Goal: Task Accomplishment & Management: Complete application form

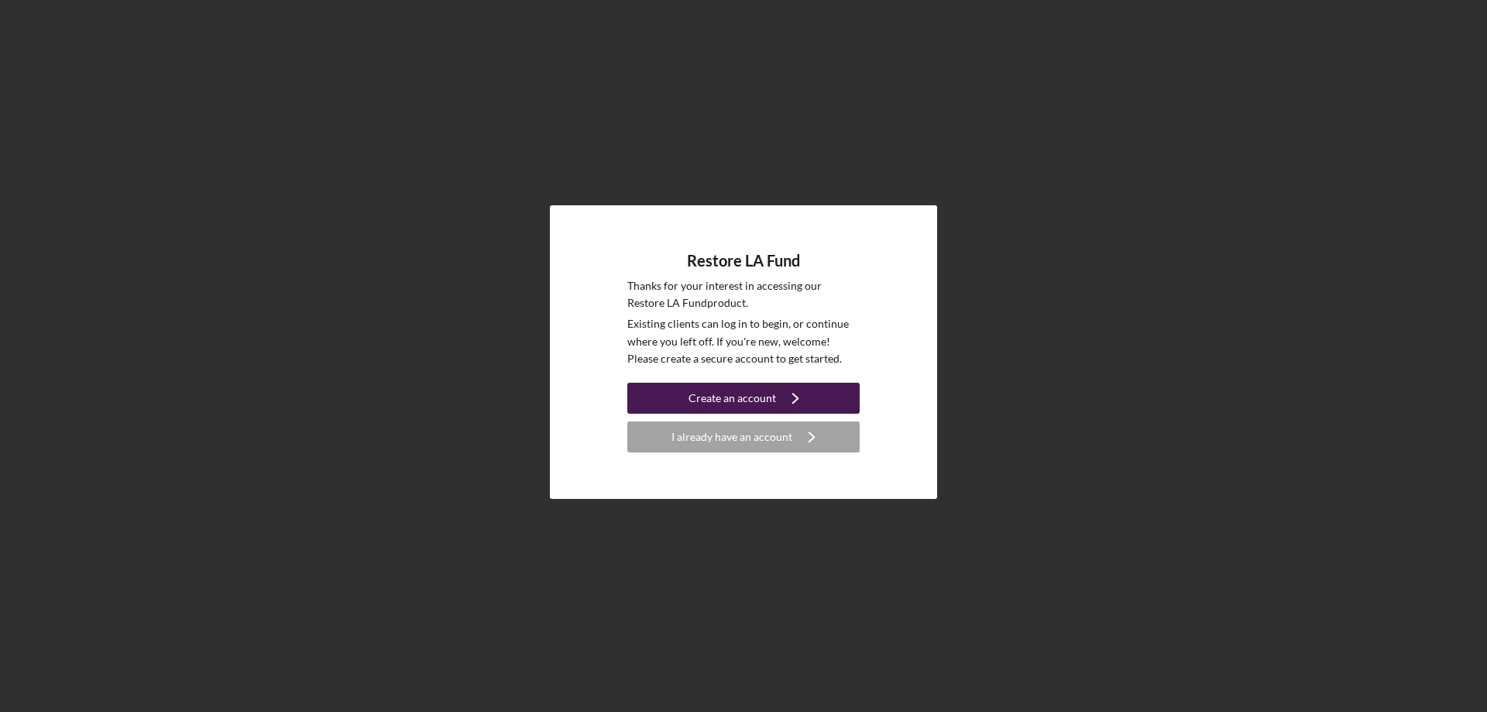
click at [736, 403] on div "Create an account" at bounding box center [732, 398] width 88 height 31
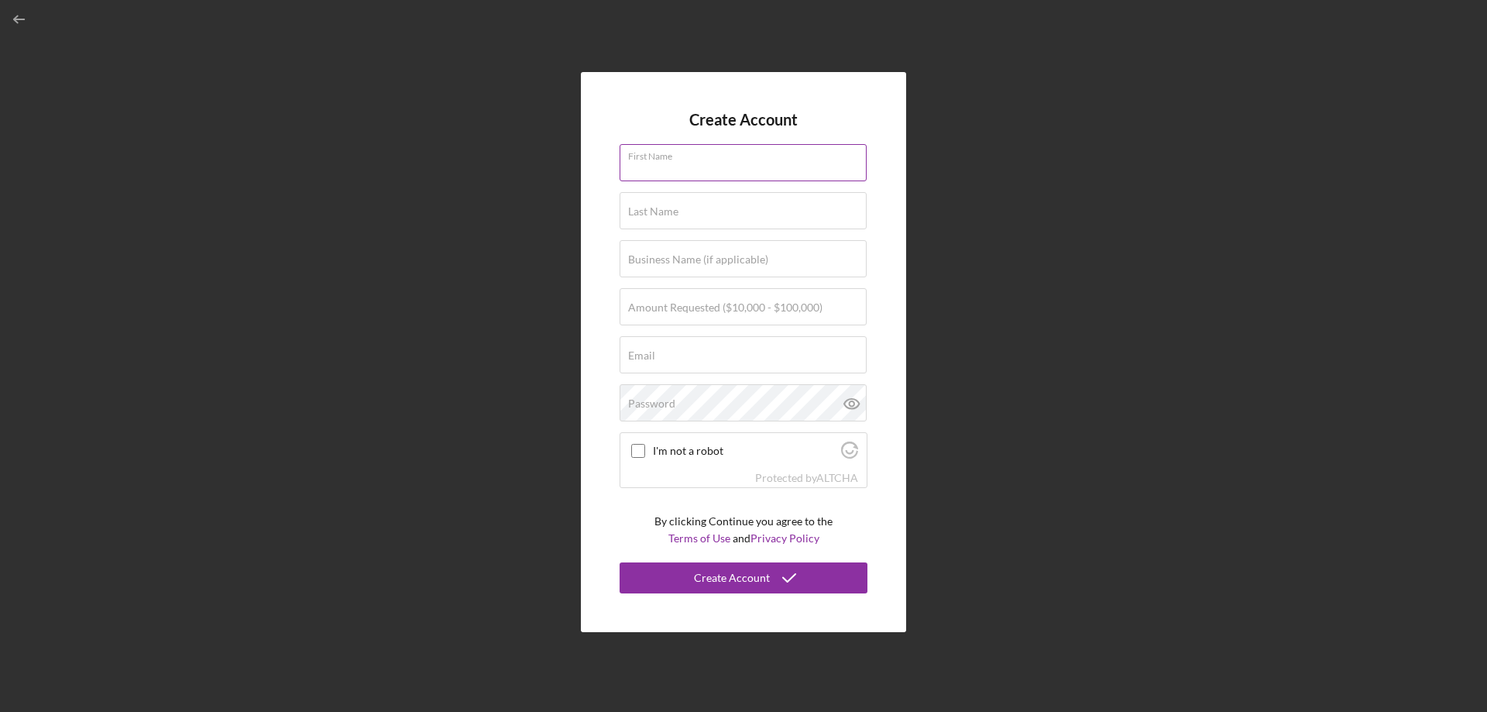
click at [681, 169] on input "First Name" at bounding box center [743, 162] width 247 height 37
type input "[PERSON_NAME]"
type input "Charthern"
type input "Total Image Wigs Inc"
type input "[EMAIL_ADDRESS][DOMAIN_NAME]"
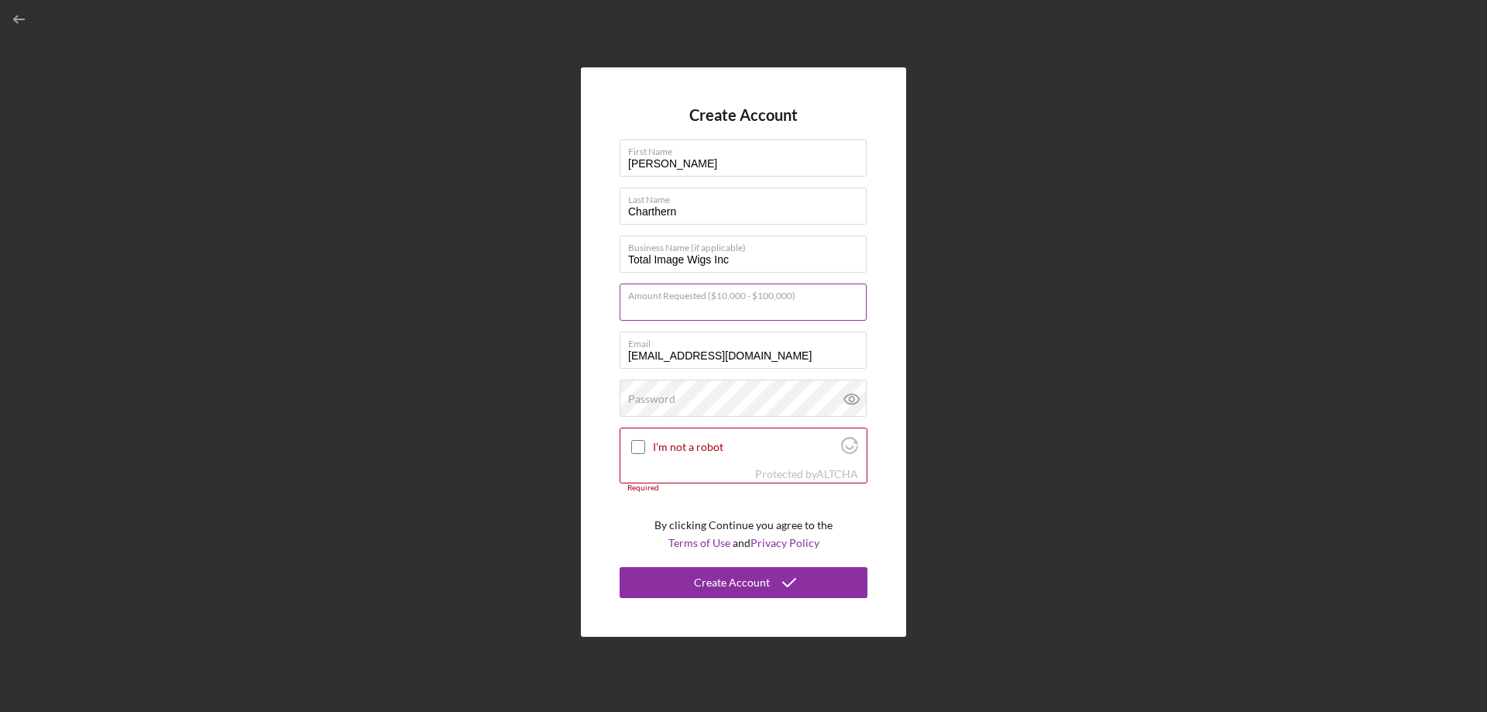
click at [683, 311] on input "Amount Requested ($10,000 - $100,000)" at bounding box center [743, 301] width 247 height 37
type input "$25,000"
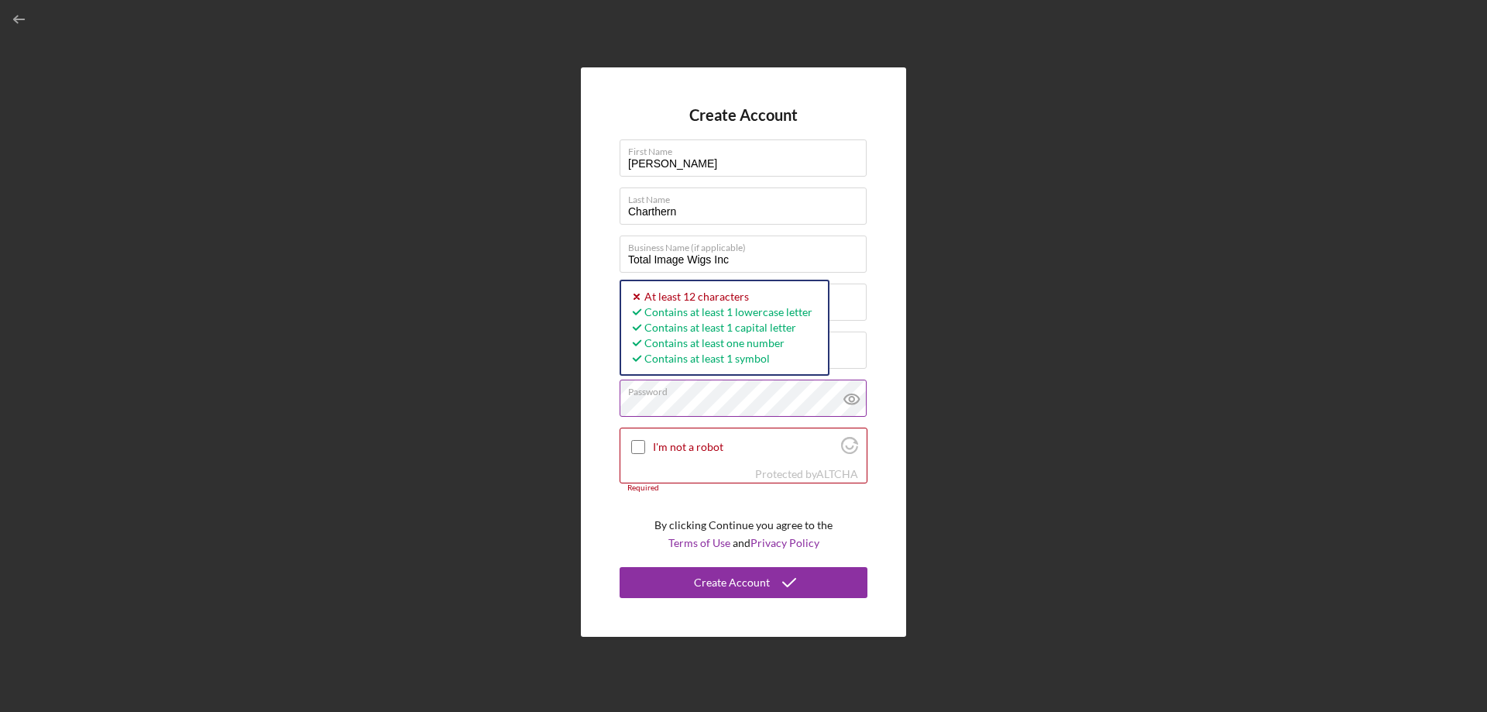
click at [850, 399] on icon at bounding box center [852, 398] width 39 height 39
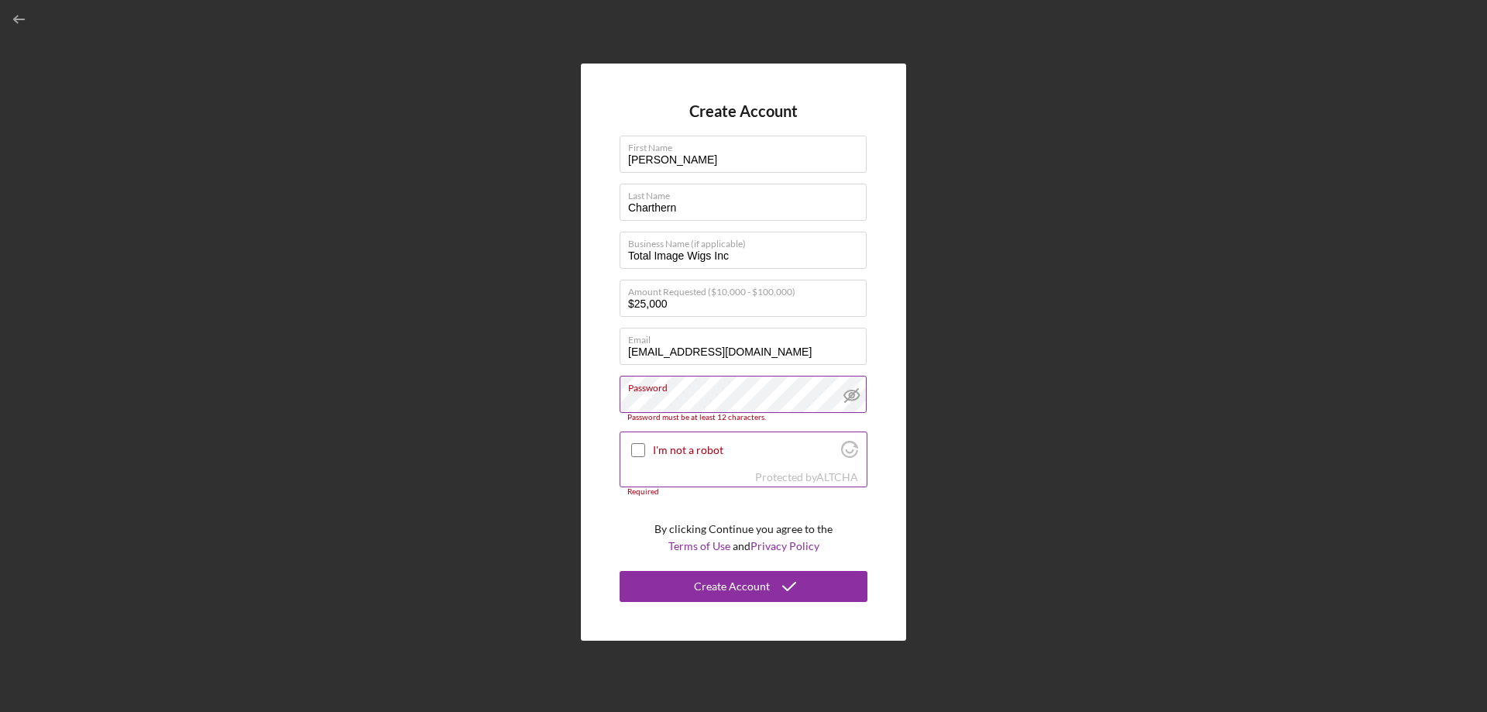
click at [635, 451] on input "I'm not a robot" at bounding box center [638, 450] width 14 height 14
checkbox input "true"
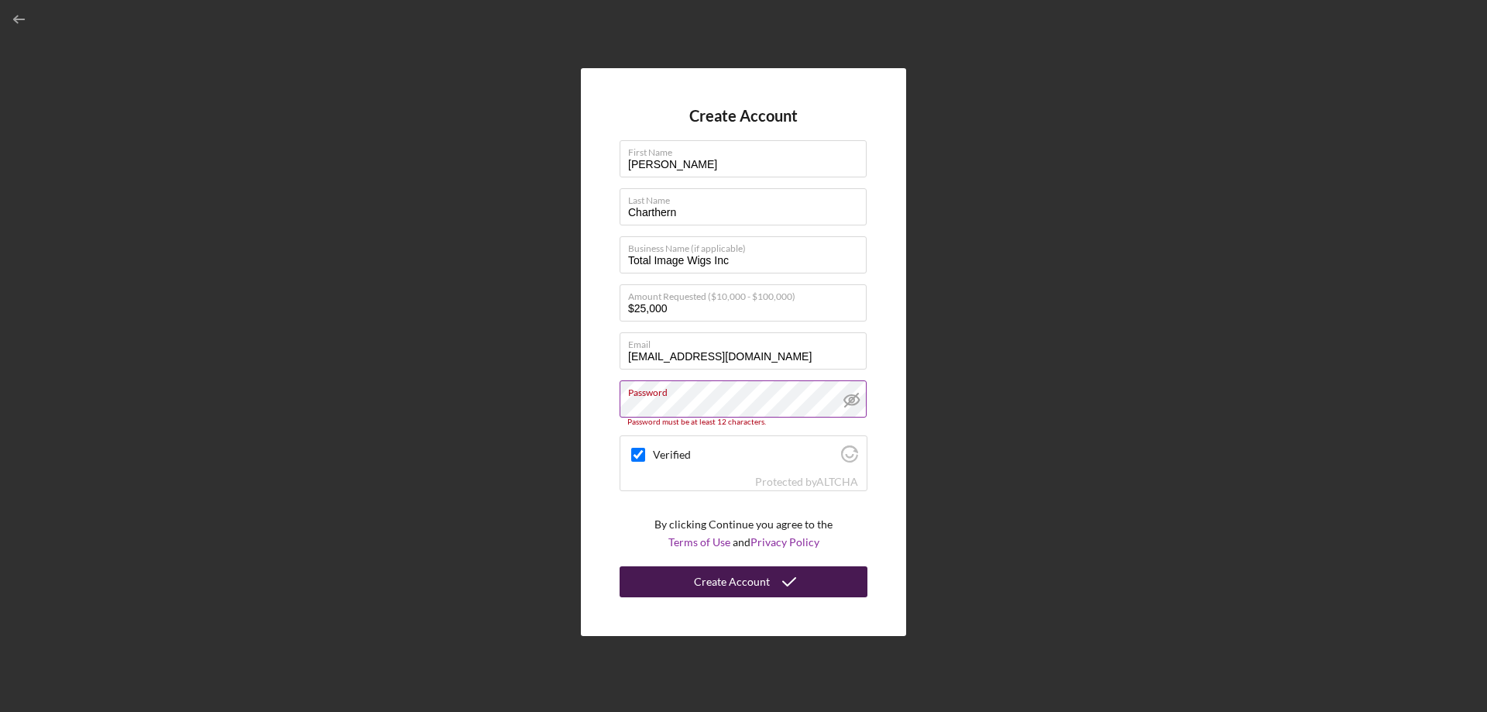
click at [742, 579] on div "Create Account" at bounding box center [732, 581] width 76 height 31
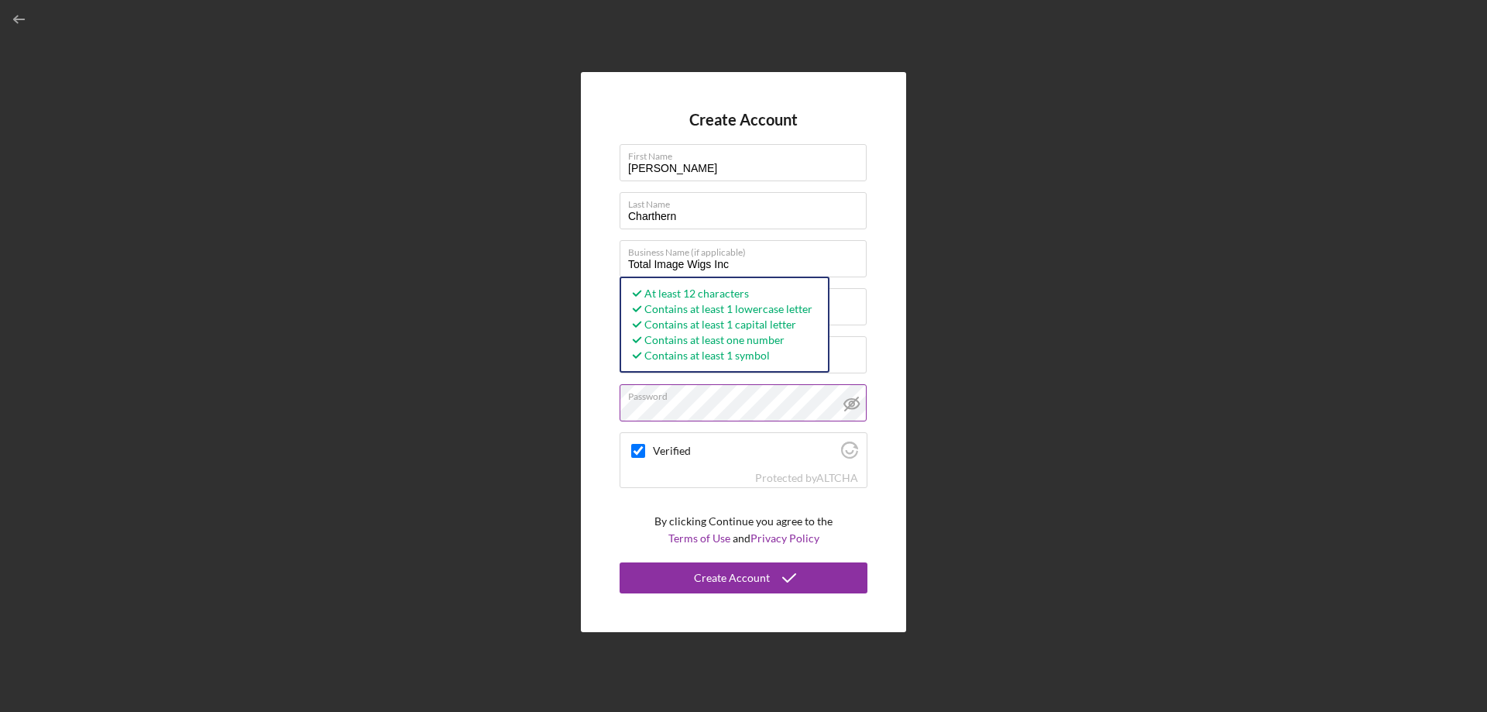
click at [1064, 510] on div "Create Account First Name [PERSON_NAME] Last Name Charthern Business Name (if a…" at bounding box center [743, 352] width 1471 height 704
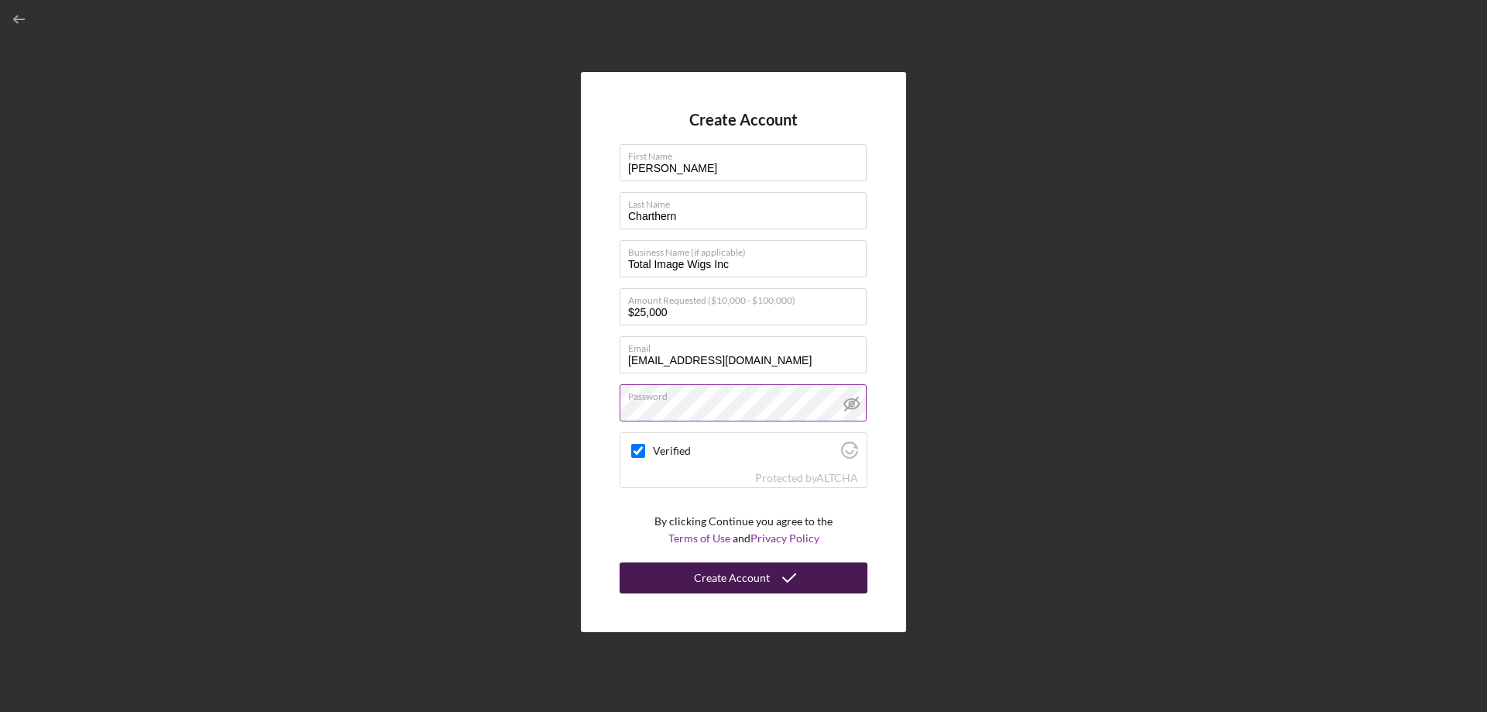
click at [750, 574] on div "Create Account" at bounding box center [732, 577] width 76 height 31
click at [12, 18] on icon "button" at bounding box center [19, 19] width 35 height 35
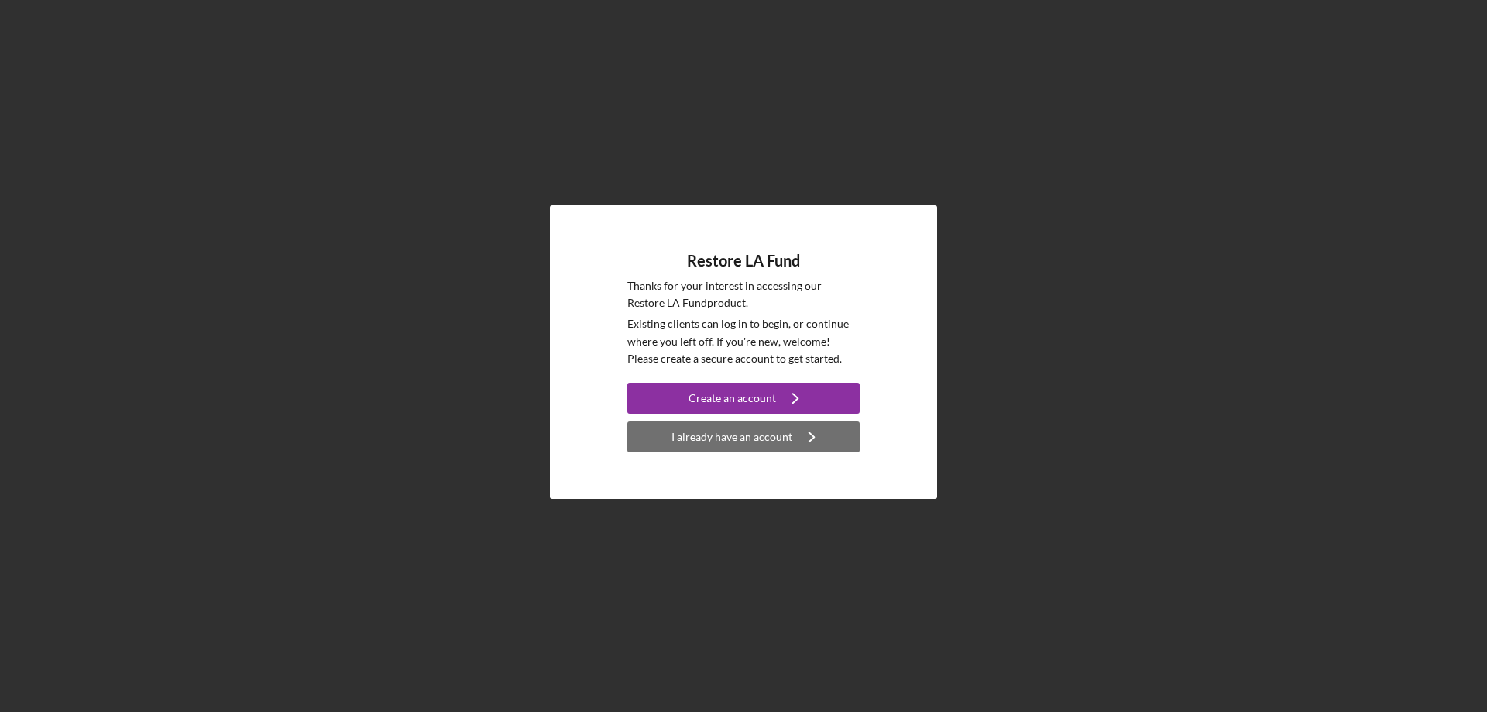
click at [736, 436] on div "I already have an account" at bounding box center [731, 436] width 121 height 31
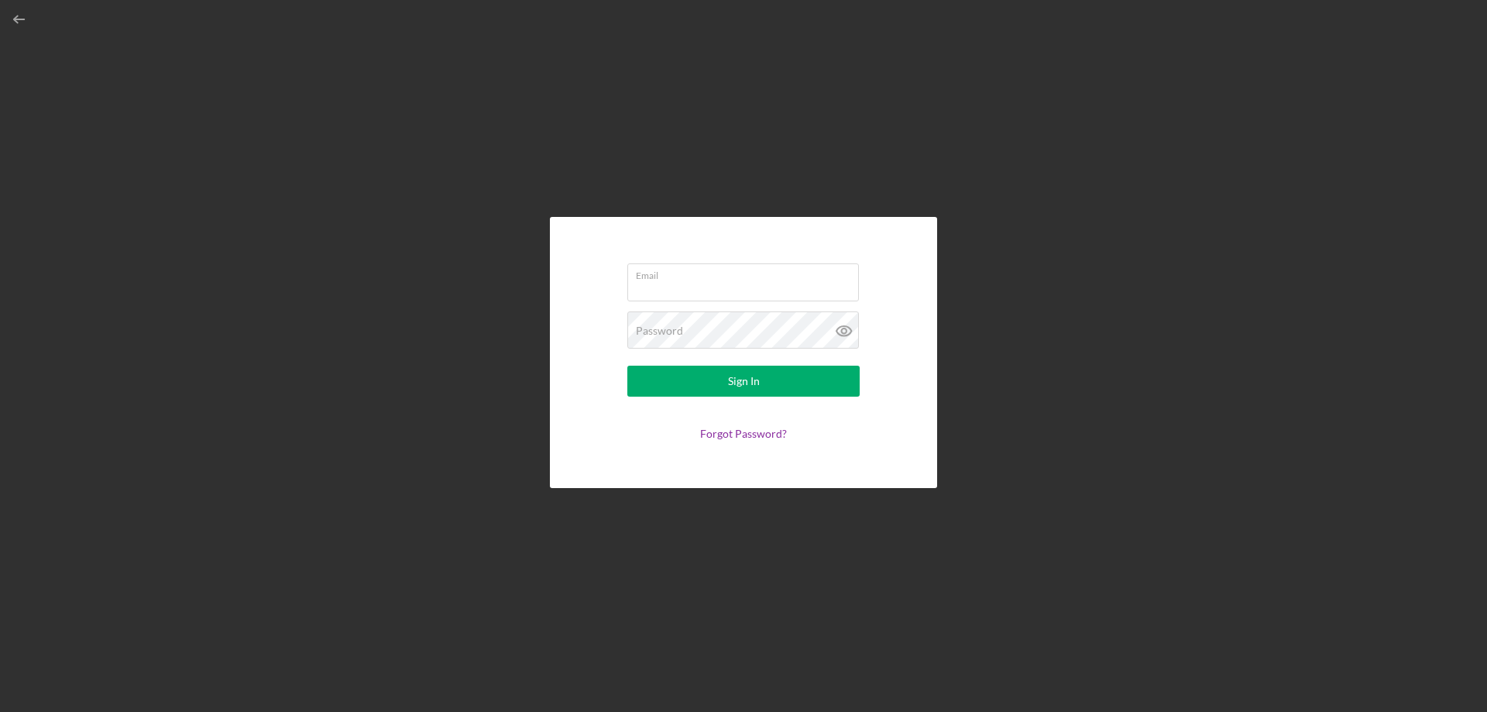
type input "[EMAIL_ADDRESS][DOMAIN_NAME]"
click at [743, 376] on div "Sign In" at bounding box center [744, 381] width 32 height 31
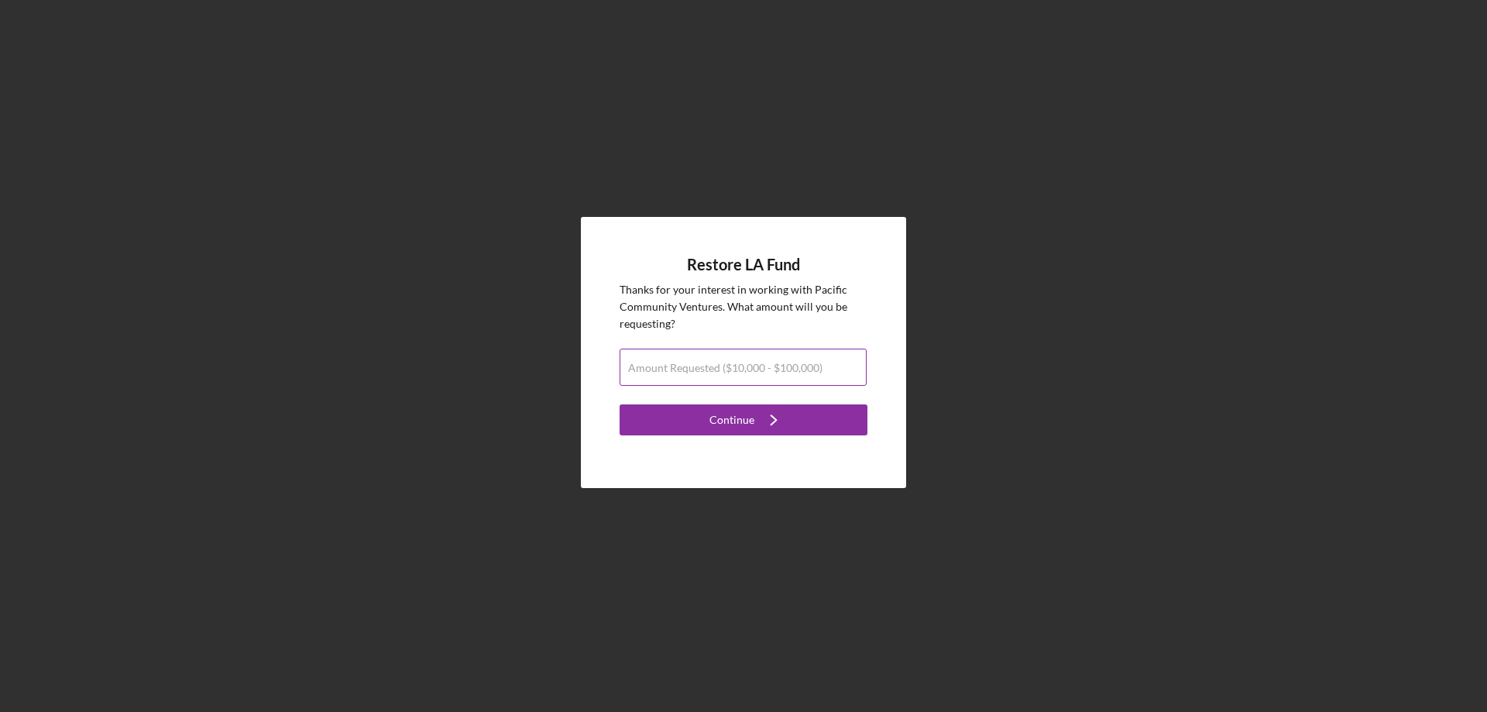
click at [681, 373] on label "Amount Requested ($10,000 - $100,000)" at bounding box center [725, 368] width 194 height 12
click at [681, 373] on input "Amount Requested ($10,000 - $100,000)" at bounding box center [743, 366] width 247 height 37
type input "$25,000"
click at [744, 418] on div "Continue" at bounding box center [731, 419] width 45 height 31
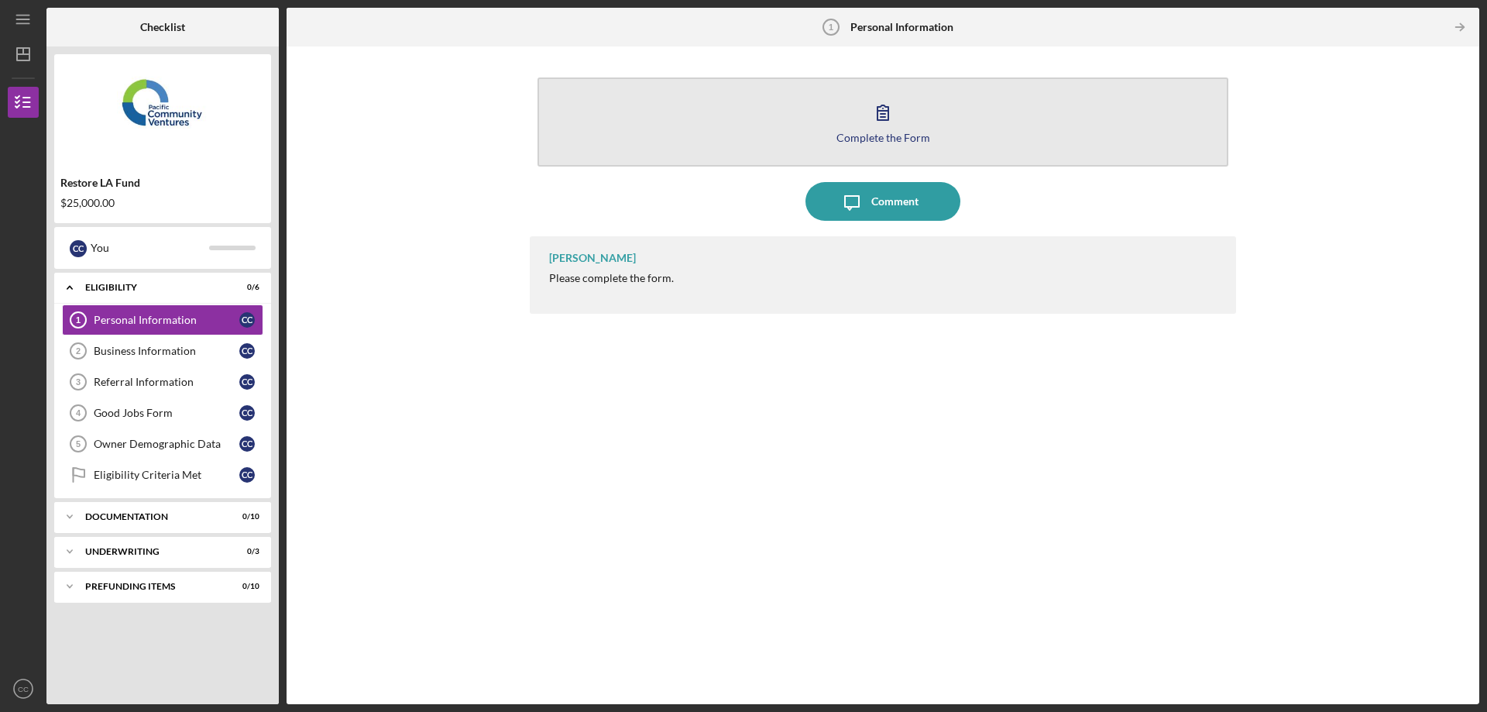
click at [883, 113] on icon "button" at bounding box center [882, 112] width 39 height 39
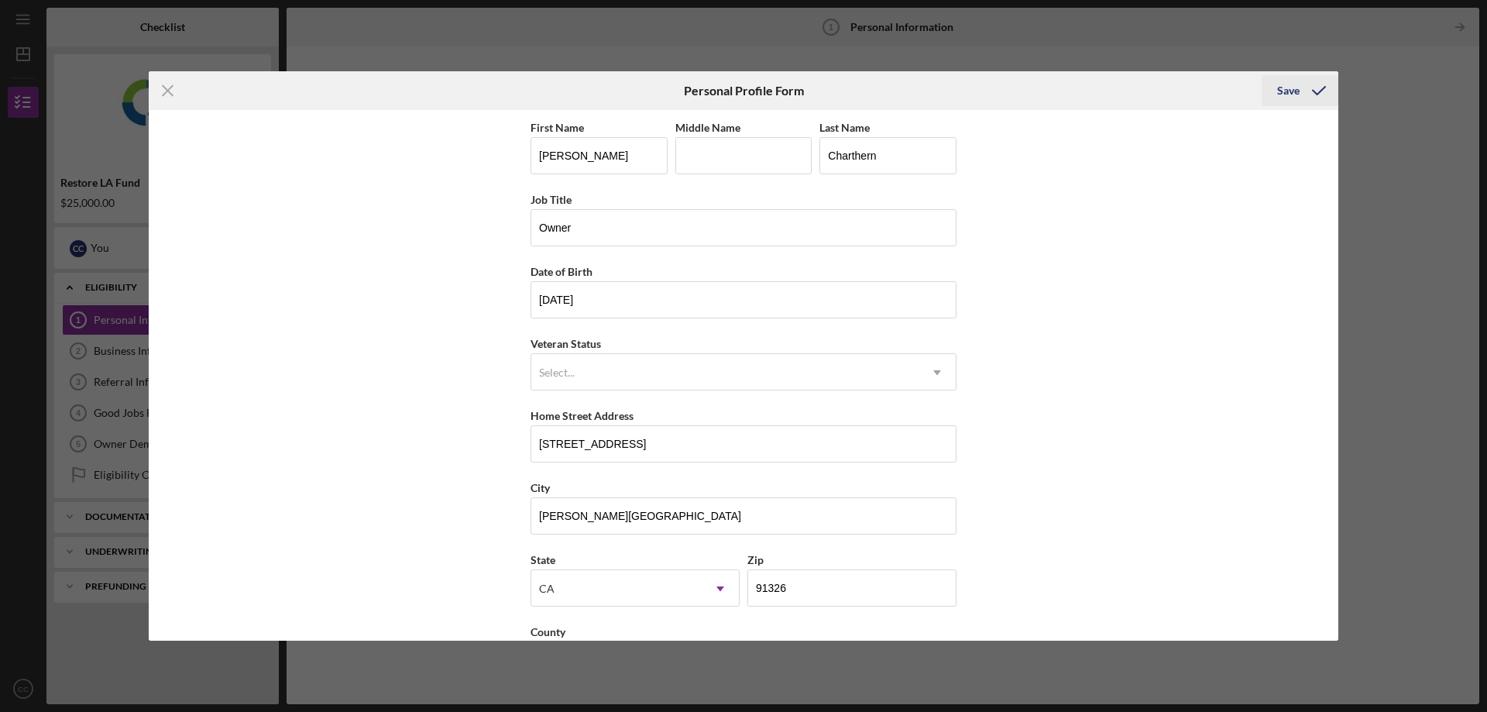
click at [1286, 89] on div "Save" at bounding box center [1288, 90] width 22 height 31
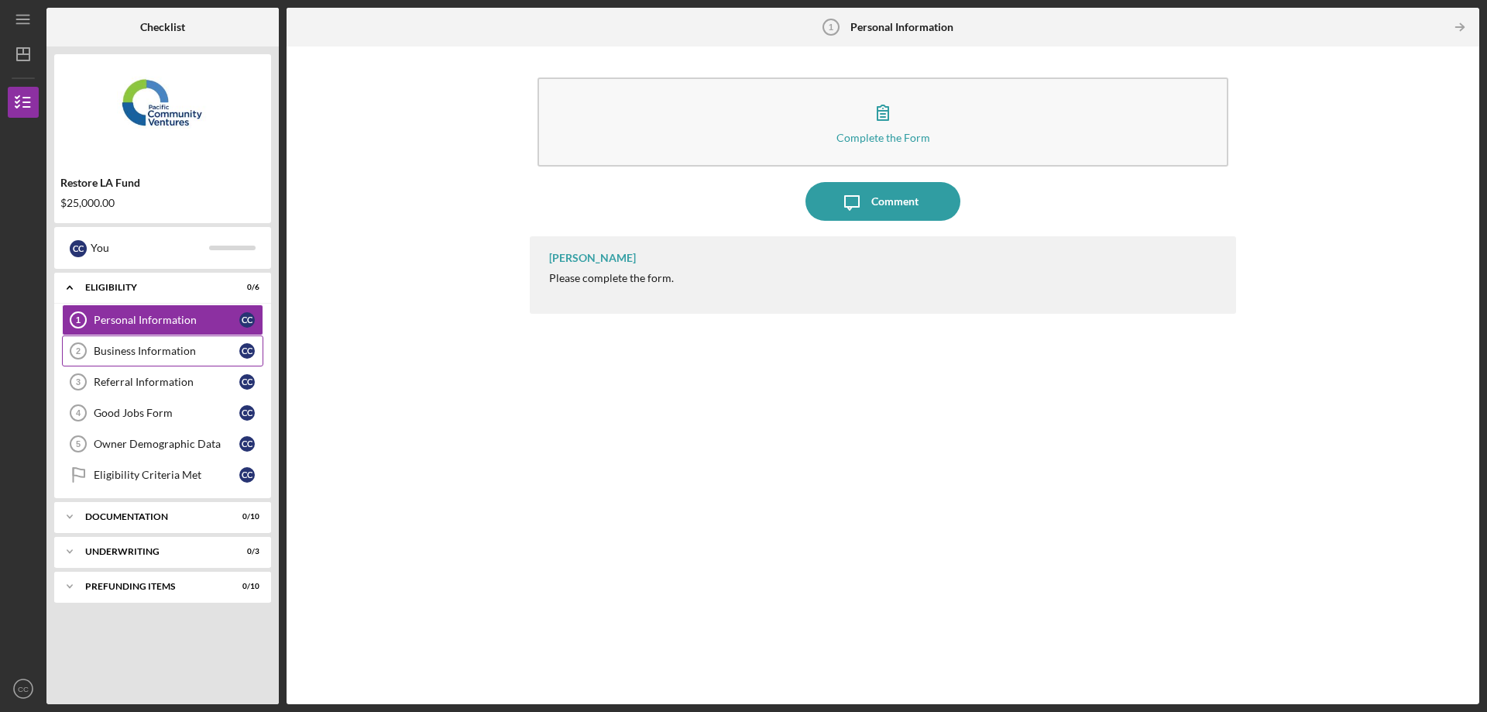
click at [160, 354] on div "Business Information" at bounding box center [167, 351] width 146 height 12
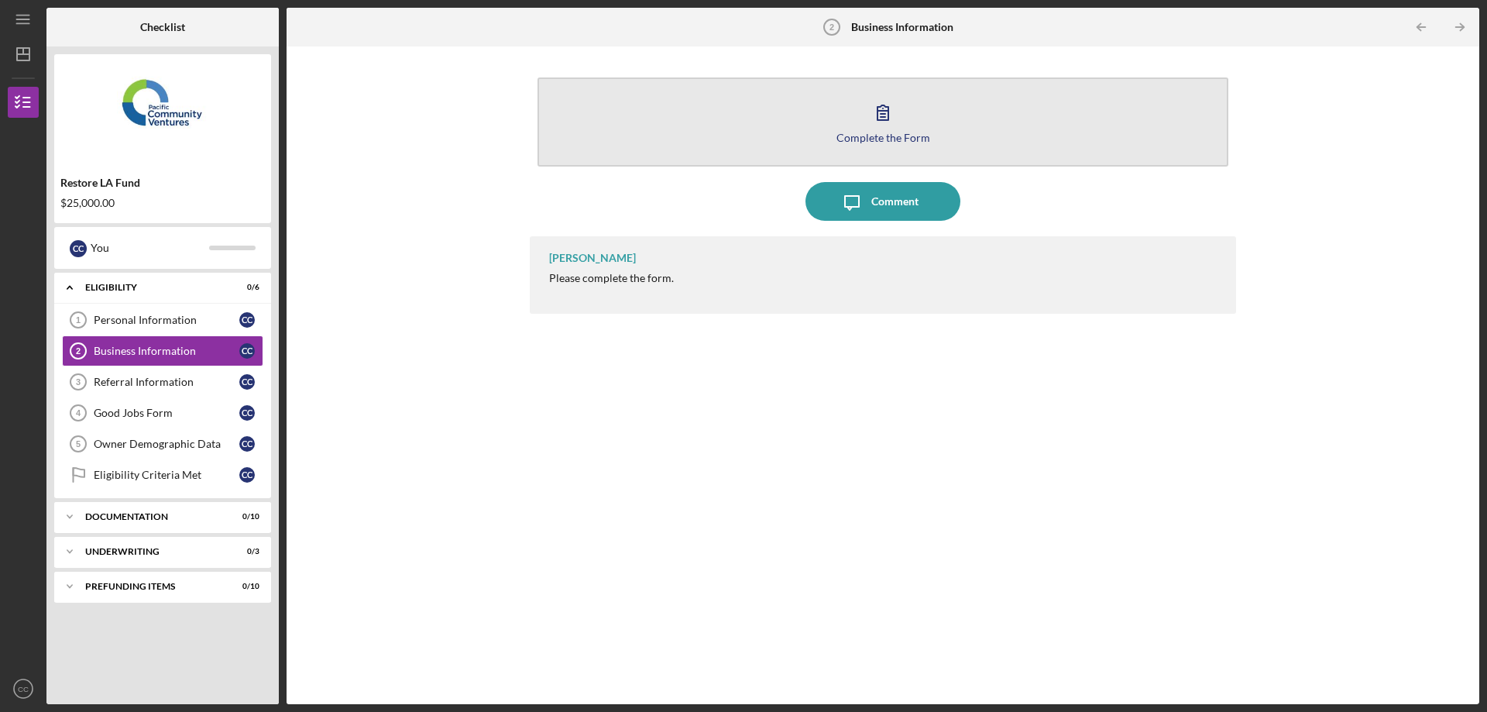
click at [881, 115] on icon "button" at bounding box center [882, 112] width 11 height 15
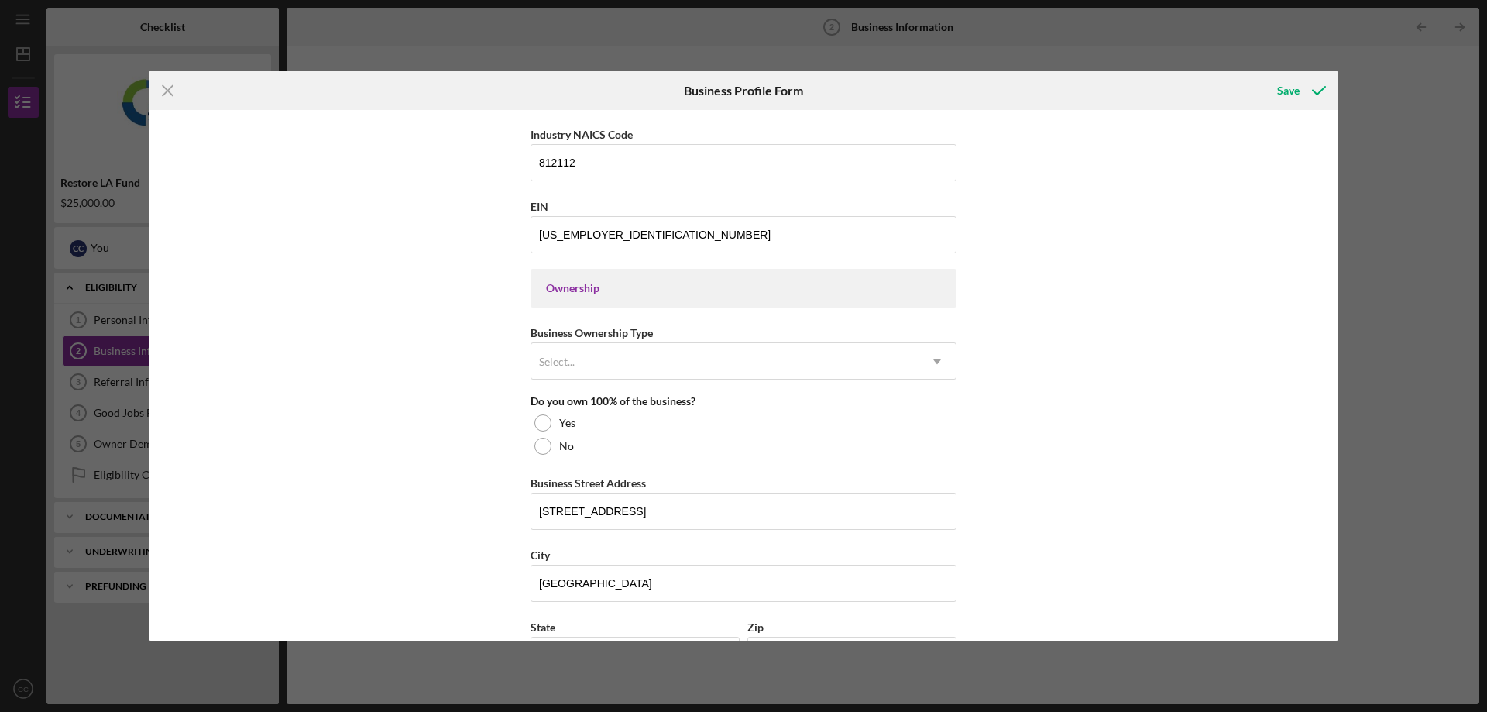
scroll to position [568, 0]
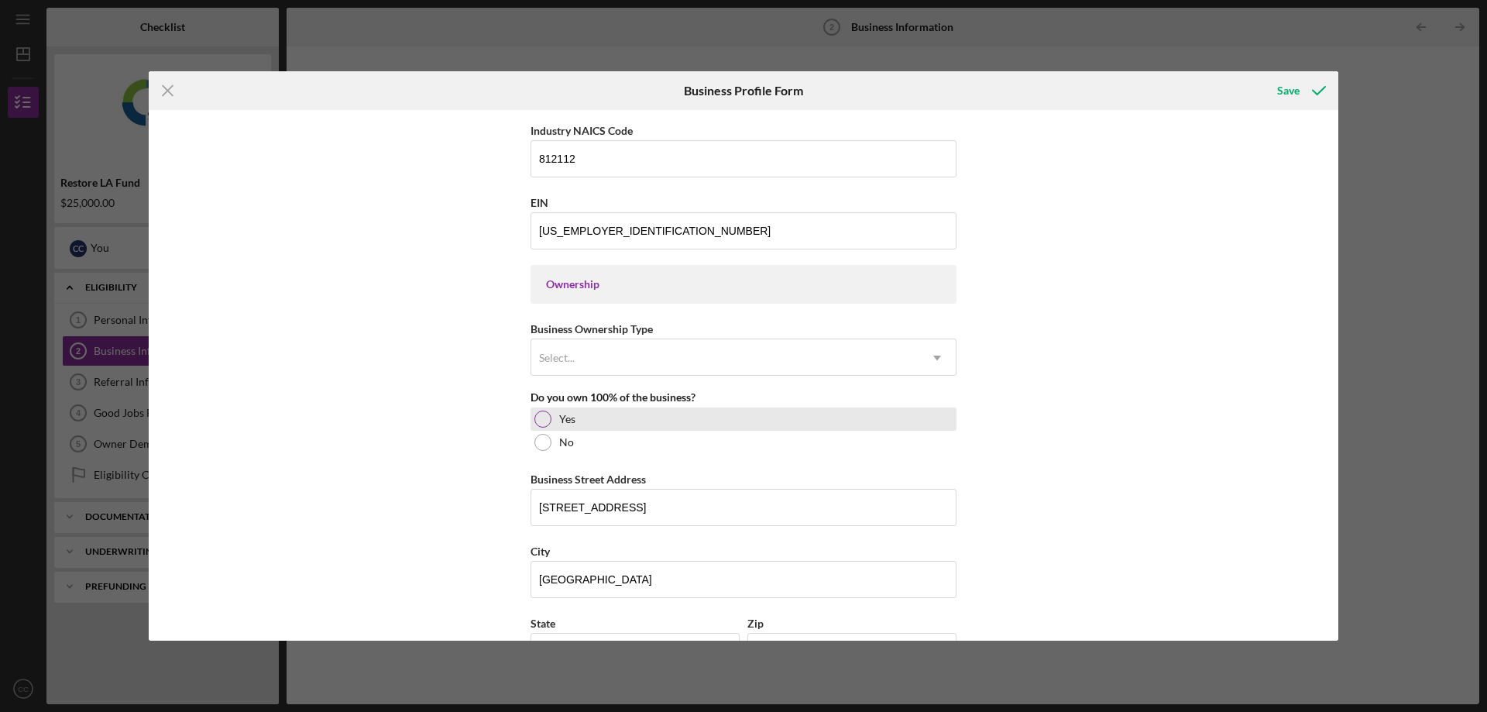
click at [541, 414] on div at bounding box center [542, 418] width 17 height 17
click at [921, 355] on icon "Icon/Dropdown Arrow" at bounding box center [936, 357] width 37 height 37
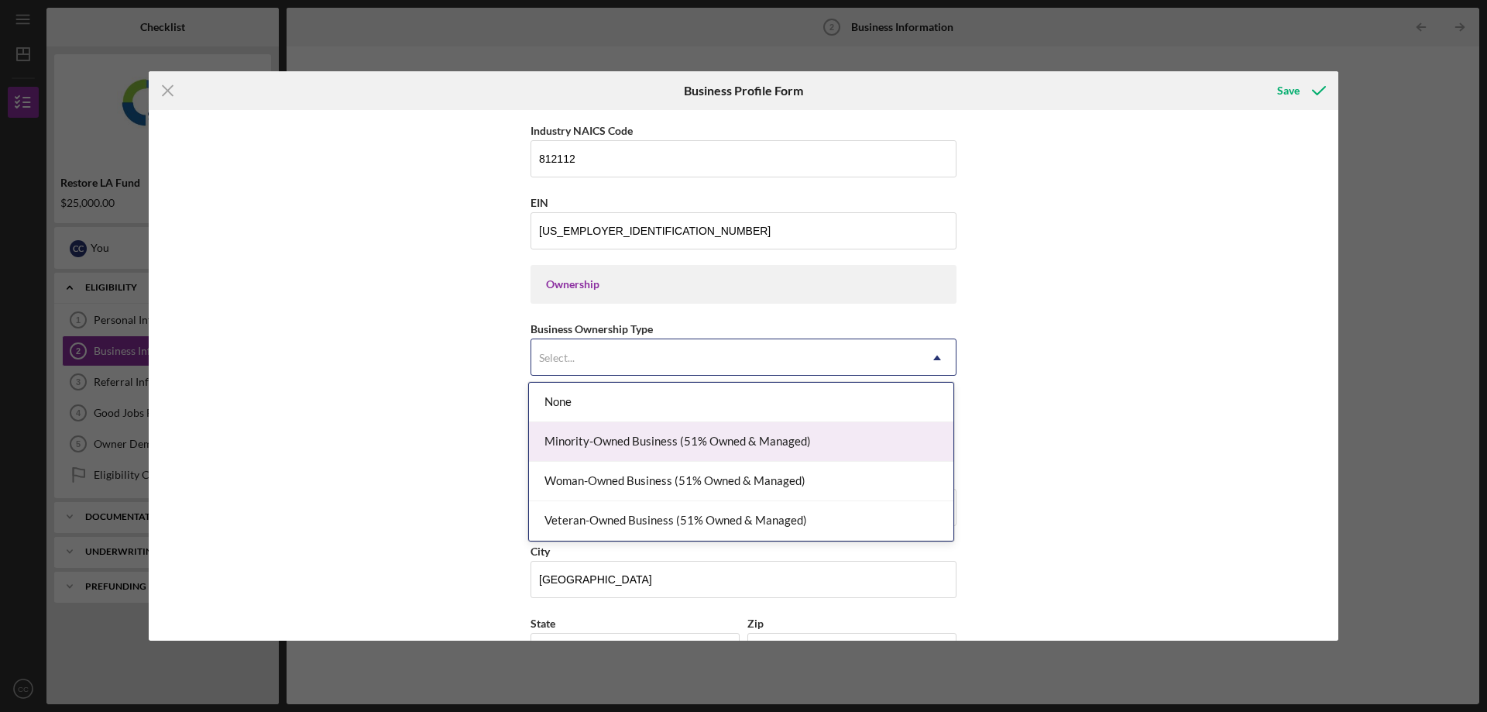
click at [674, 439] on div "Minority-Owned Business (51% Owned & Managed)" at bounding box center [741, 441] width 424 height 39
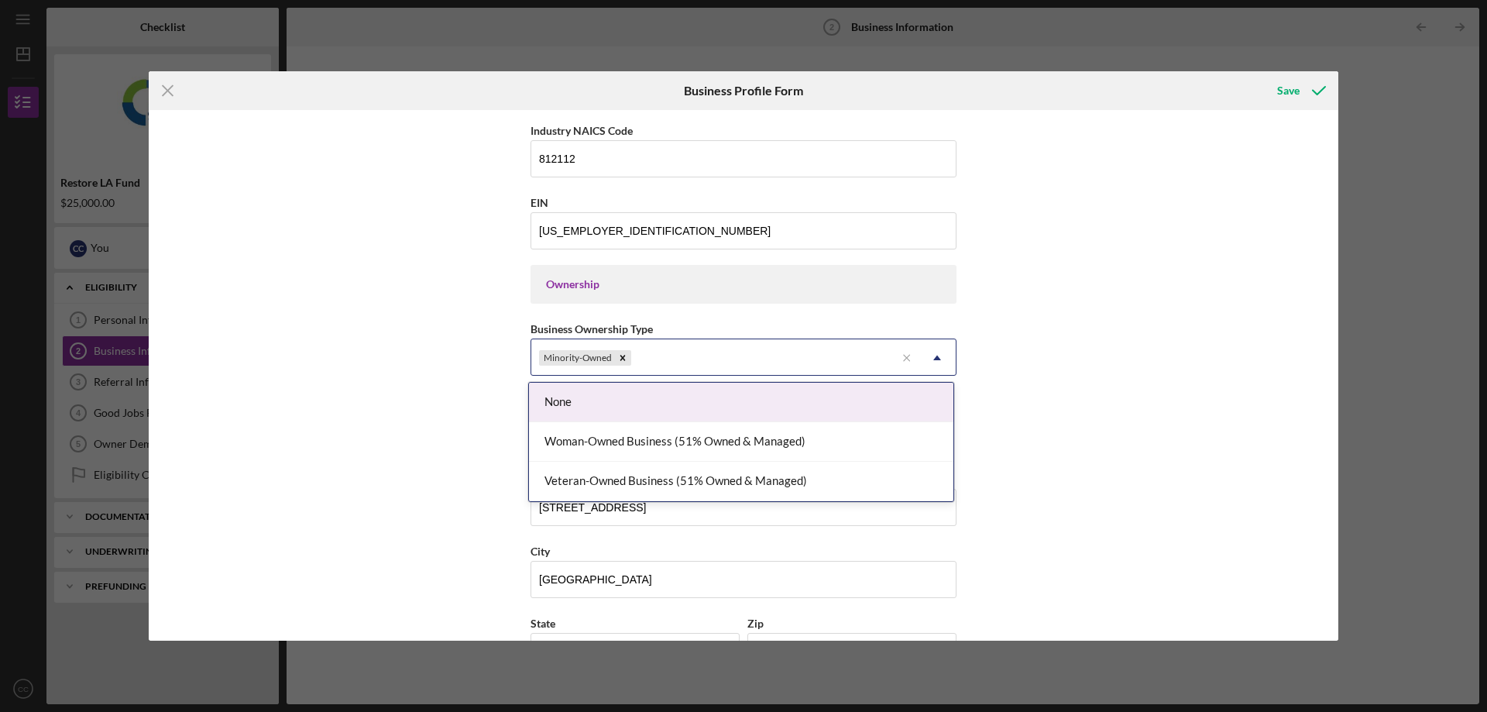
click at [934, 355] on icon "Icon/Dropdown Arrow" at bounding box center [936, 357] width 37 height 37
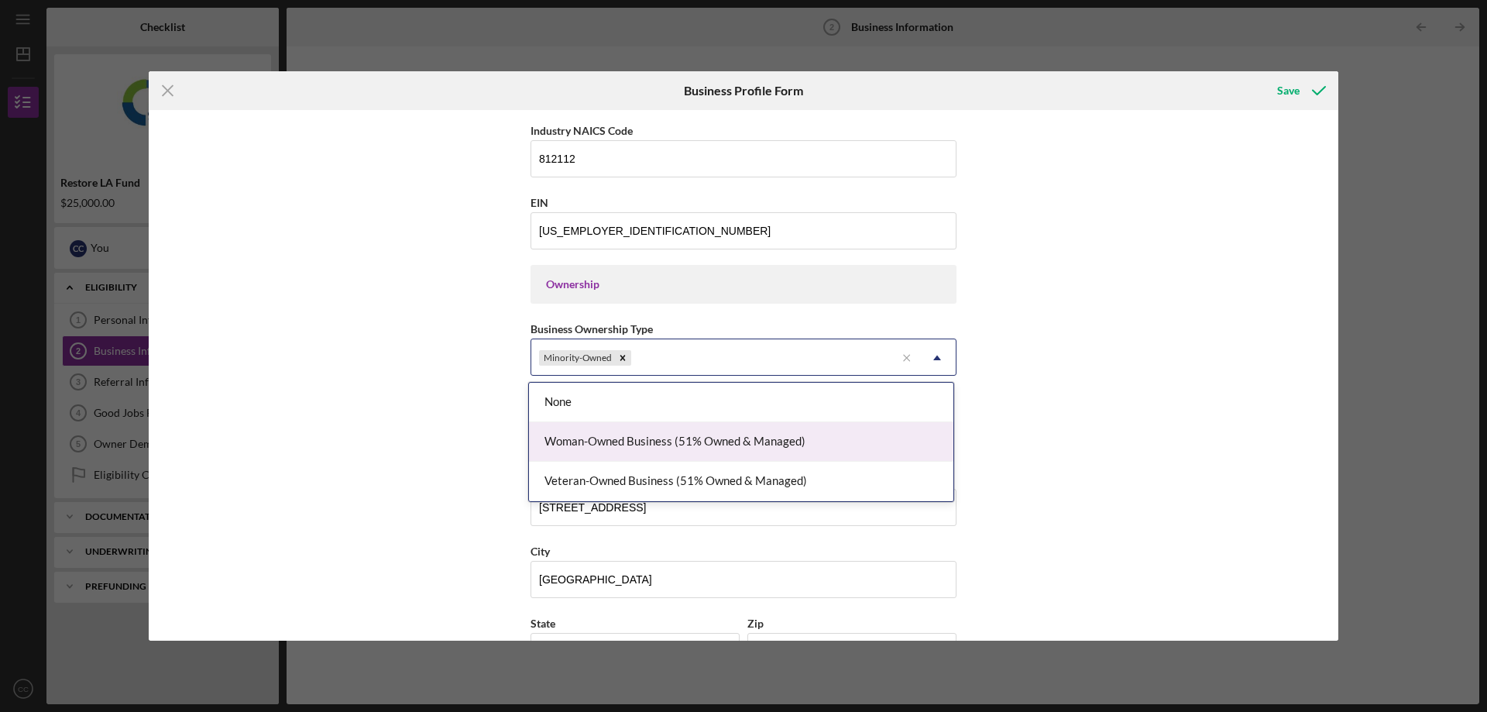
click at [771, 444] on div "Woman-Owned Business (51% Owned & Managed)" at bounding box center [741, 441] width 424 height 39
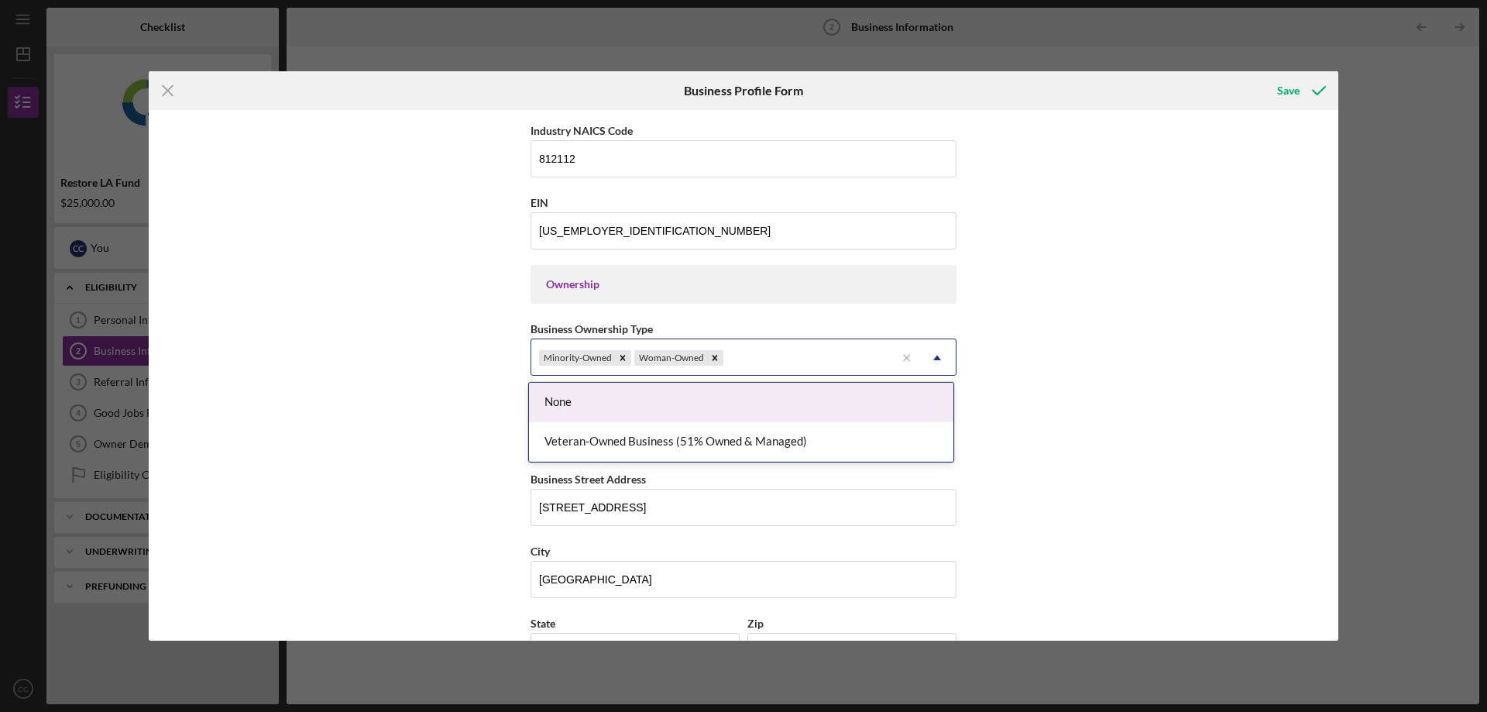
click at [930, 353] on icon "Icon/Dropdown Arrow" at bounding box center [936, 357] width 37 height 37
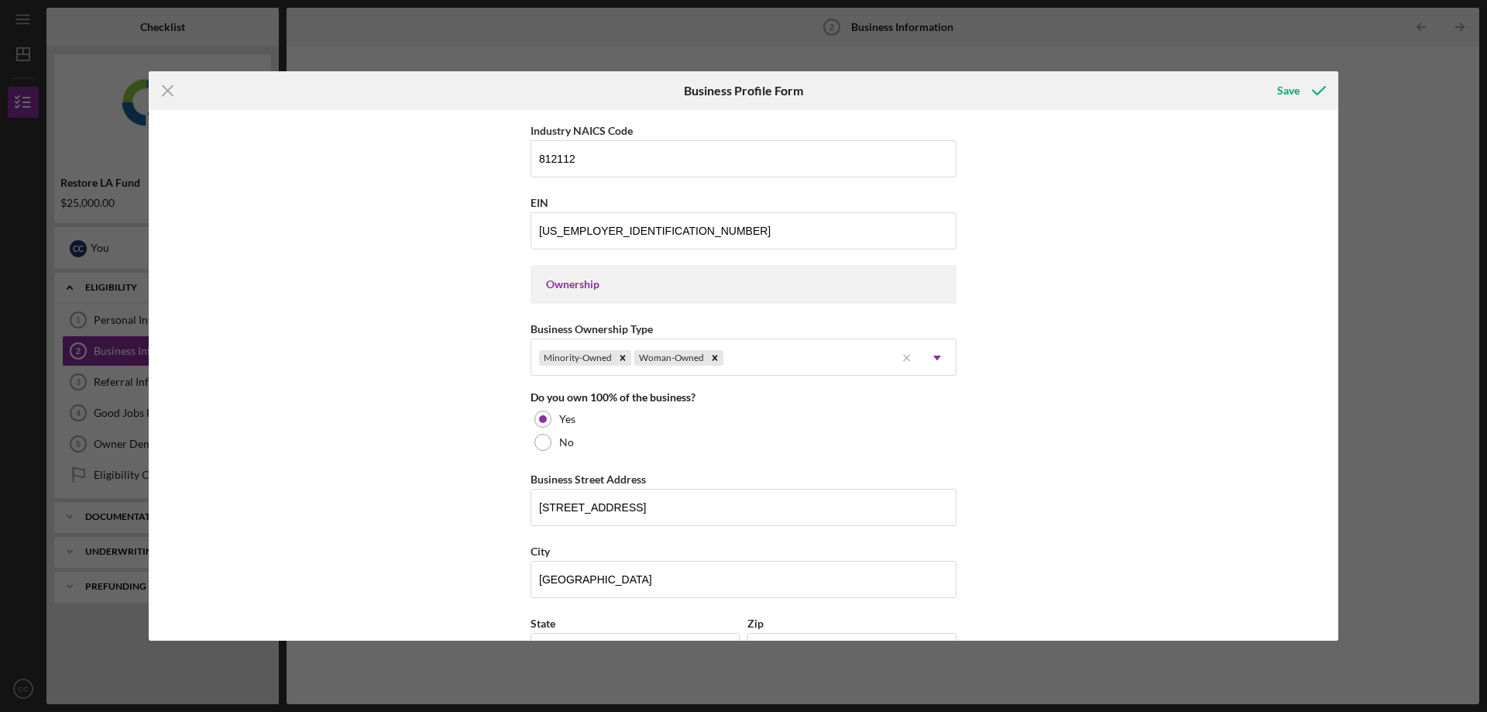
click at [1028, 451] on div "Business Name Total Image Wigs & Hair Restoration Center DBA Total Image Wigs &…" at bounding box center [744, 375] width 1190 height 530
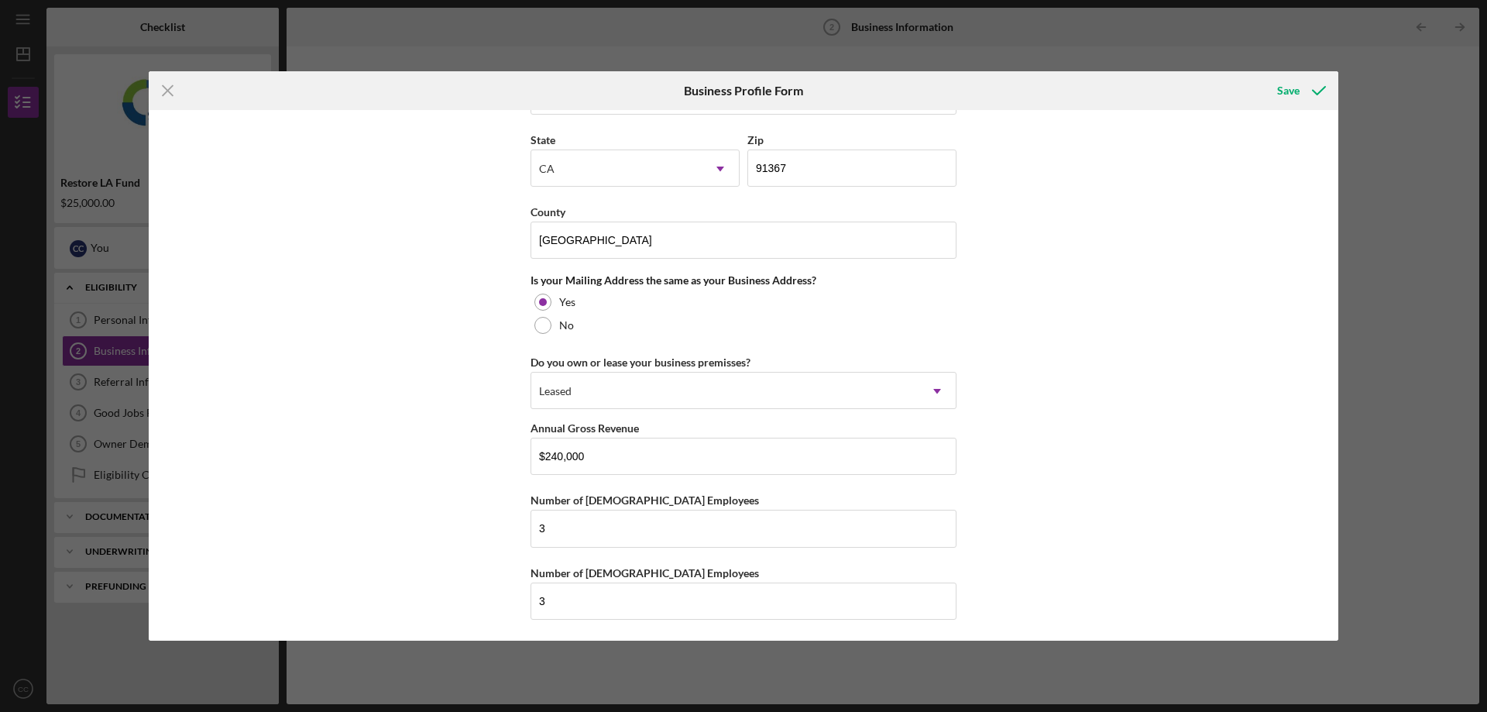
scroll to position [1053, 0]
click at [547, 523] on input "3" at bounding box center [743, 525] width 426 height 37
type input "2"
type input "1"
type input "2"
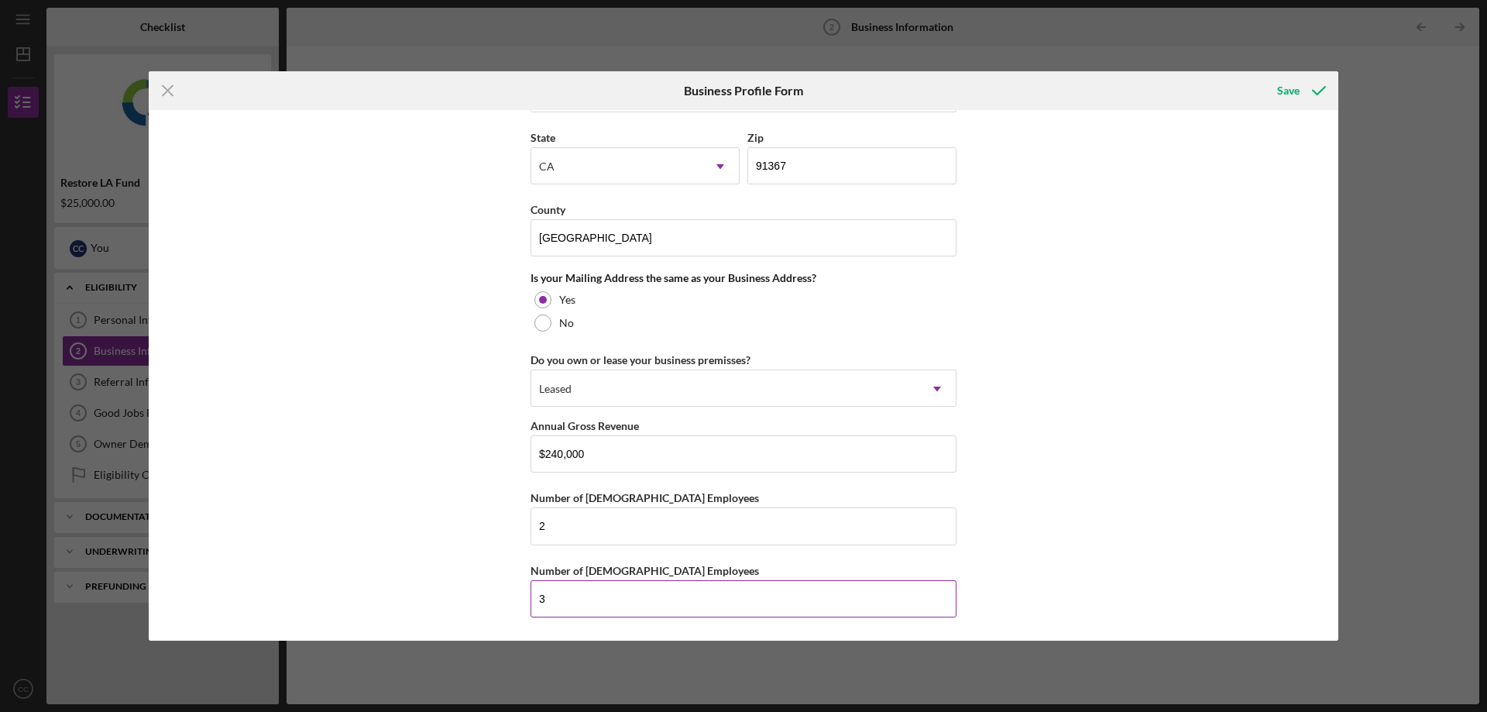
click at [544, 601] on input "3" at bounding box center [743, 598] width 426 height 37
type input "1"
click at [1287, 90] on div "Save" at bounding box center [1288, 90] width 22 height 31
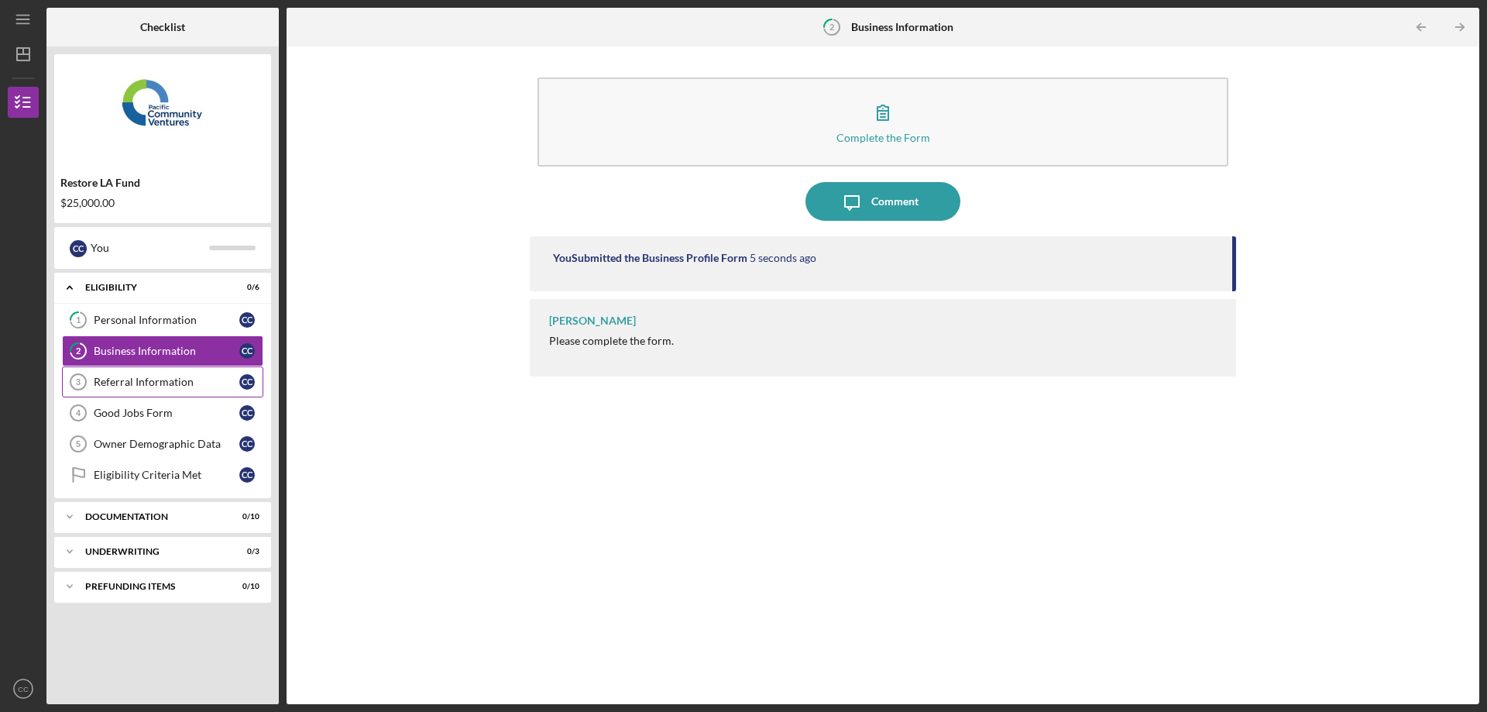
click at [160, 381] on div "Referral Information" at bounding box center [167, 382] width 146 height 12
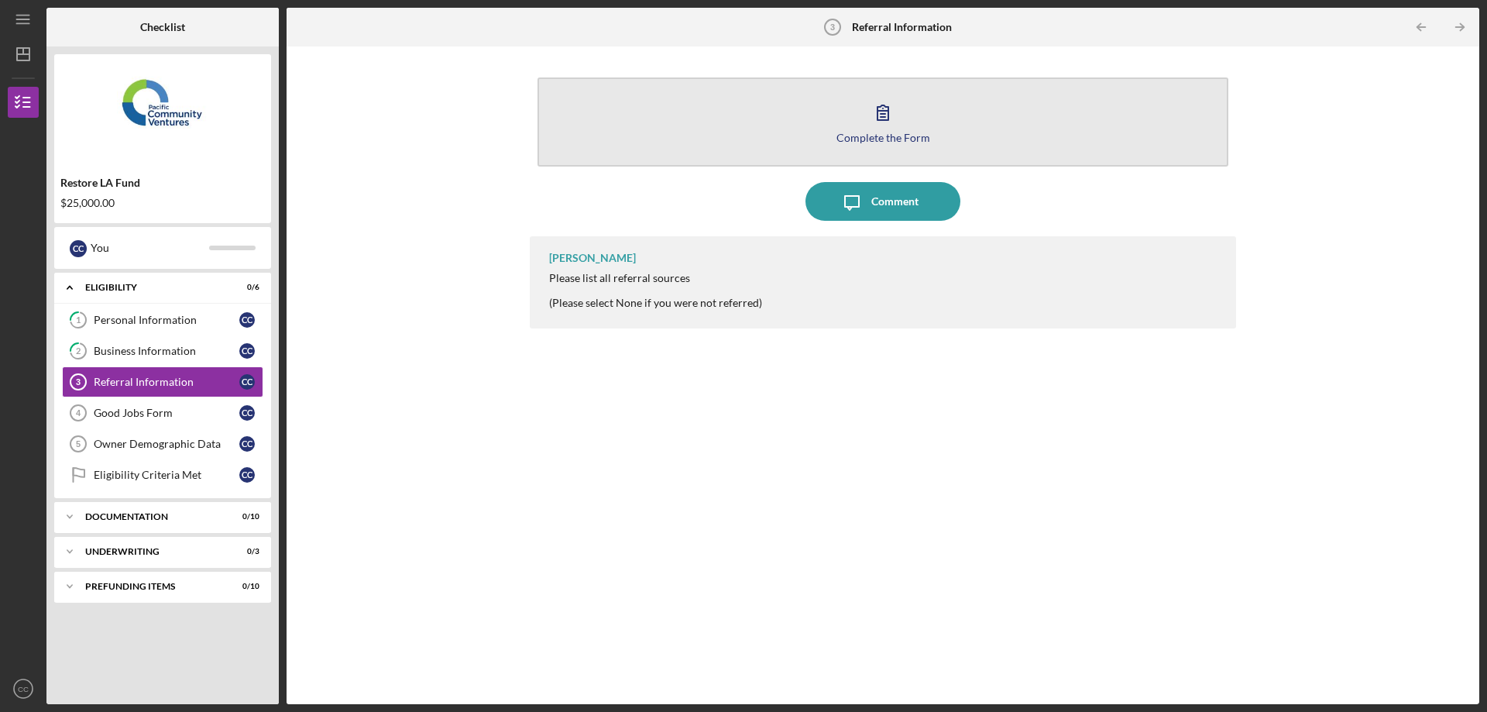
click at [880, 115] on icon "button" at bounding box center [882, 112] width 39 height 39
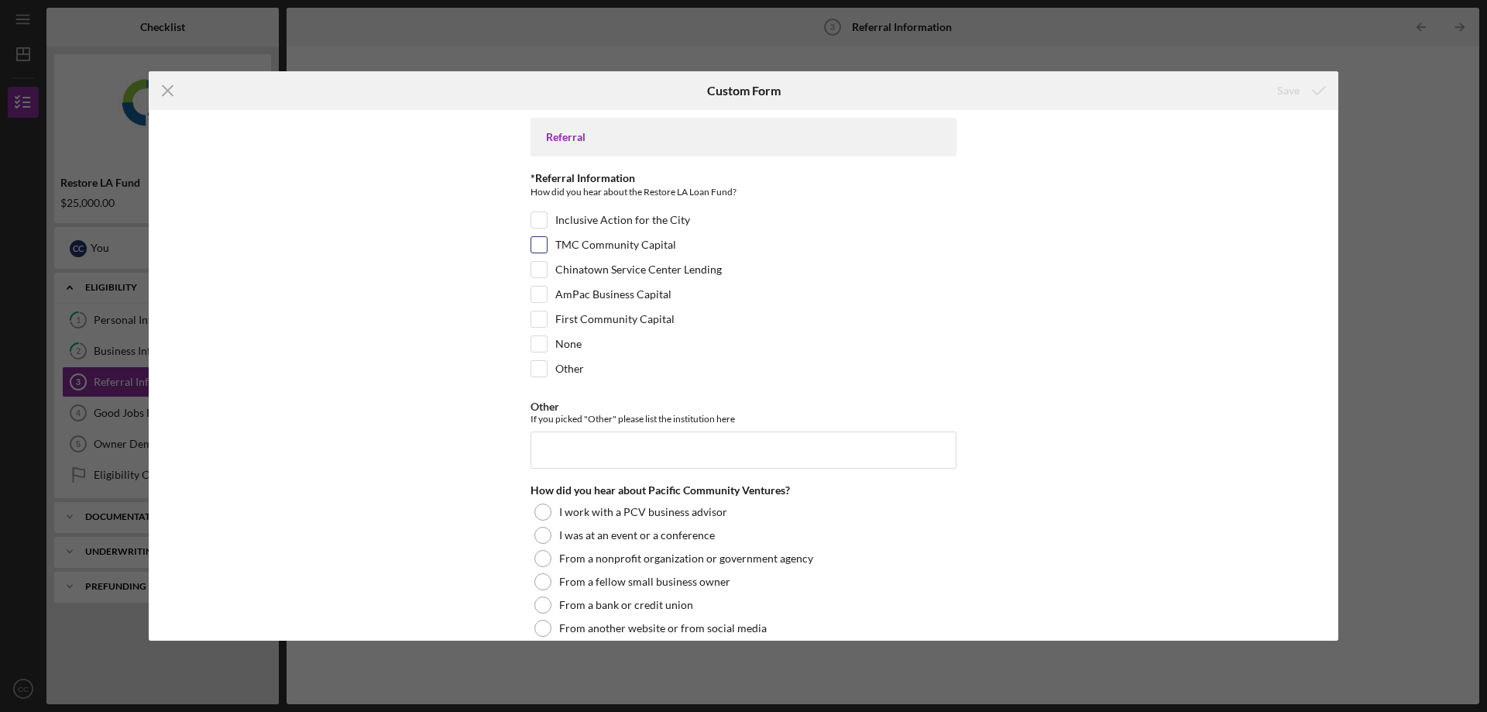
click at [539, 244] on input "TMC Community Capital" at bounding box center [538, 244] width 15 height 15
checkbox input "true"
drag, startPoint x: 1333, startPoint y: 132, endPoint x: 1334, endPoint y: 164, distance: 31.8
click at [1334, 164] on div "Referral *Referral Information How did you hear about the Restore LA Loan Fund?…" at bounding box center [744, 375] width 1190 height 530
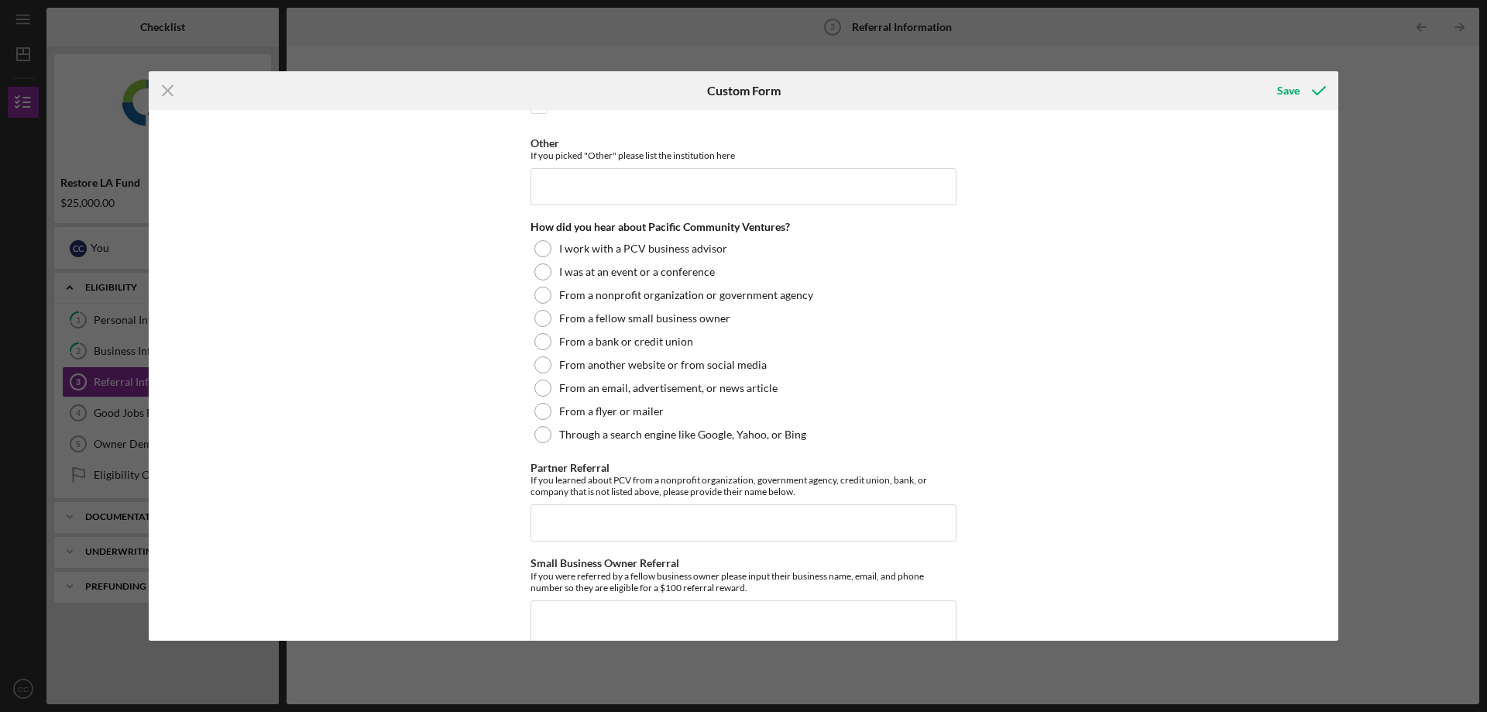
scroll to position [264, 0]
click at [541, 386] on div at bounding box center [542, 387] width 17 height 17
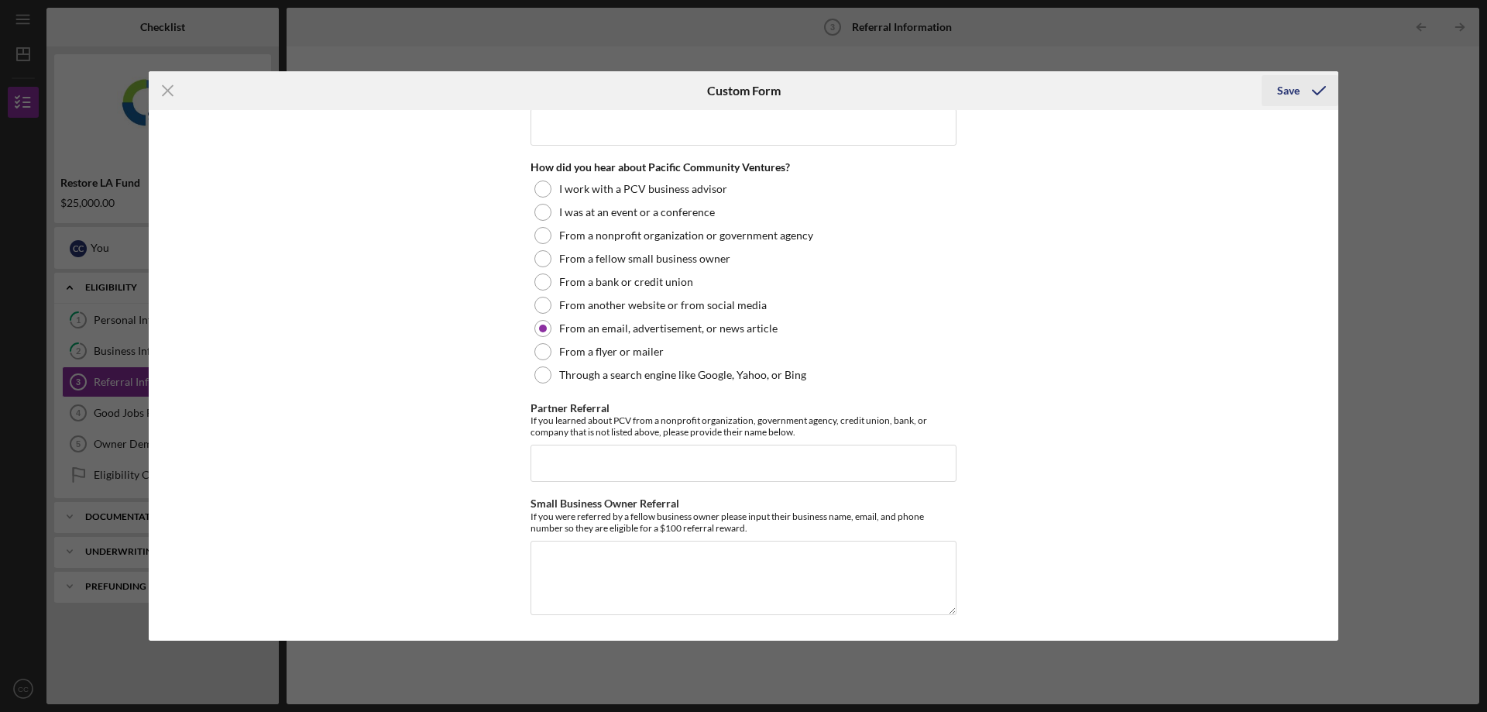
click at [1286, 91] on div "Save" at bounding box center [1288, 90] width 22 height 31
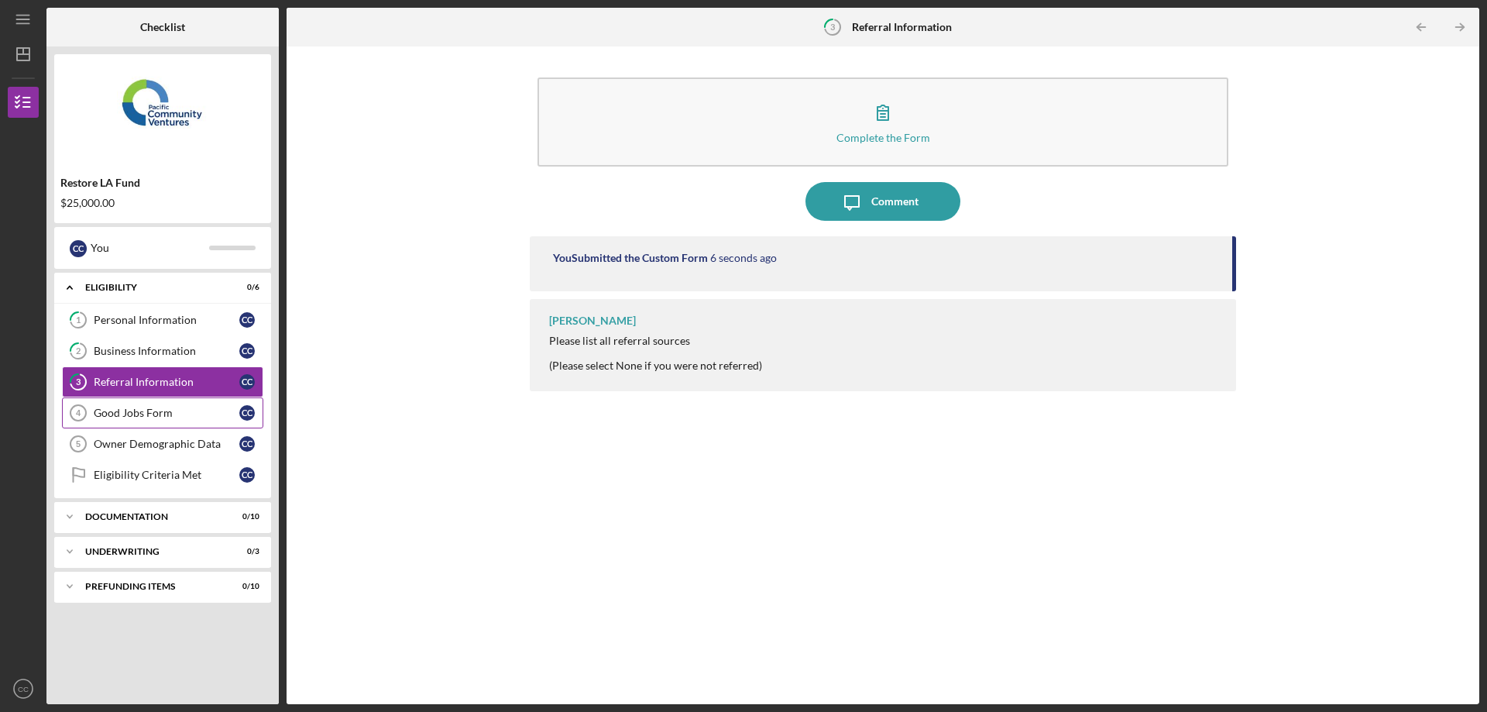
click at [143, 417] on div "Good Jobs Form" at bounding box center [167, 413] width 146 height 12
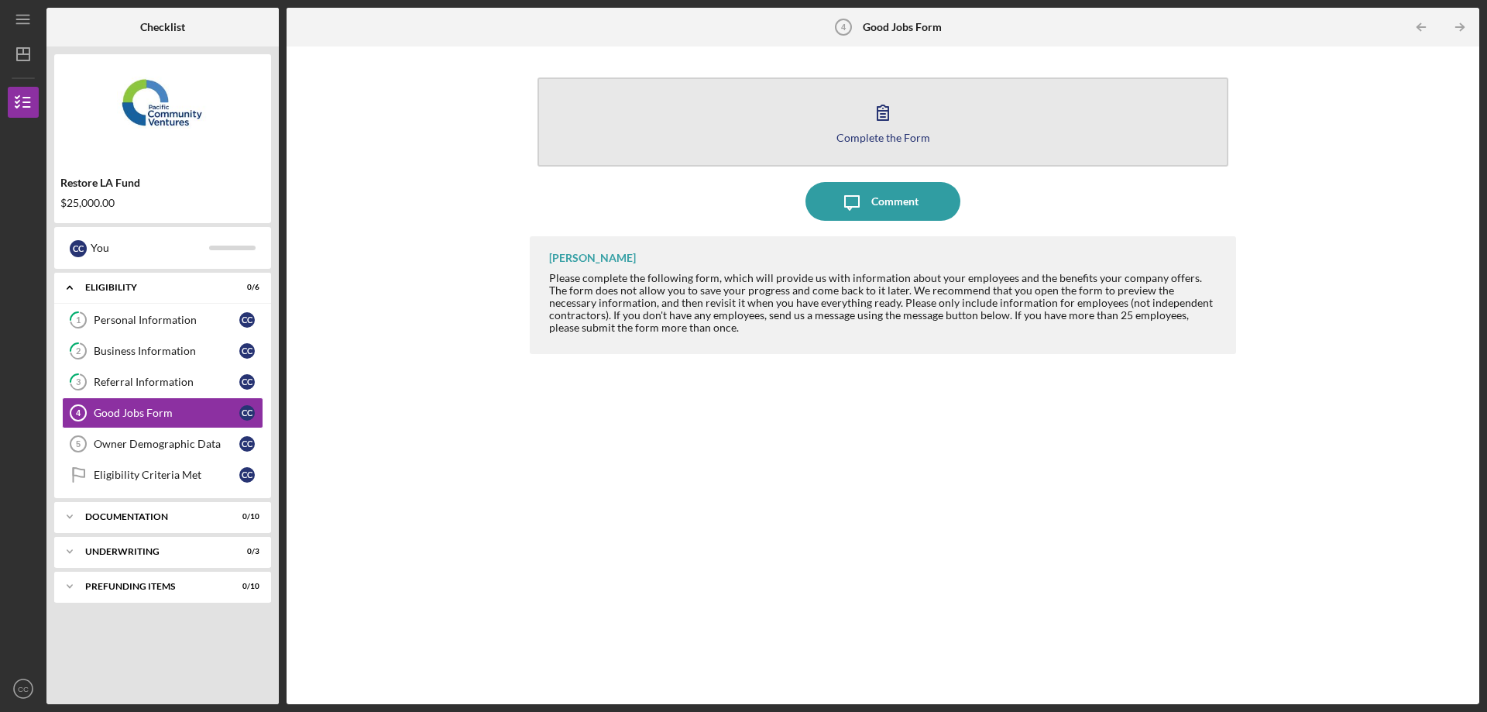
click at [881, 116] on icon "button" at bounding box center [882, 112] width 39 height 39
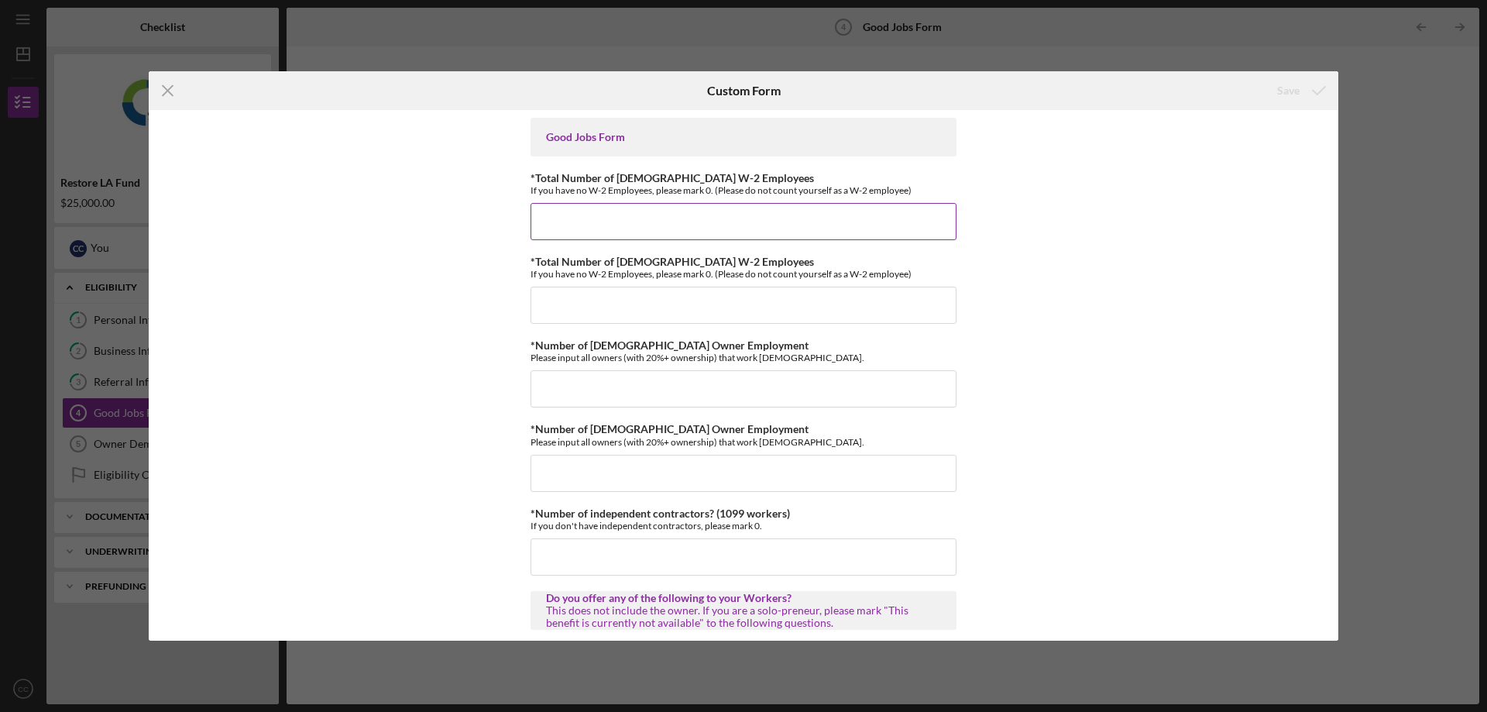
click at [561, 219] on input "*Total Number of [DEMOGRAPHIC_DATA] W-2 Employees" at bounding box center [743, 221] width 426 height 37
type input "0"
click at [553, 301] on input "*Total Number of [DEMOGRAPHIC_DATA] W-2 Employees" at bounding box center [743, 305] width 426 height 37
type input "0"
click at [544, 389] on input "*Number of [DEMOGRAPHIC_DATA] Owner Employment" at bounding box center [743, 388] width 426 height 37
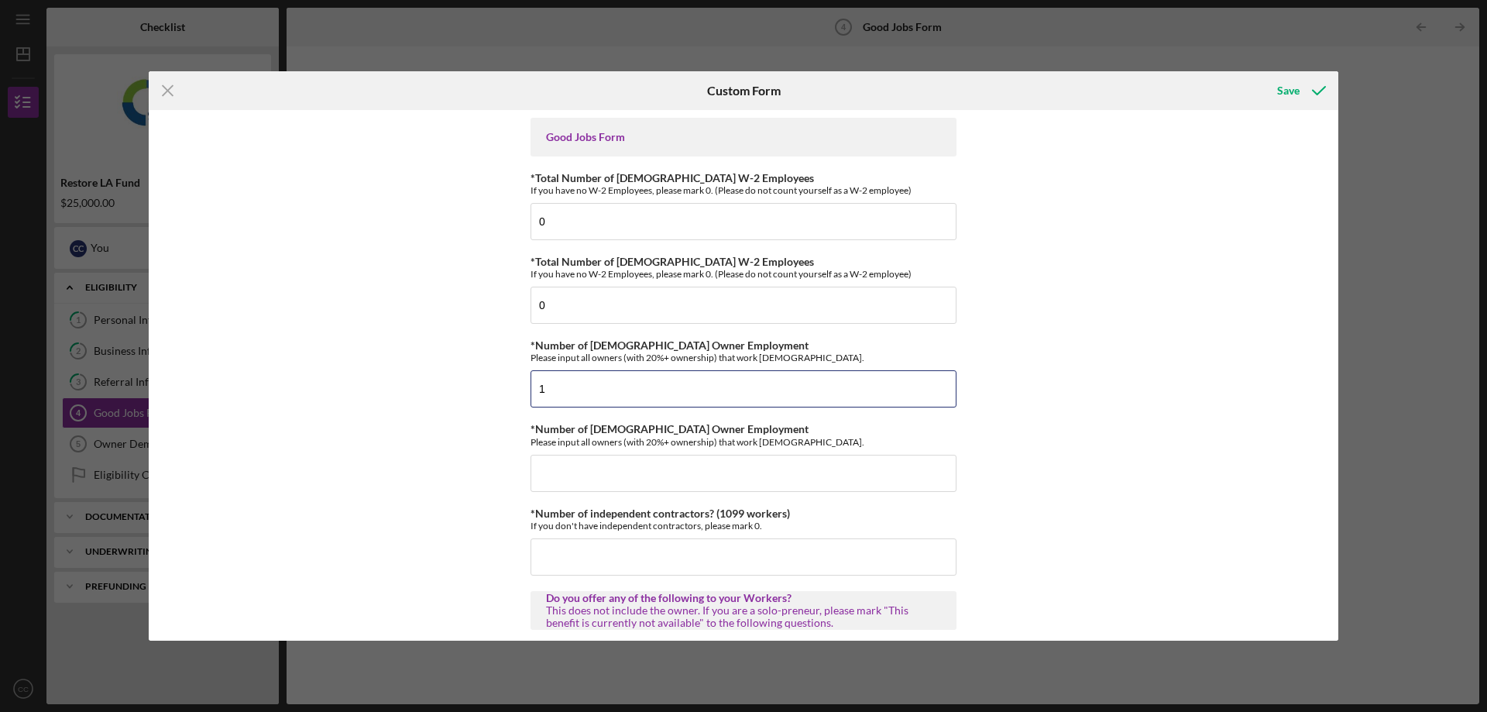
type input "1"
drag, startPoint x: 1338, startPoint y: 160, endPoint x: 960, endPoint y: 348, distance: 422.5
click at [1317, 231] on div "Icon/Menu Close Custom Form Save Good Jobs Form *Total Number of [DEMOGRAPHIC_D…" at bounding box center [743, 356] width 1487 height 712
click at [552, 469] on input "*Number of [DEMOGRAPHIC_DATA] Owner Employment" at bounding box center [743, 473] width 426 height 37
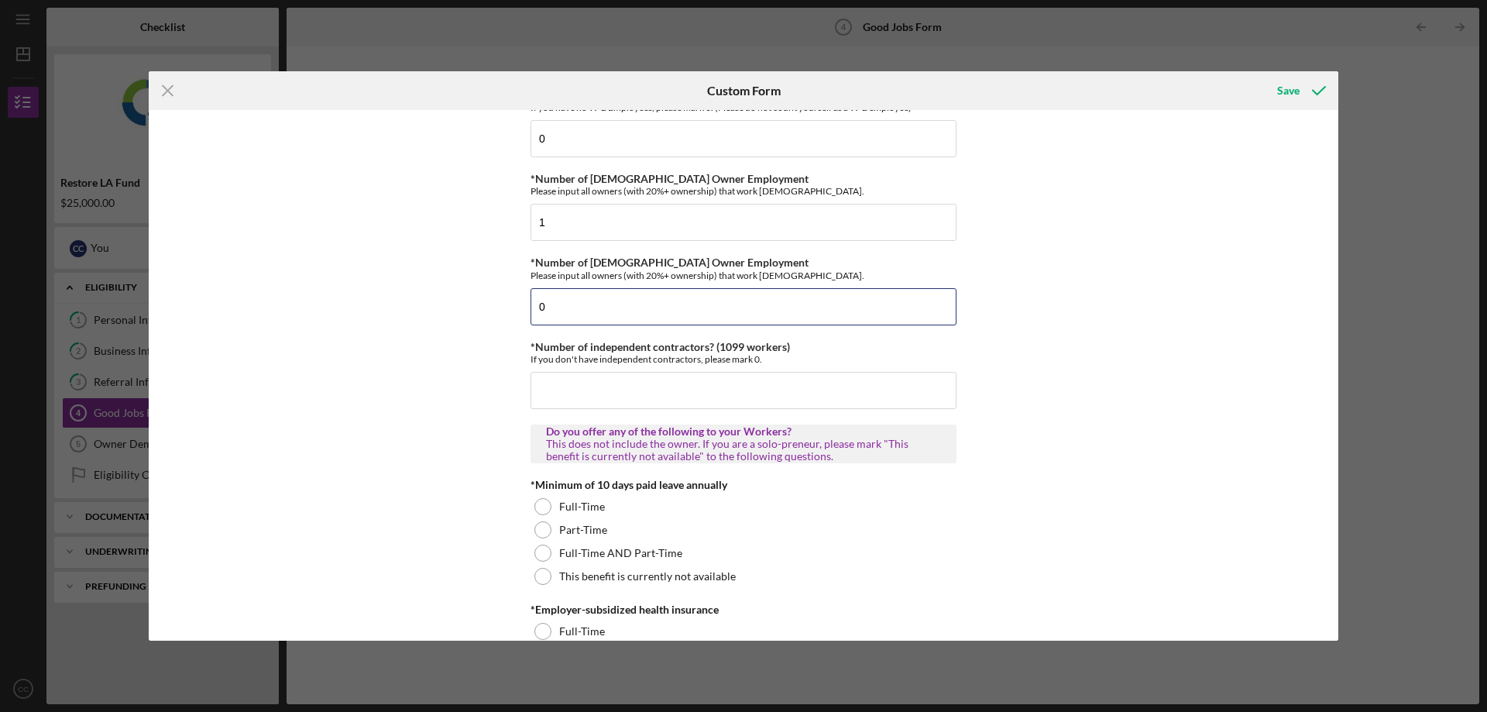
scroll to position [169, 0]
type input "0"
drag, startPoint x: 548, startPoint y: 383, endPoint x: 610, endPoint y: 393, distance: 63.5
click at [551, 383] on input "*Number of independent contractors? (1099 workers)" at bounding box center [743, 387] width 426 height 37
type input "2"
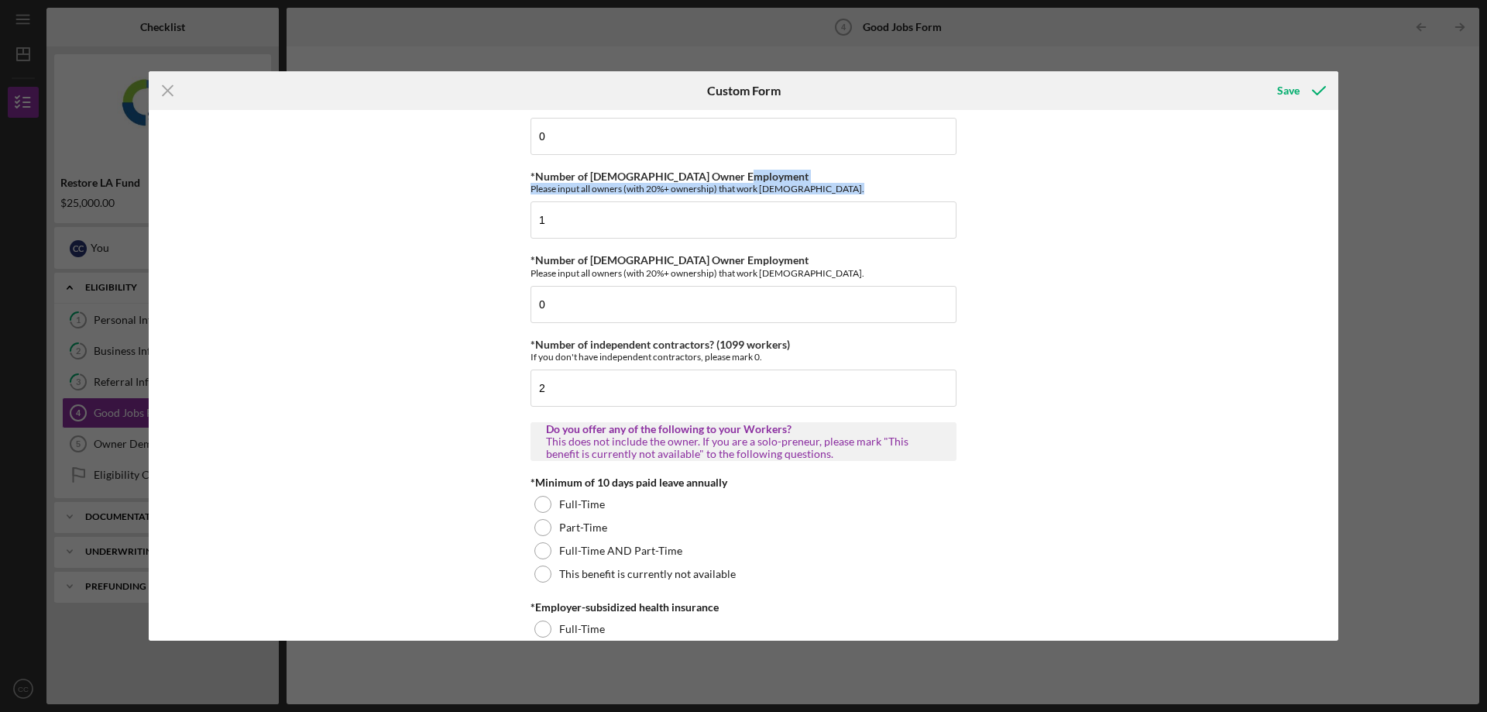
drag, startPoint x: 1333, startPoint y: 181, endPoint x: 1331, endPoint y: 219, distance: 38.0
click at [1331, 219] on div "Good Jobs Form *Total Number of [DEMOGRAPHIC_DATA] W-2 Employees If you have no…" at bounding box center [744, 375] width 1190 height 530
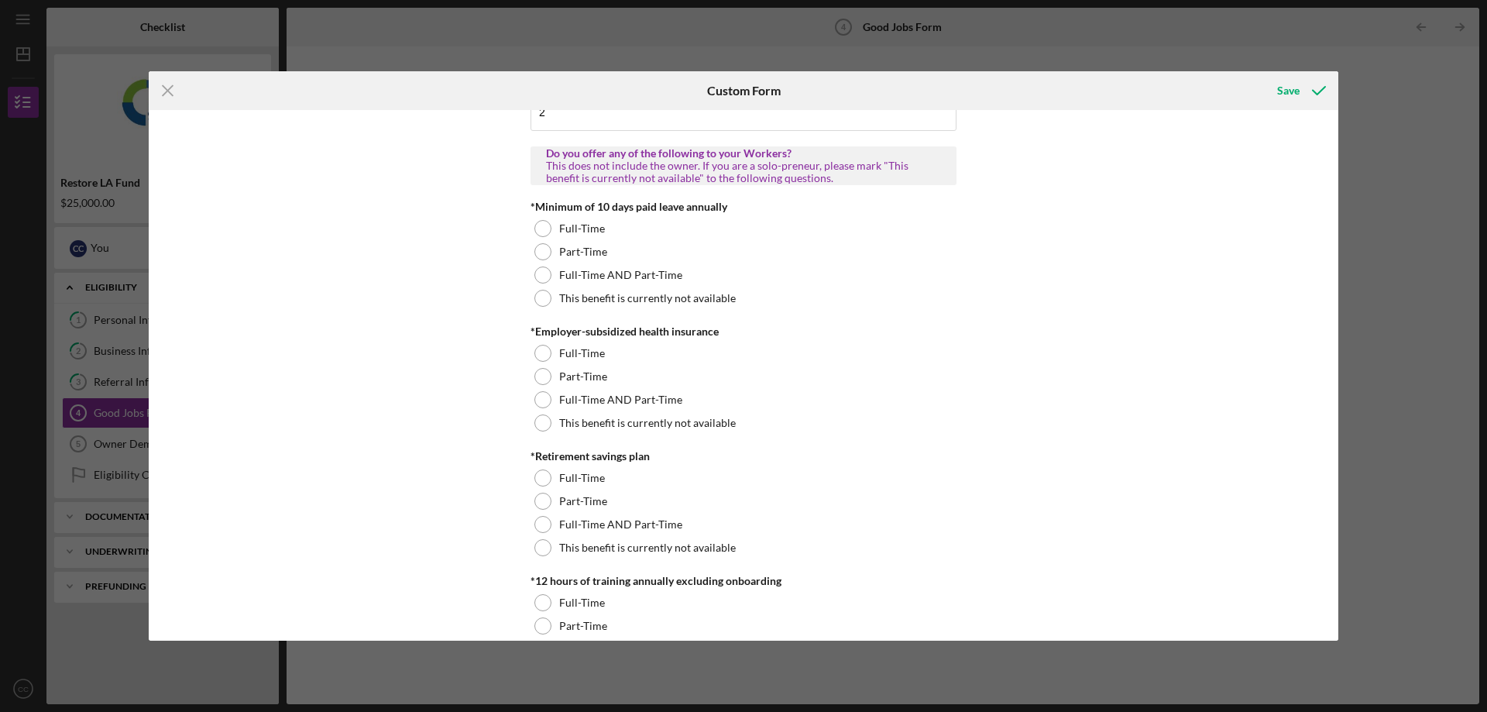
scroll to position [450, 0]
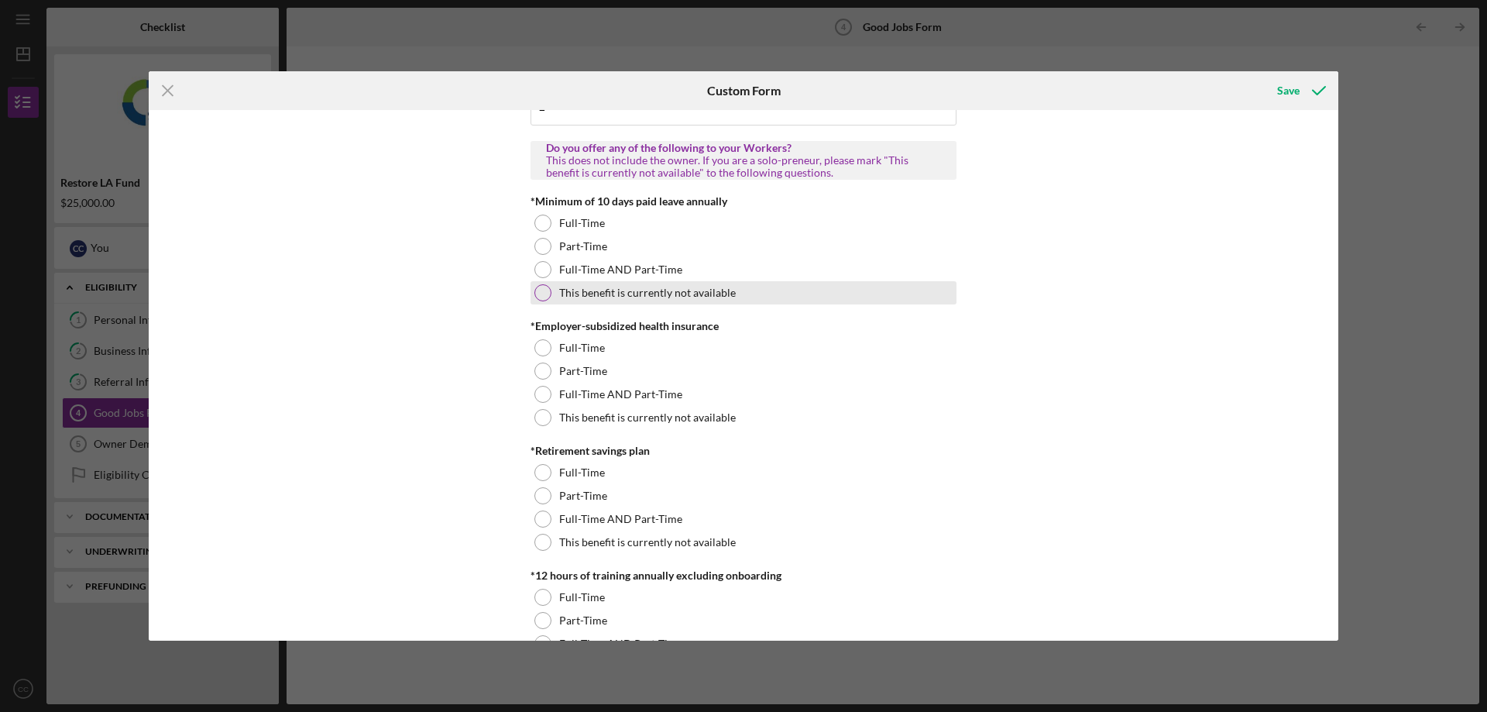
click at [540, 294] on div at bounding box center [542, 292] width 17 height 17
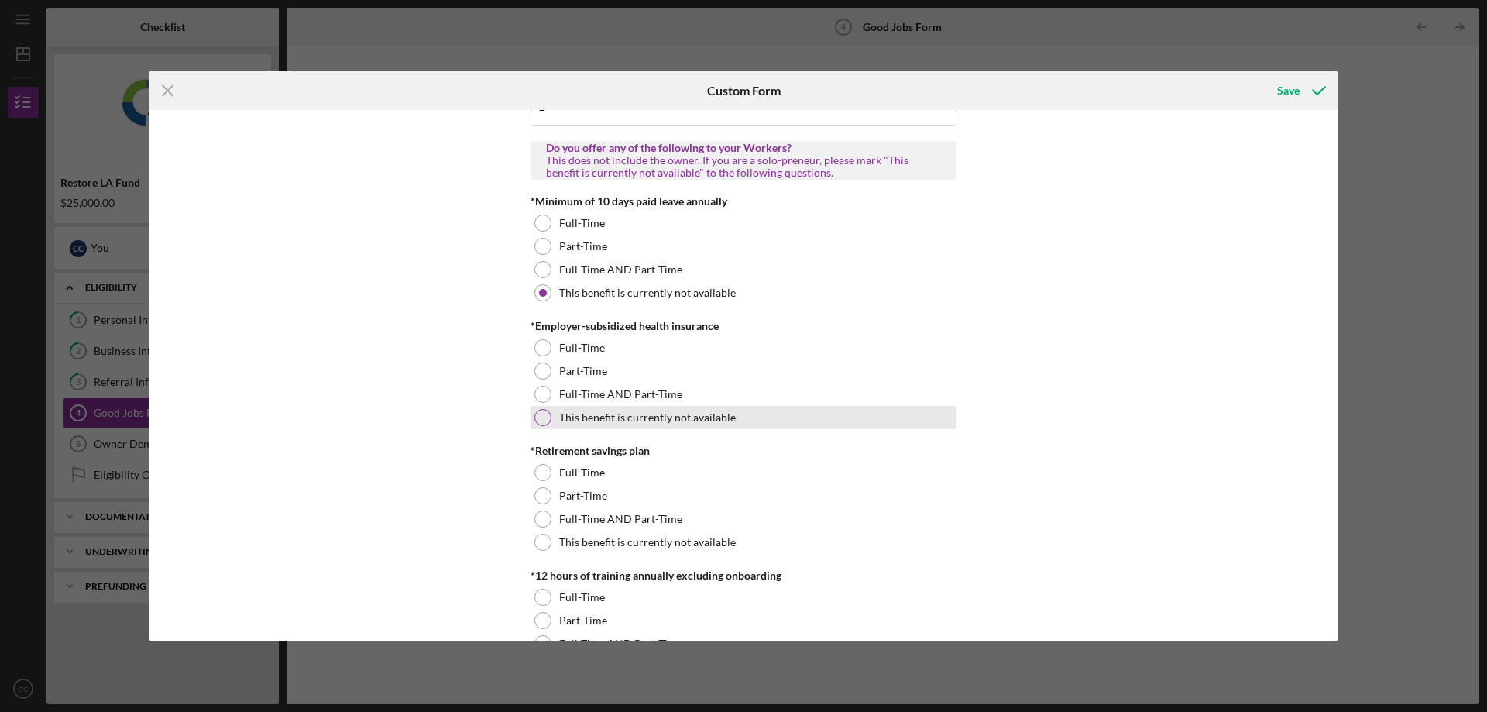
click at [540, 416] on div at bounding box center [542, 417] width 17 height 17
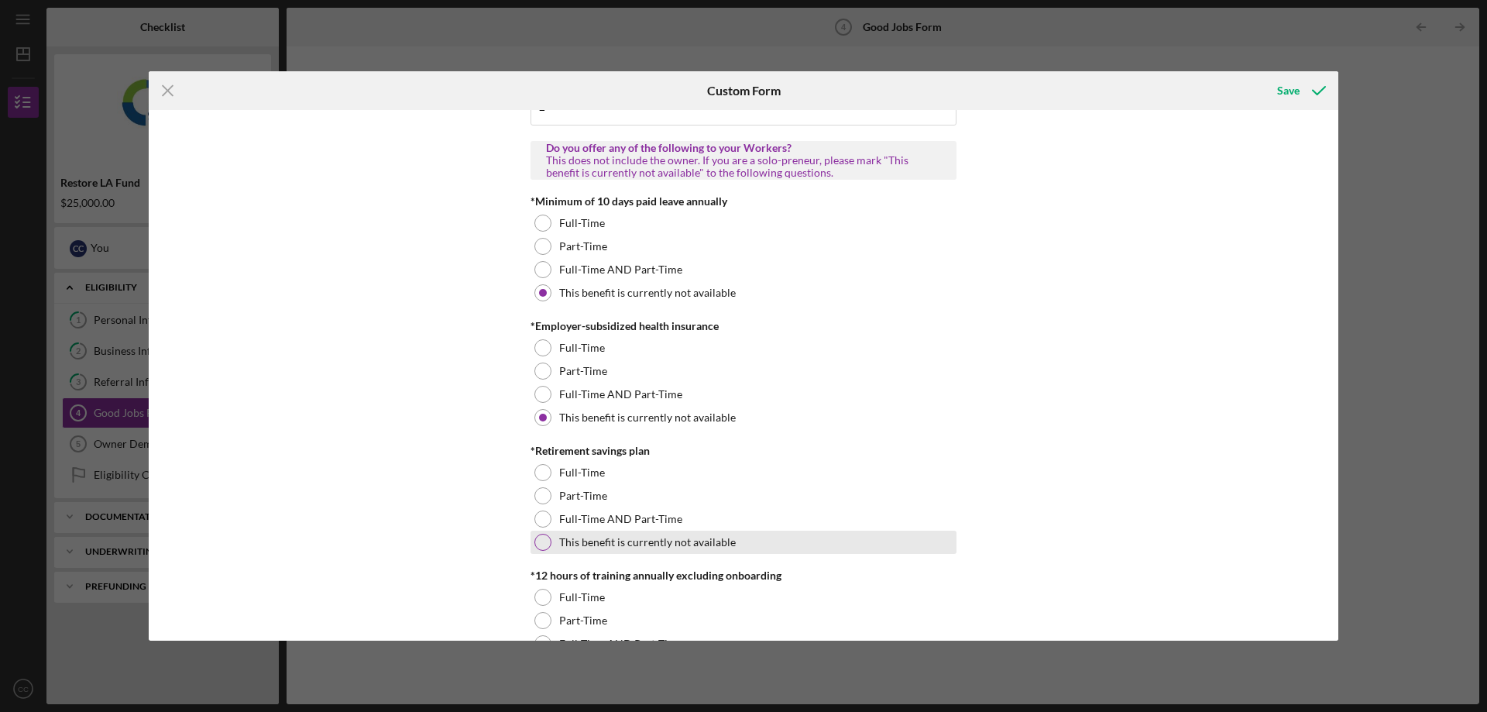
click at [541, 538] on div at bounding box center [542, 542] width 17 height 17
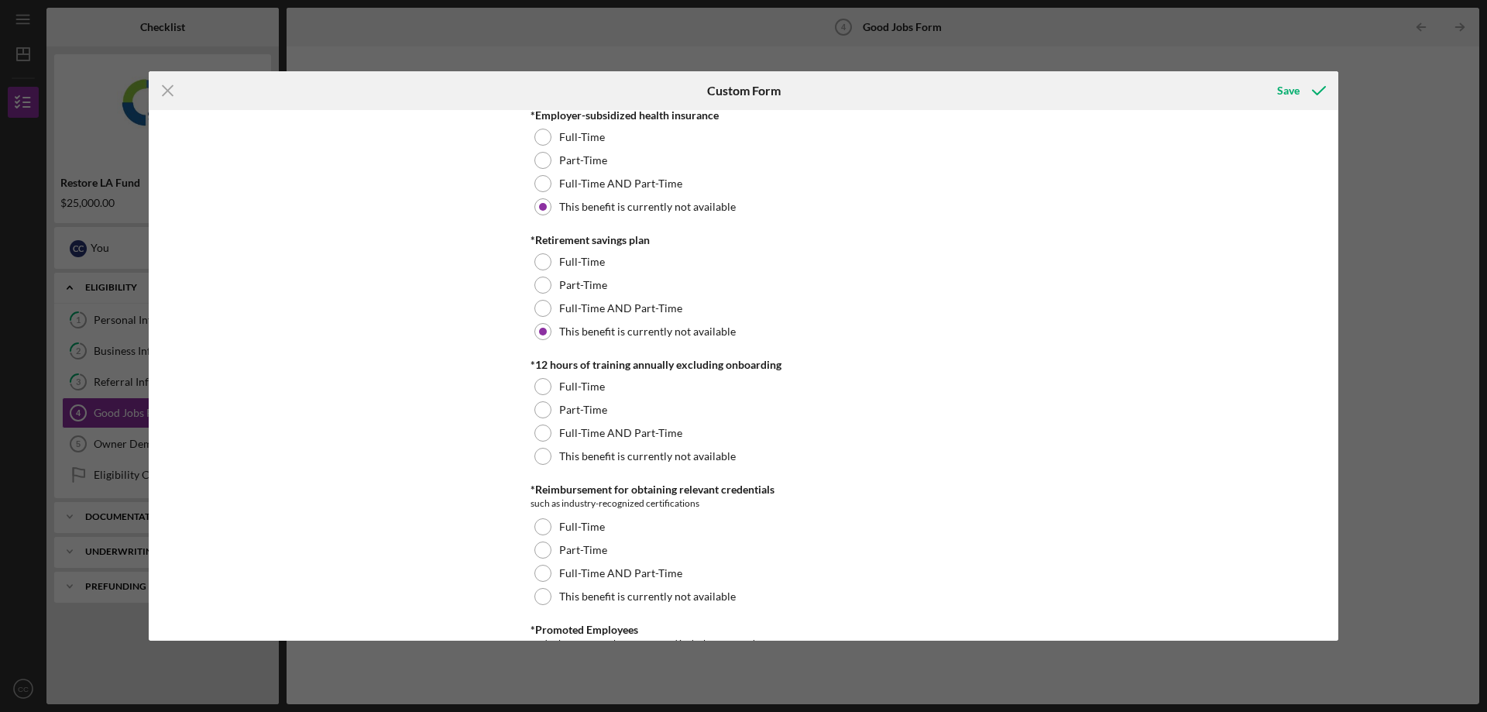
scroll to position [661, 0]
click at [541, 435] on div at bounding box center [542, 432] width 17 height 17
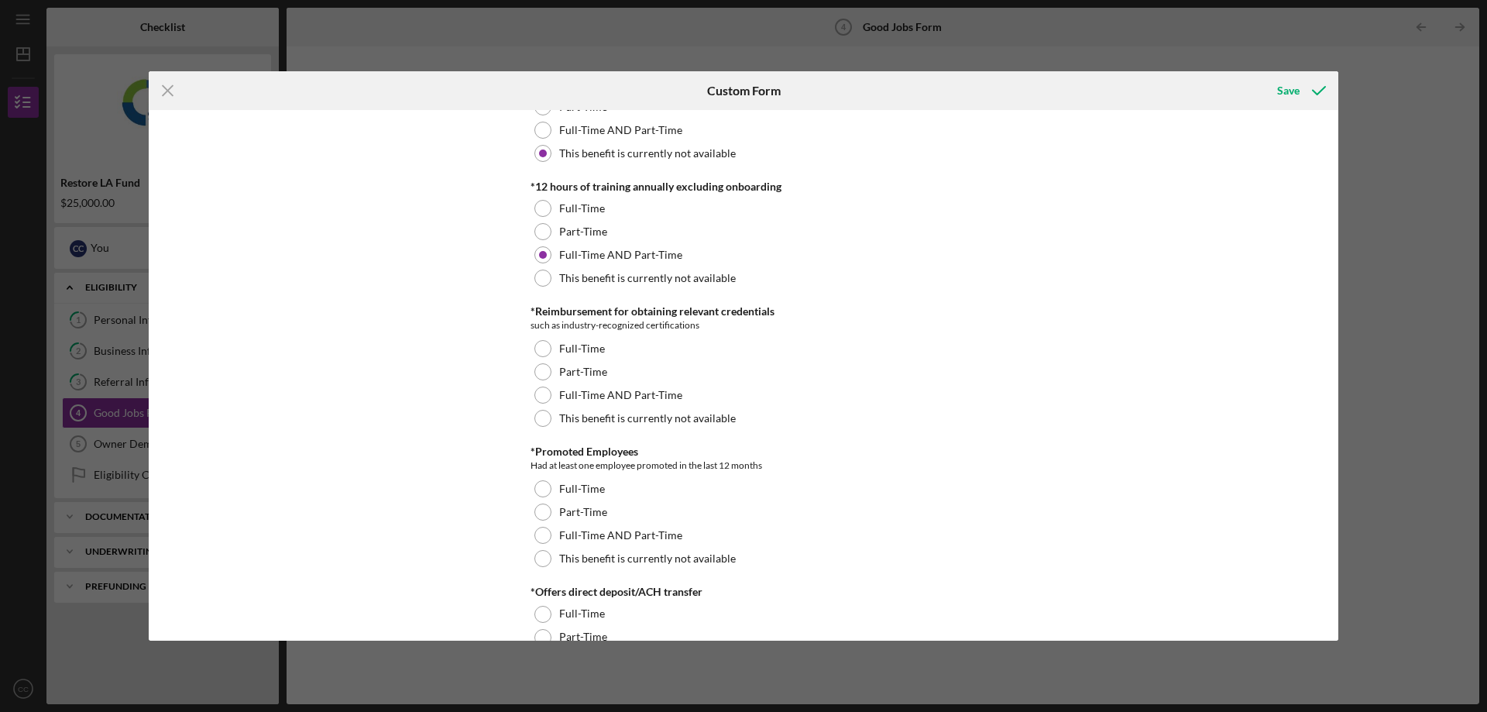
scroll to position [839, 0]
click at [538, 421] on div at bounding box center [542, 417] width 17 height 17
click at [538, 558] on div at bounding box center [542, 557] width 17 height 17
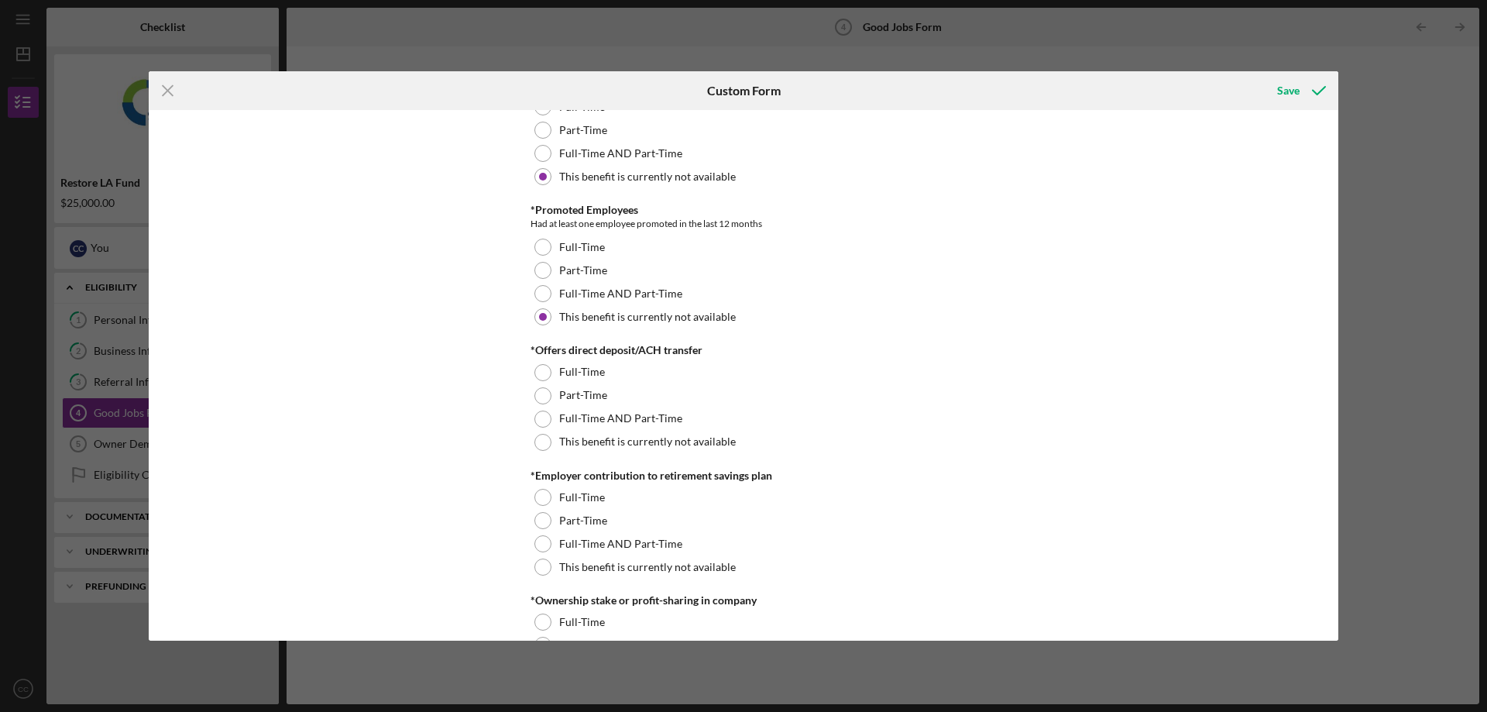
scroll to position [1086, 0]
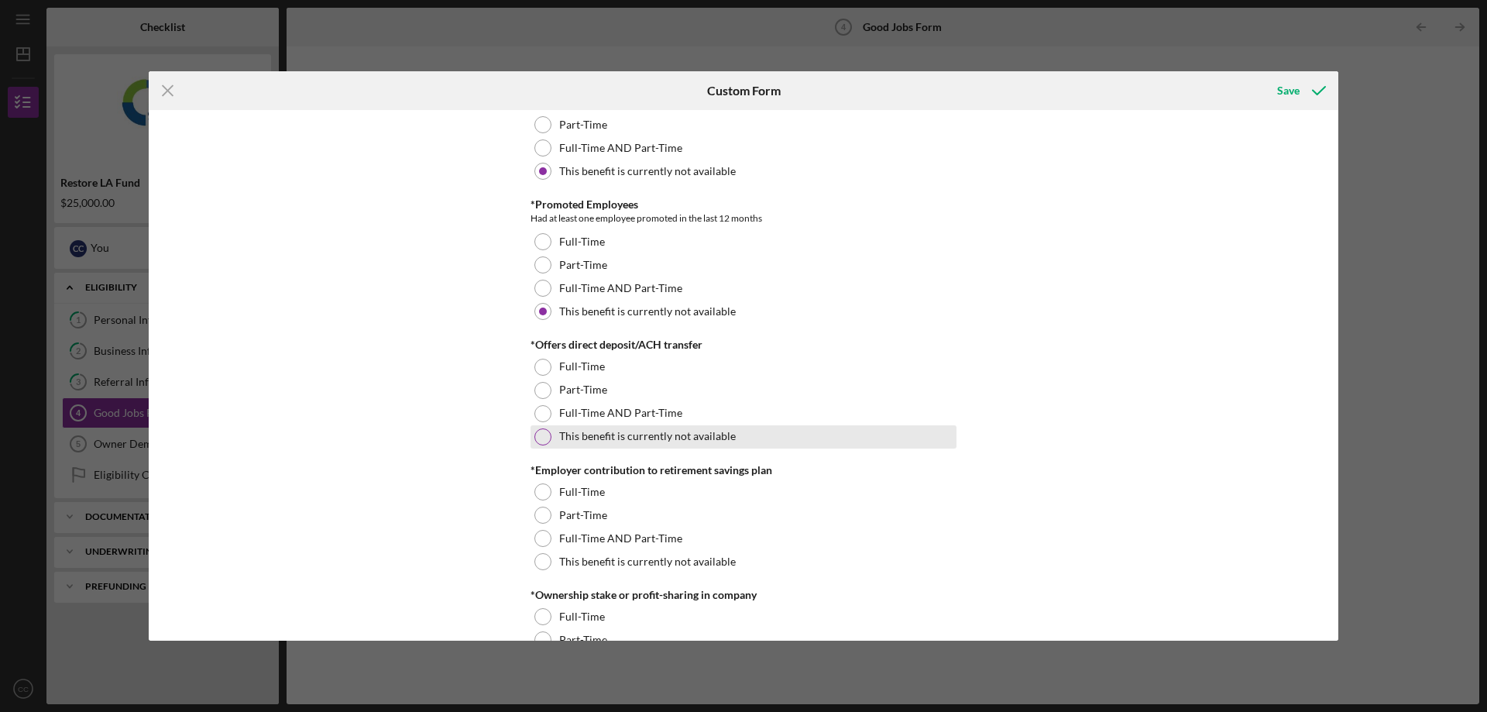
click at [540, 435] on div at bounding box center [542, 436] width 17 height 17
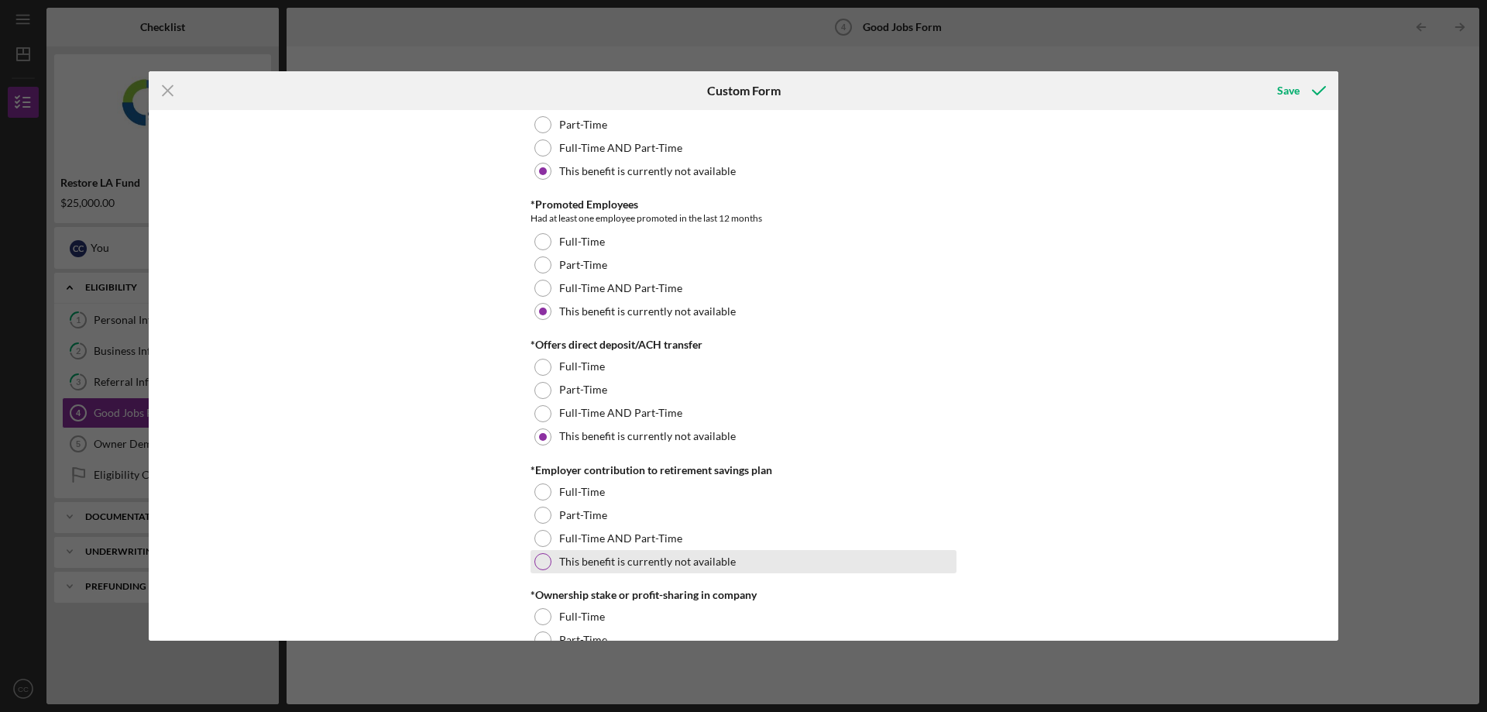
click at [537, 560] on div at bounding box center [542, 561] width 17 height 17
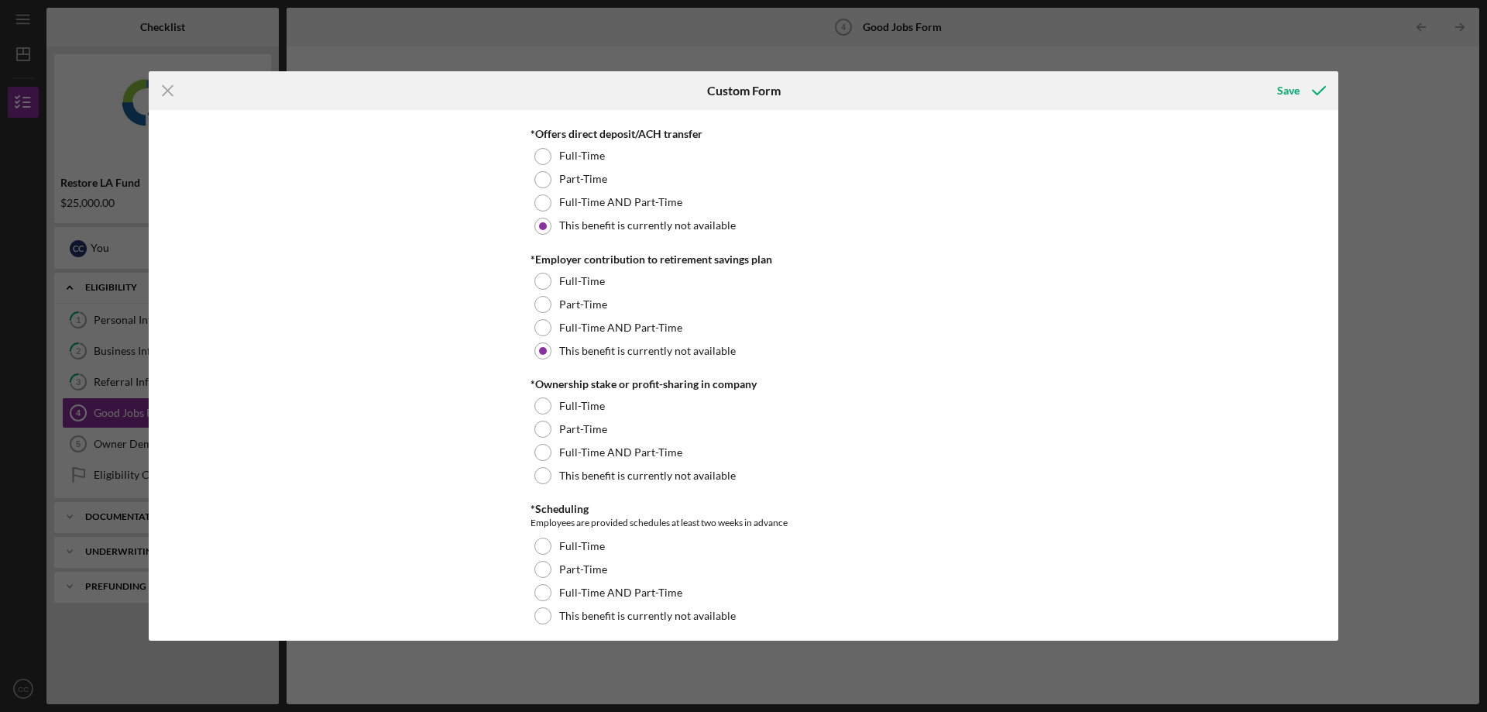
scroll to position [1330, 0]
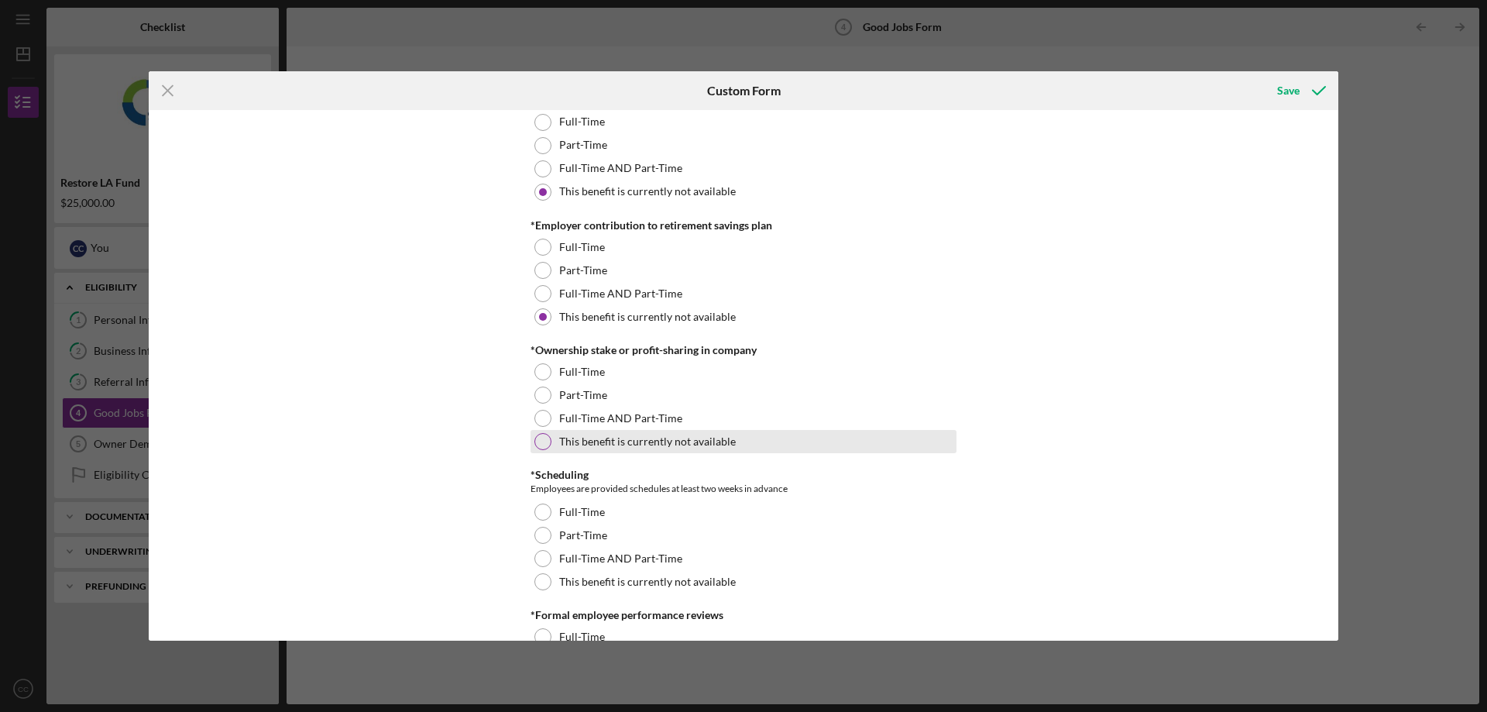
click at [541, 439] on div at bounding box center [542, 441] width 17 height 17
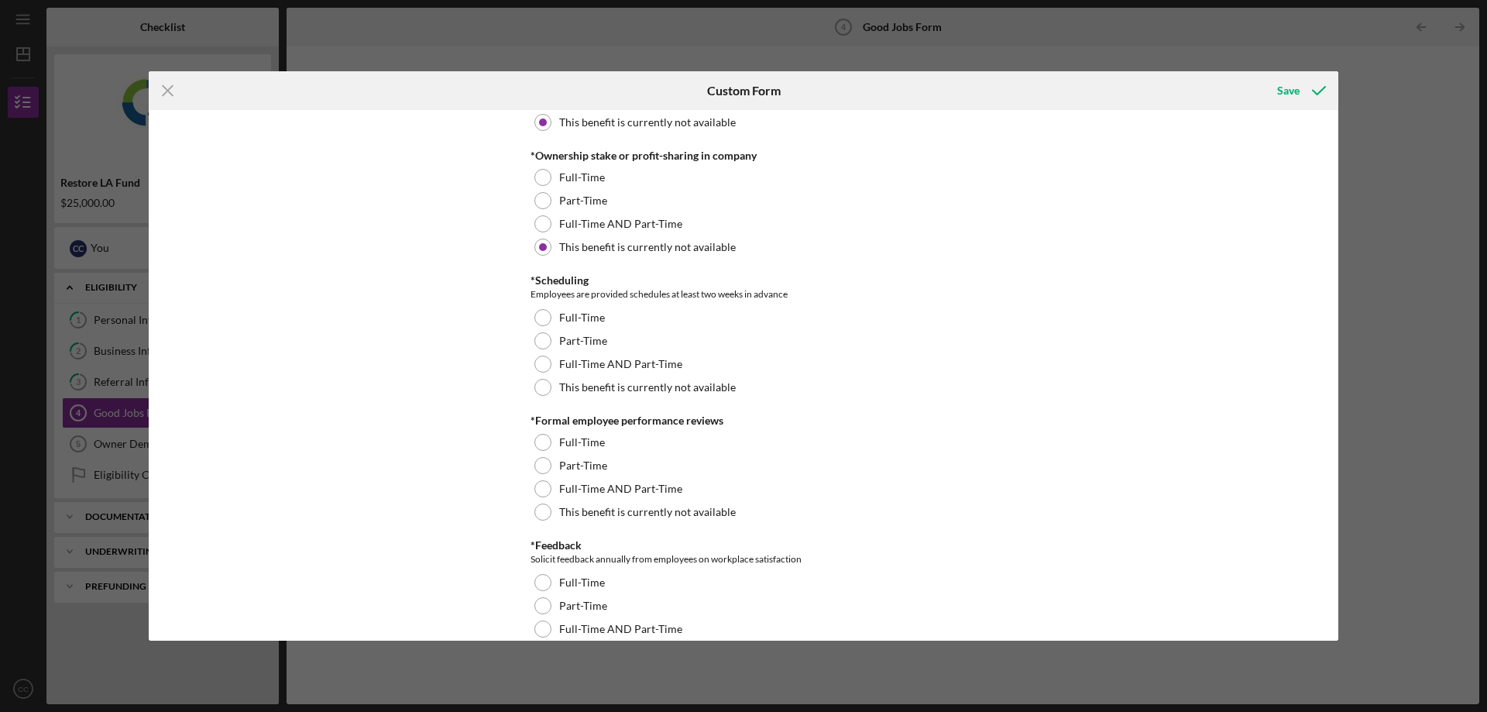
scroll to position [1528, 0]
click at [540, 368] on div at bounding box center [542, 360] width 17 height 17
click at [544, 483] on div at bounding box center [542, 485] width 17 height 17
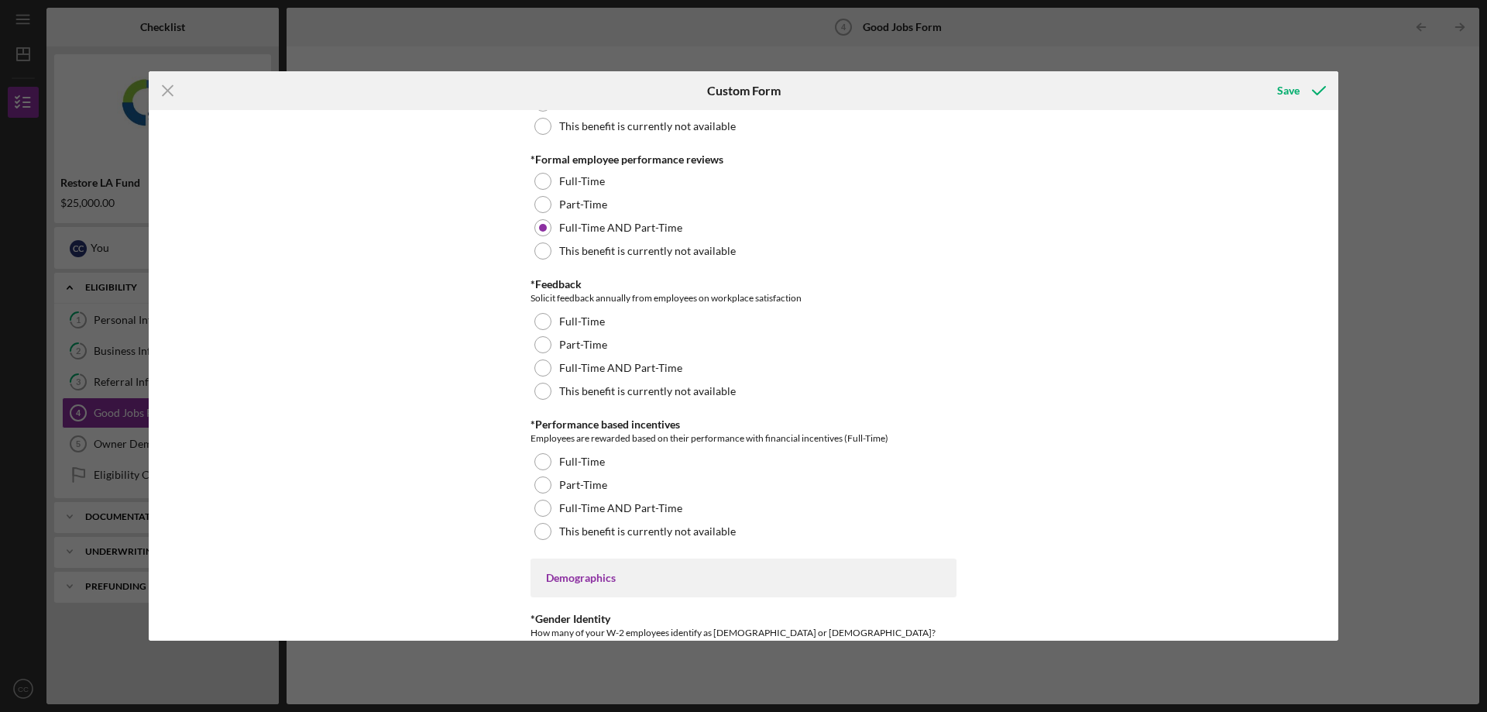
scroll to position [1794, 0]
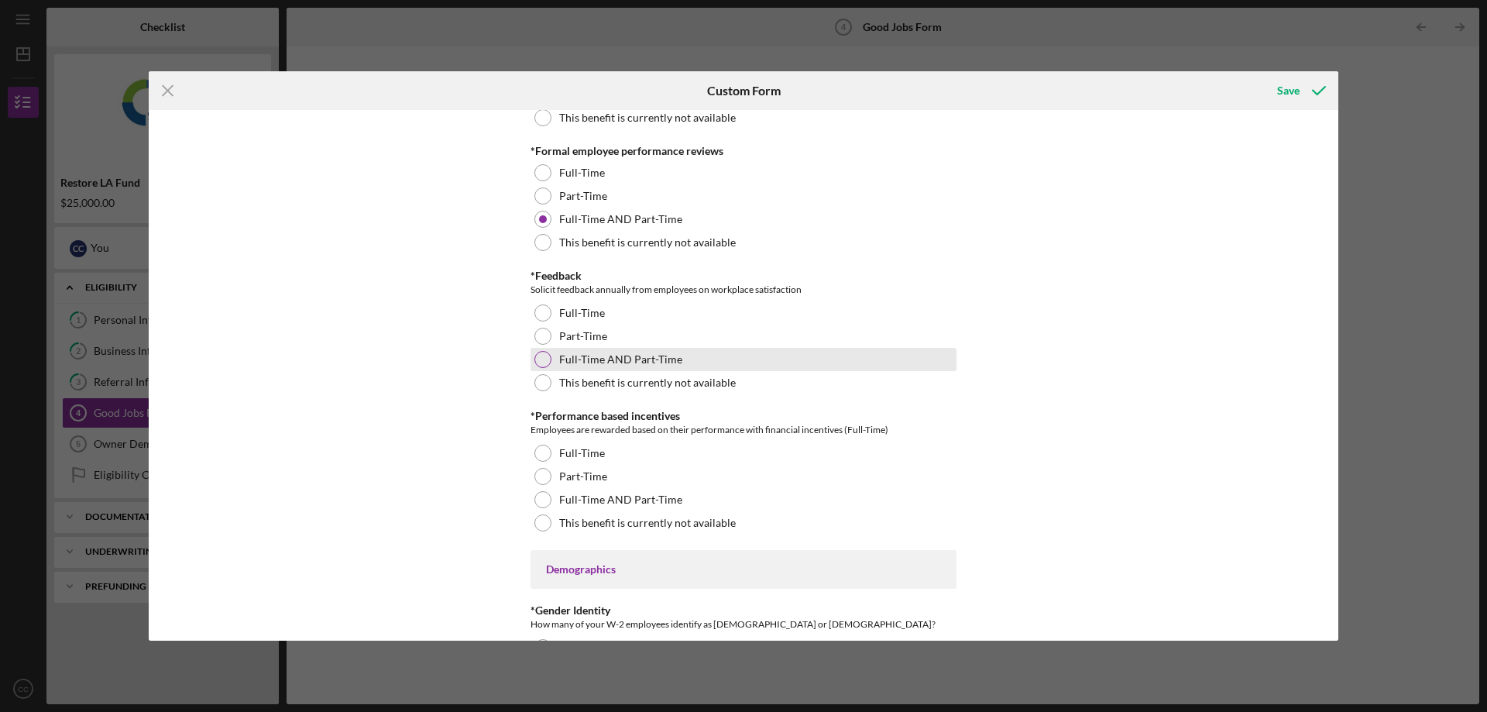
click at [545, 351] on div "Full-Time AND Part-Time" at bounding box center [743, 359] width 426 height 23
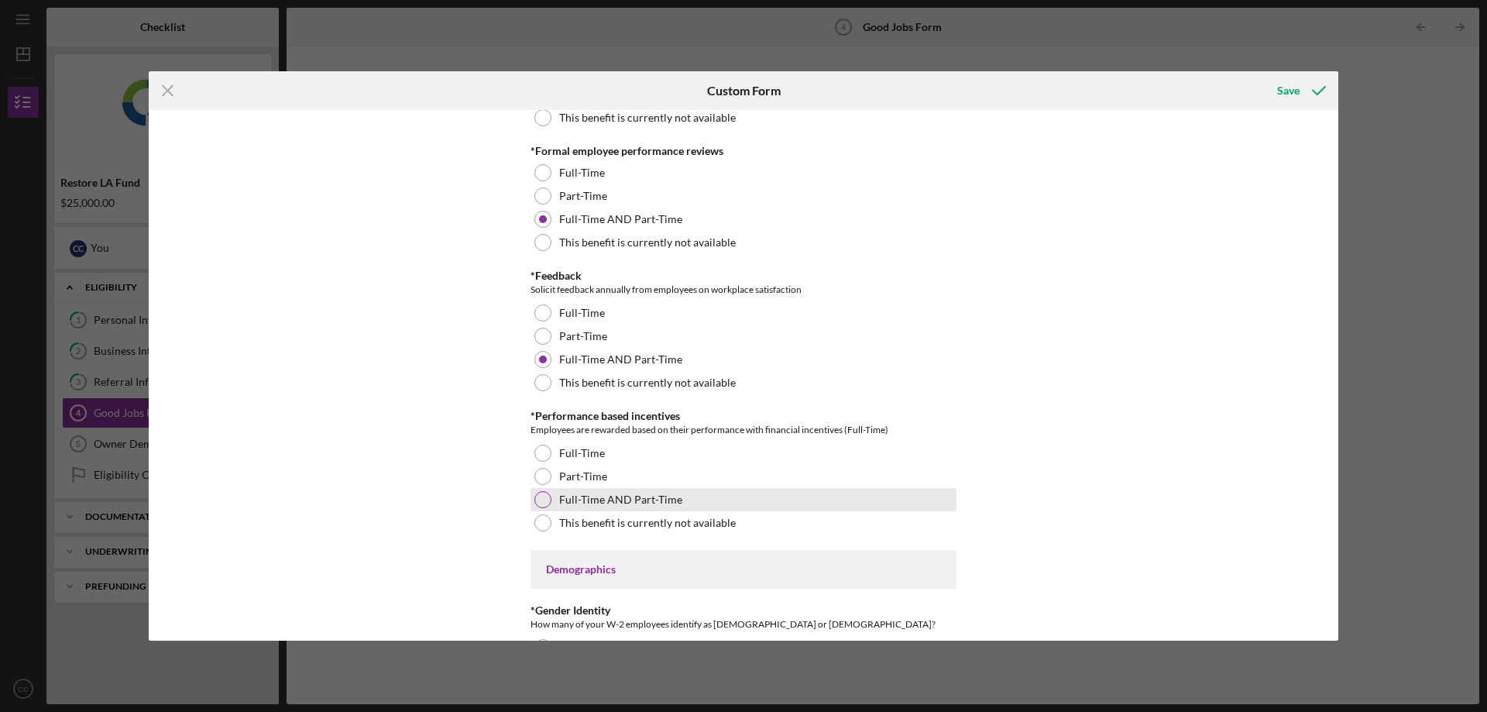
click at [541, 498] on div at bounding box center [542, 499] width 17 height 17
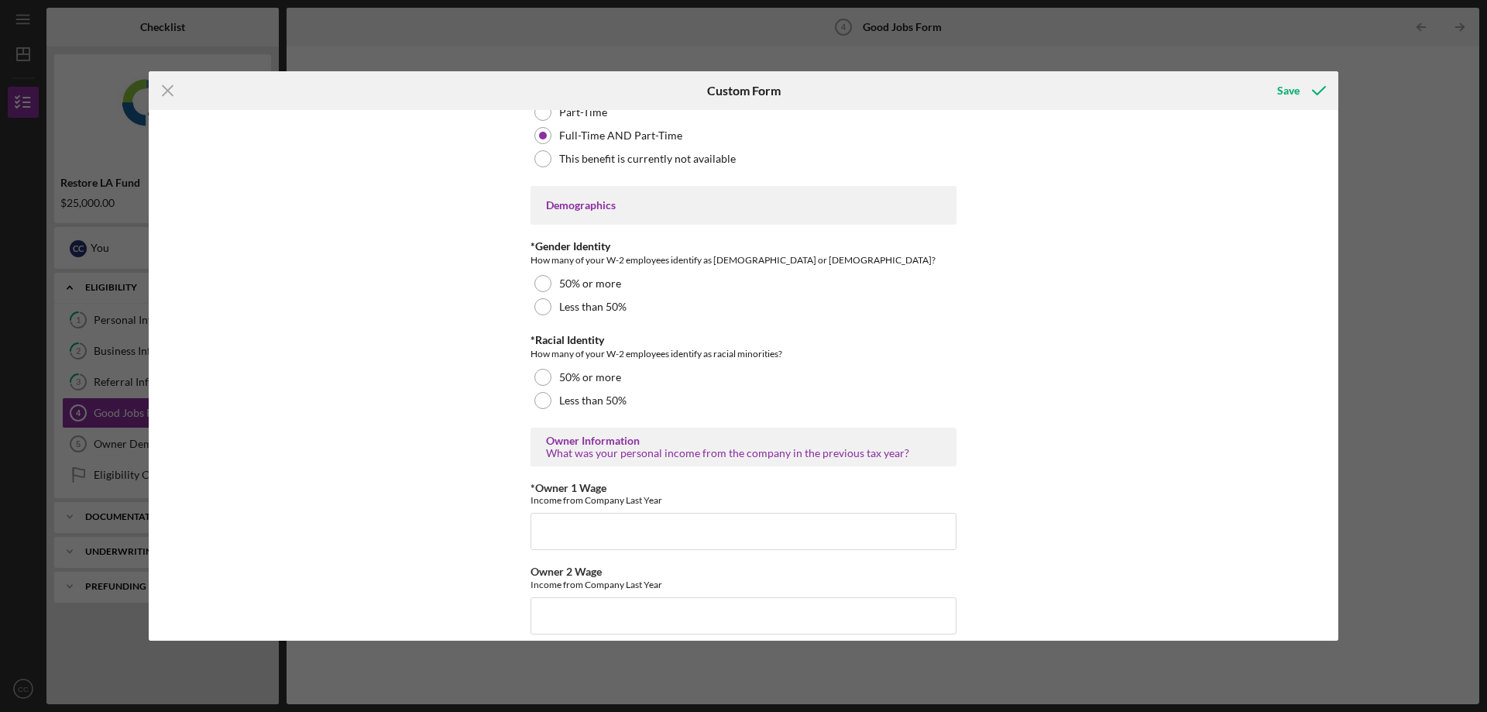
scroll to position [2165, 0]
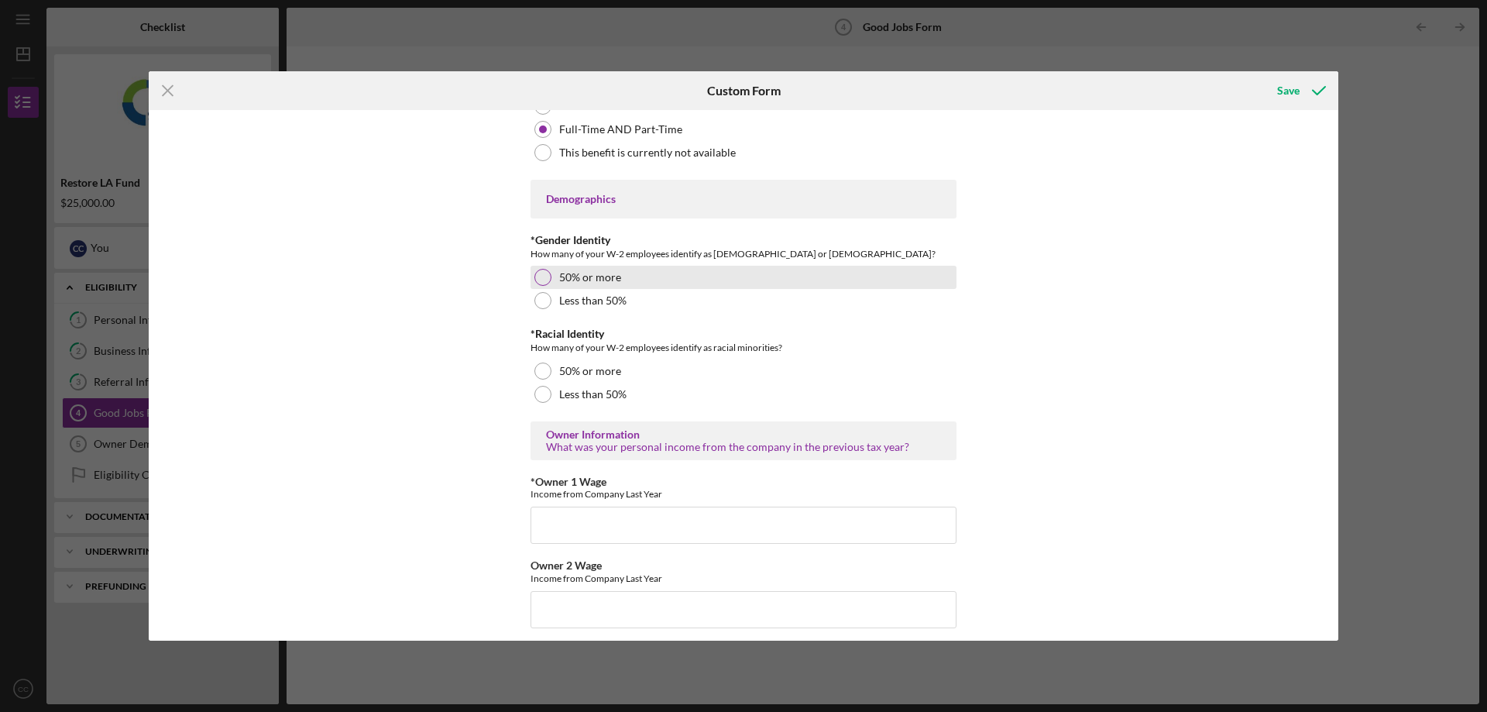
click at [539, 276] on div at bounding box center [542, 277] width 17 height 17
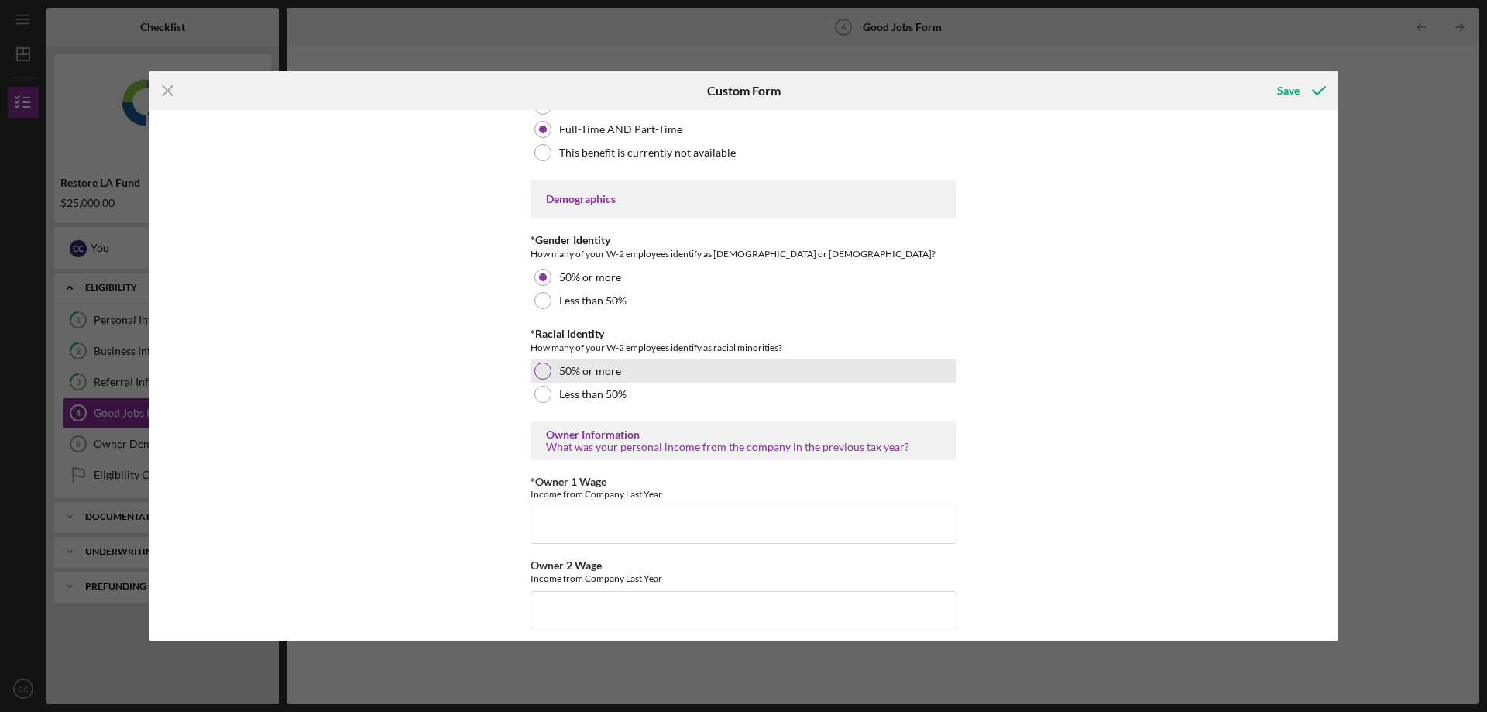
click at [541, 370] on div at bounding box center [542, 370] width 17 height 17
drag, startPoint x: 536, startPoint y: 529, endPoint x: 586, endPoint y: 531, distance: 50.4
click at [561, 528] on input "*Owner 1 Wage" at bounding box center [743, 524] width 426 height 37
type input "-46,784"
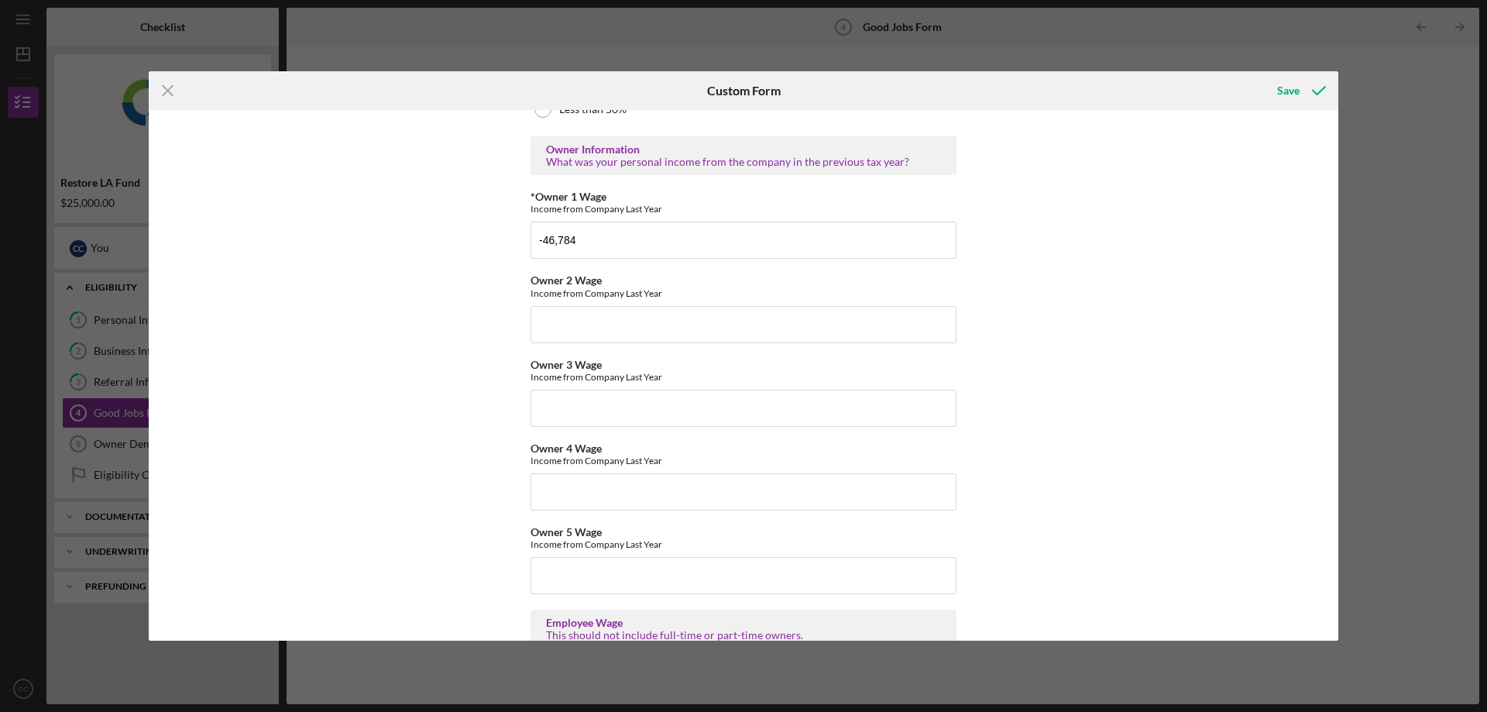
scroll to position [2456, 0]
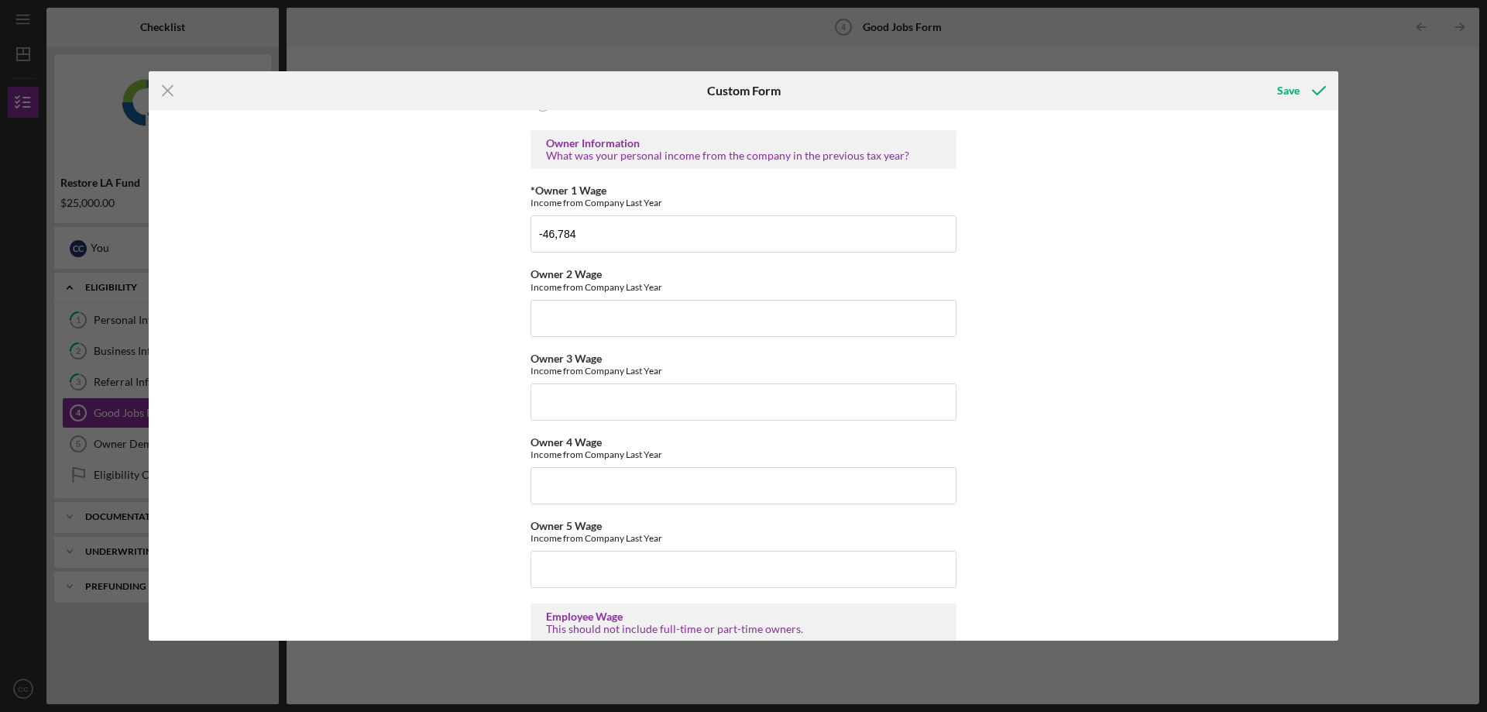
drag, startPoint x: 1332, startPoint y: 458, endPoint x: 1324, endPoint y: 480, distance: 23.8
click at [1324, 480] on div "Good Jobs Form *Total Number of [DEMOGRAPHIC_DATA] W-2 Employees If you have no…" at bounding box center [744, 375] width 1190 height 530
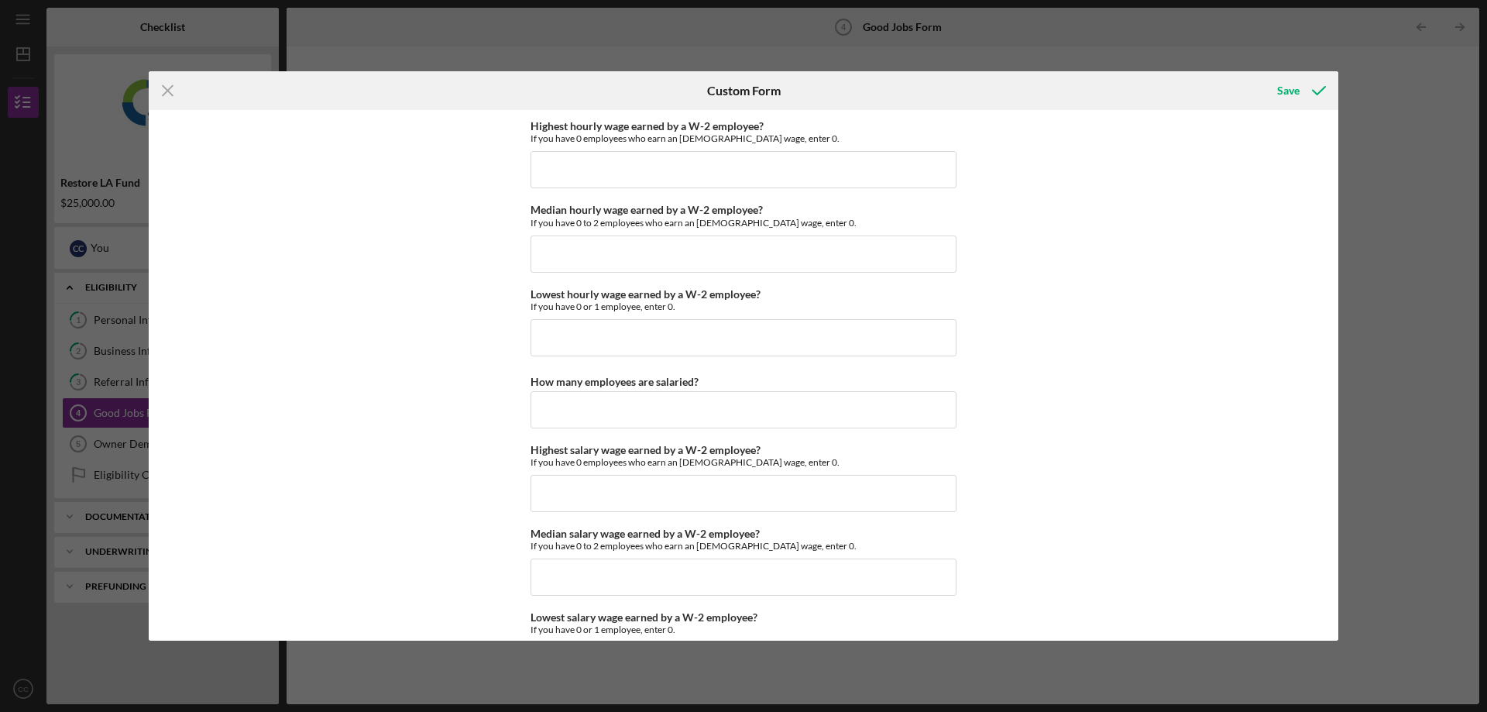
scroll to position [3071, 0]
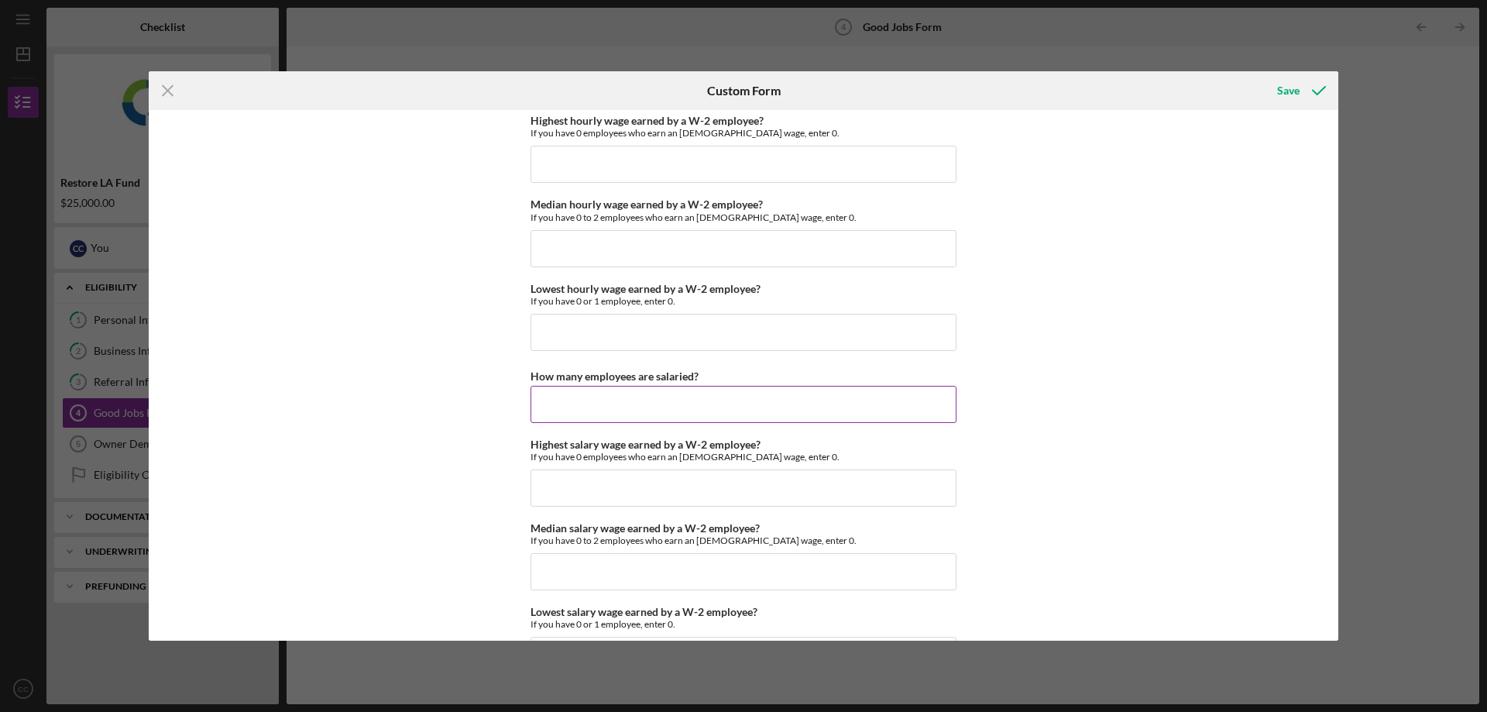
click at [587, 407] on input "How many employees are salaried?" at bounding box center [743, 404] width 426 height 37
type input "0"
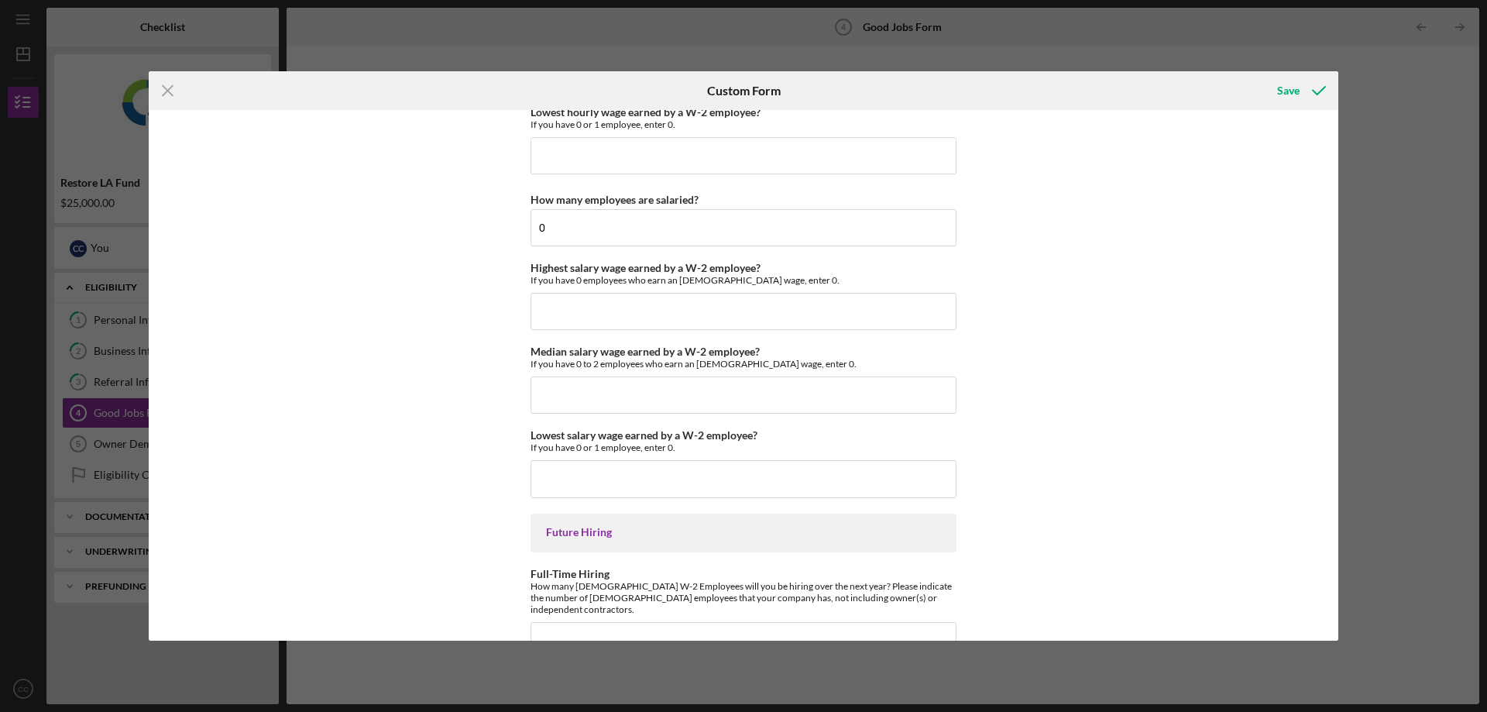
scroll to position [3373, 0]
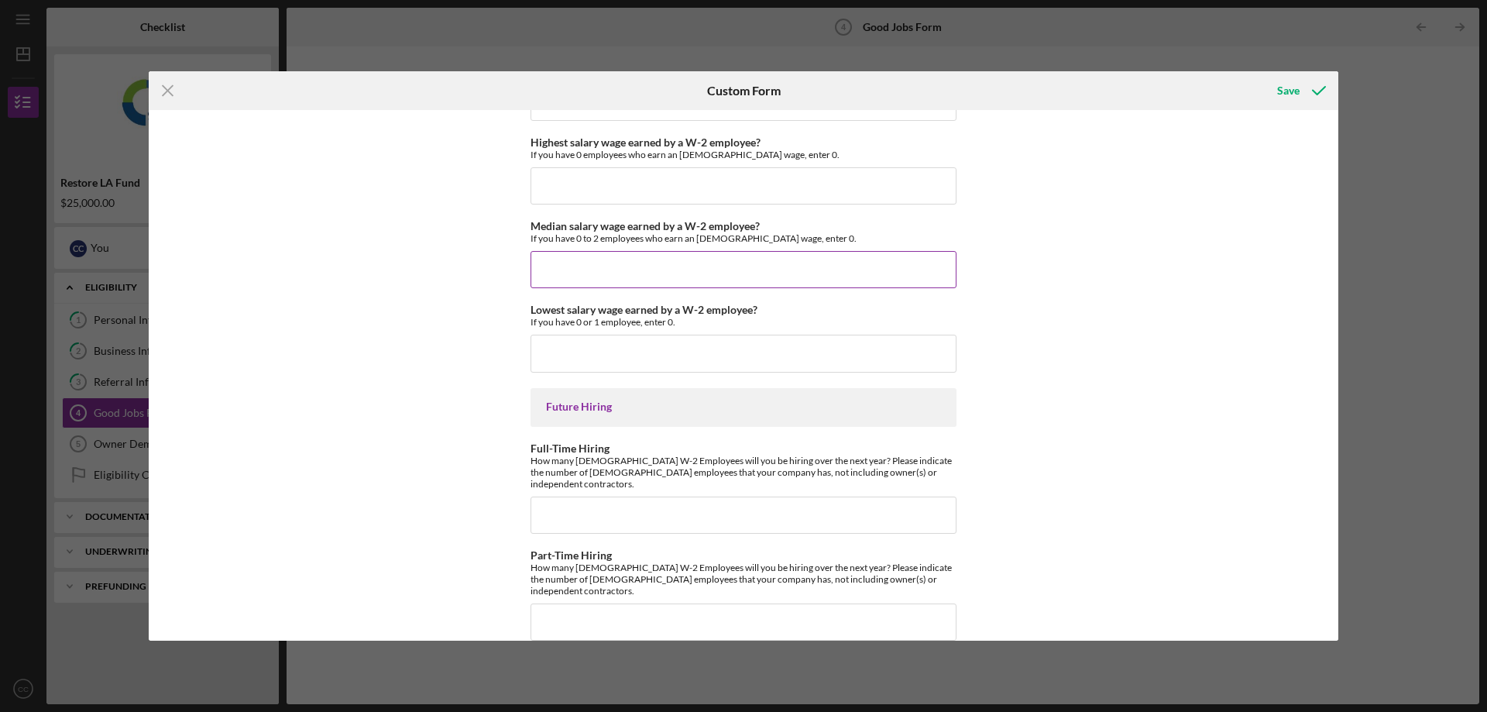
click at [561, 268] on input "Median salary wage earned by a W-2 employee?" at bounding box center [743, 269] width 426 height 37
type input "$00"
click at [541, 351] on input "Lowest salary wage earned by a W-2 employee?" at bounding box center [743, 353] width 426 height 37
type input "$0"
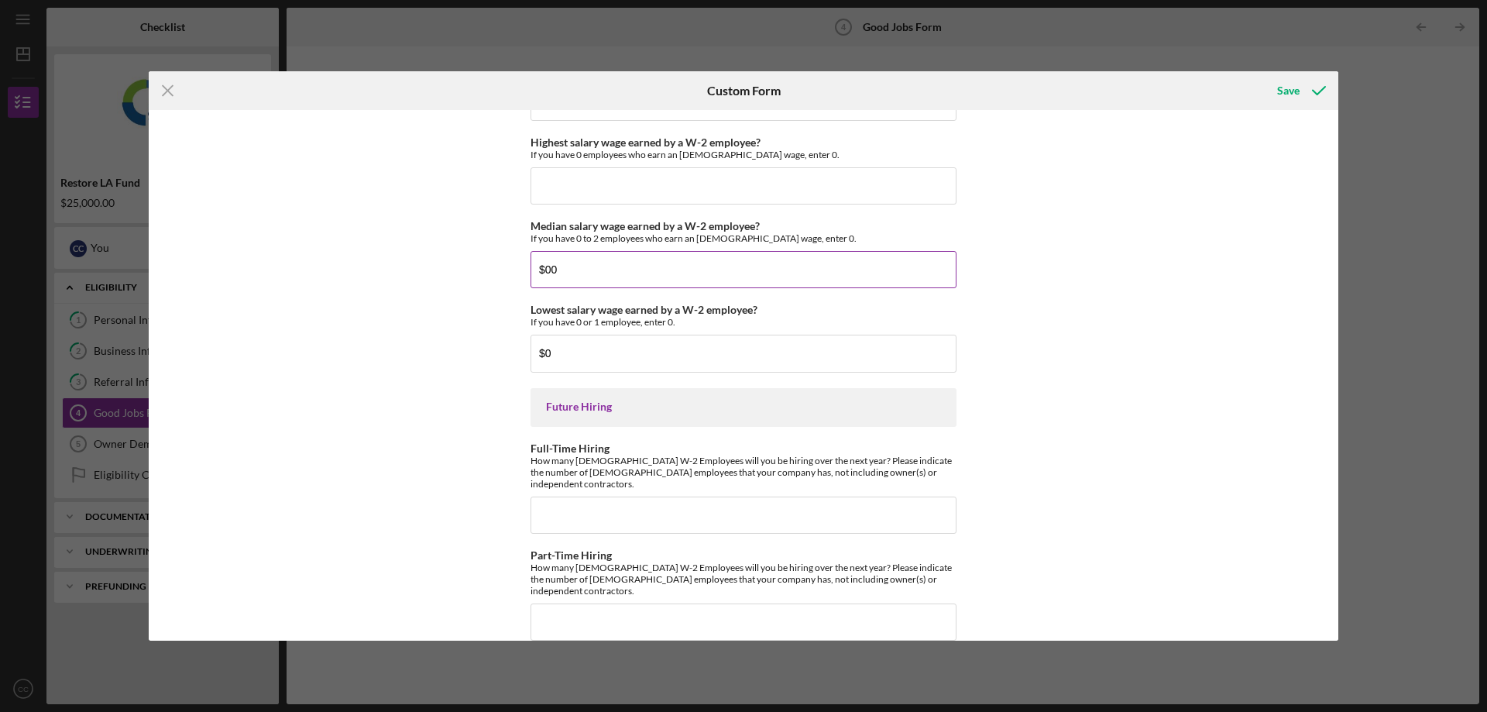
click at [558, 262] on input "$00" at bounding box center [743, 269] width 426 height 37
type input "$00"
click at [558, 505] on input "Full-Time Hiring" at bounding box center [743, 514] width 426 height 37
type input "2"
click at [556, 606] on input "Part-Time Hiring" at bounding box center [743, 621] width 426 height 37
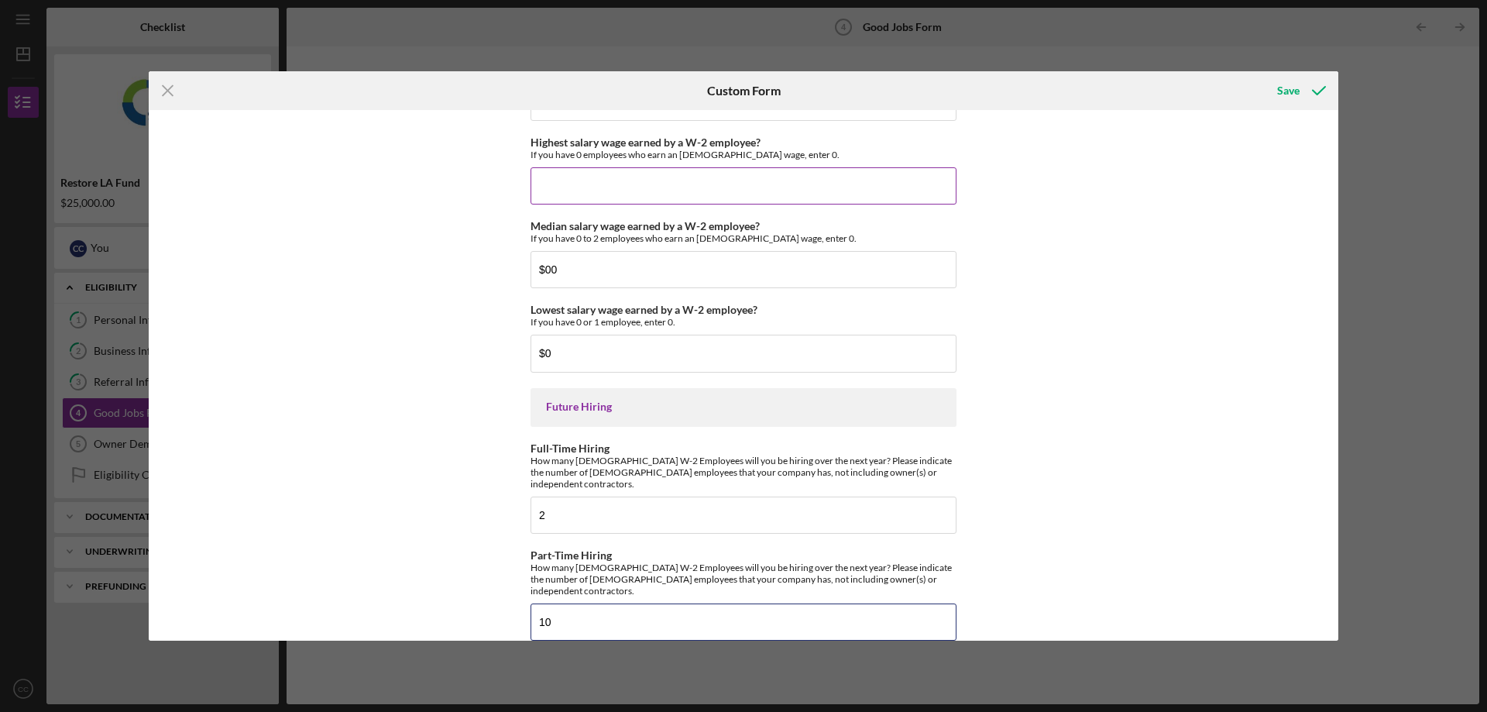
type input "10"
click at [566, 191] on input "Highest salary wage earned by a W-2 employee?" at bounding box center [743, 185] width 426 height 37
type input "$0"
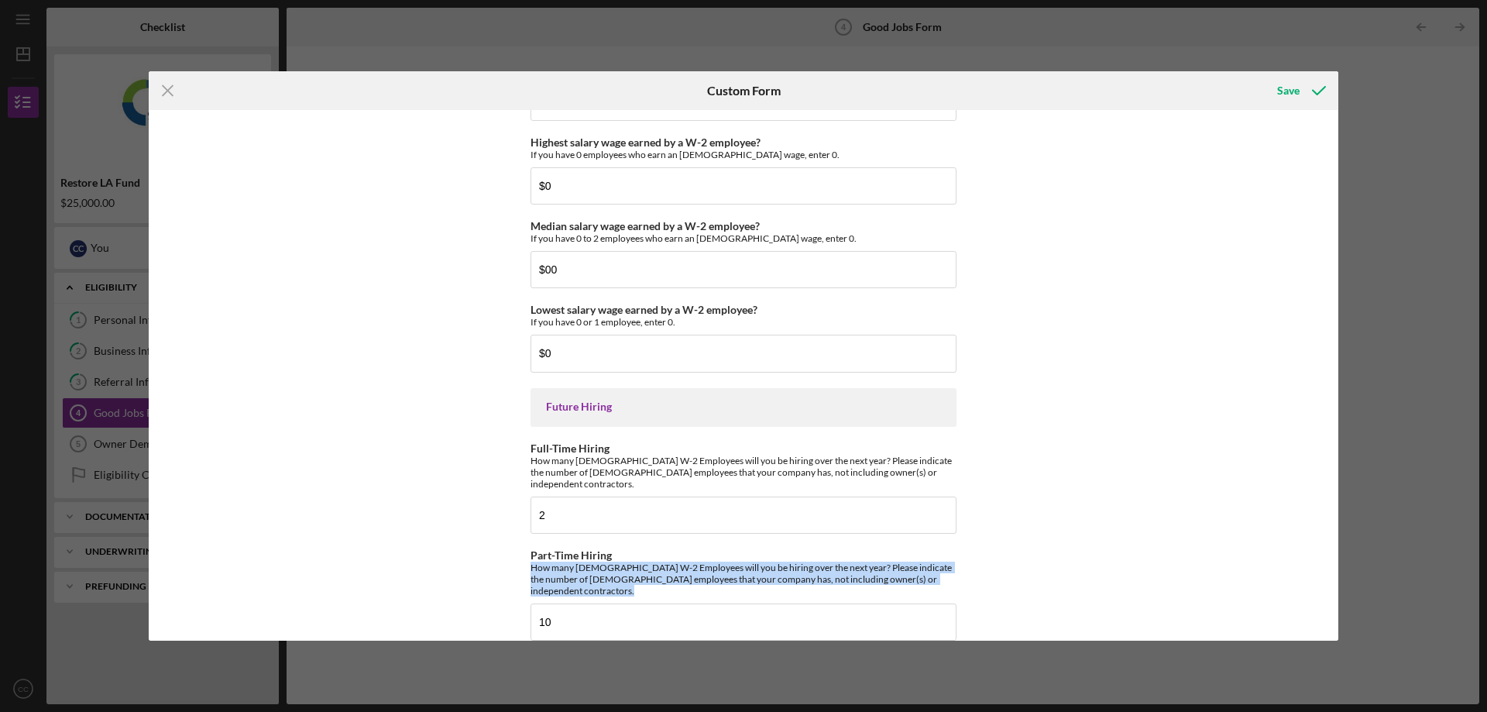
drag, startPoint x: 1333, startPoint y: 596, endPoint x: 1312, endPoint y: 534, distance: 65.4
click at [1312, 534] on div "Good Jobs Form *Total Number of [DEMOGRAPHIC_DATA] W-2 Employees If you have no…" at bounding box center [744, 375] width 1190 height 530
click at [1221, 411] on div "Good Jobs Form *Total Number of [DEMOGRAPHIC_DATA] W-2 Employees If you have no…" at bounding box center [744, 375] width 1190 height 530
click at [555, 603] on input "10" at bounding box center [743, 621] width 426 height 37
type input "1"
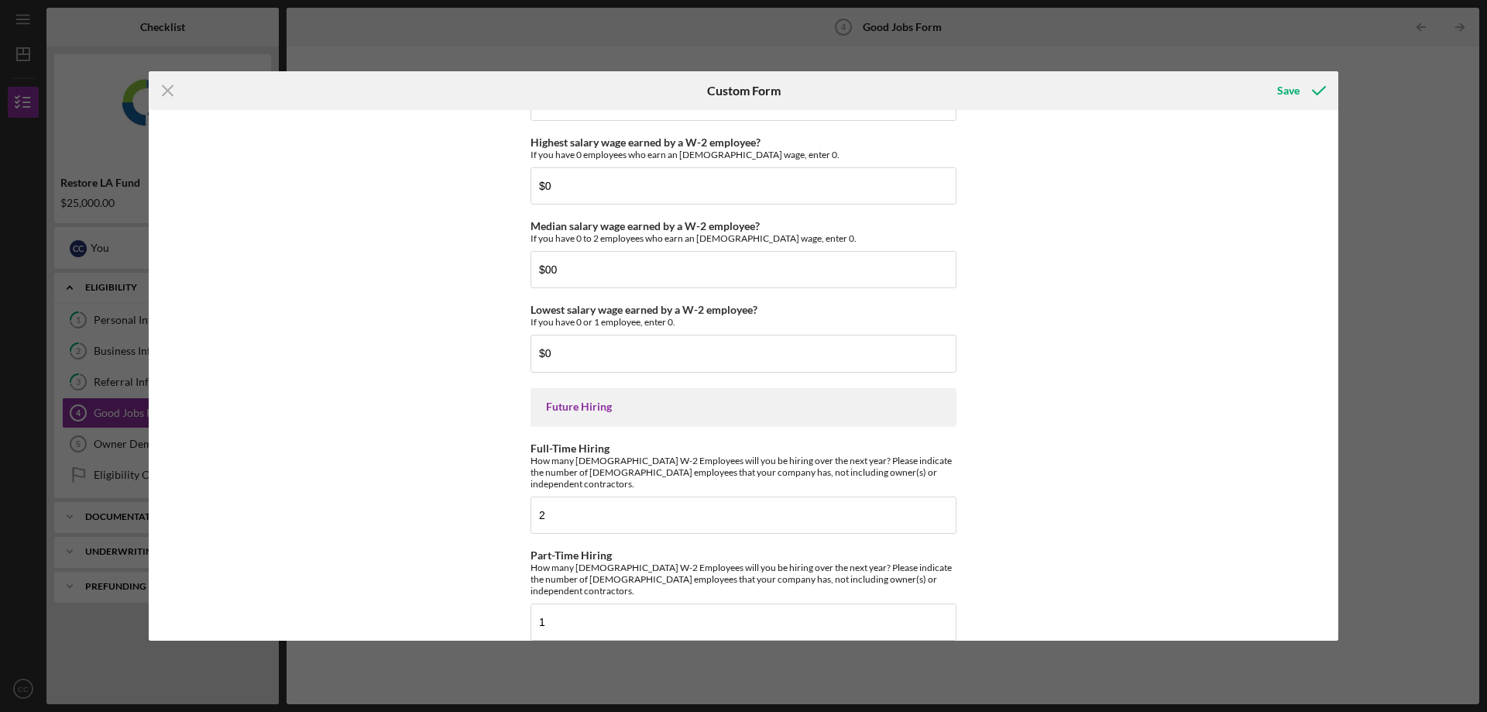
click at [289, 427] on div "Good Jobs Form *Total Number of [DEMOGRAPHIC_DATA] W-2 Employees If you have no…" at bounding box center [744, 375] width 1190 height 530
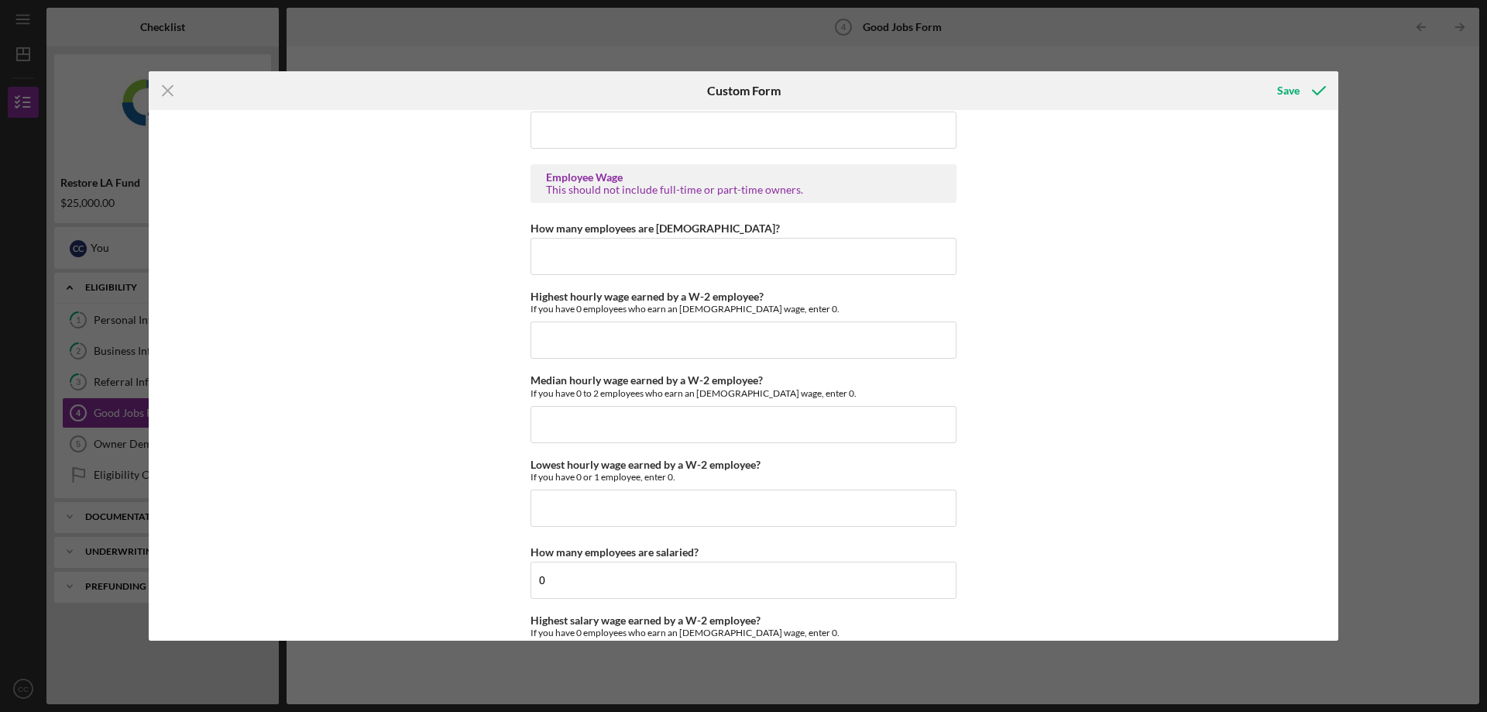
scroll to position [2893, 0]
click at [596, 516] on input "Lowest hourly wage earned by a W-2 employee?" at bounding box center [743, 509] width 426 height 37
type input "$0"
click at [562, 442] on input "Median hourly wage earned by a W-2 employee?" at bounding box center [743, 425] width 426 height 37
type input "$0"
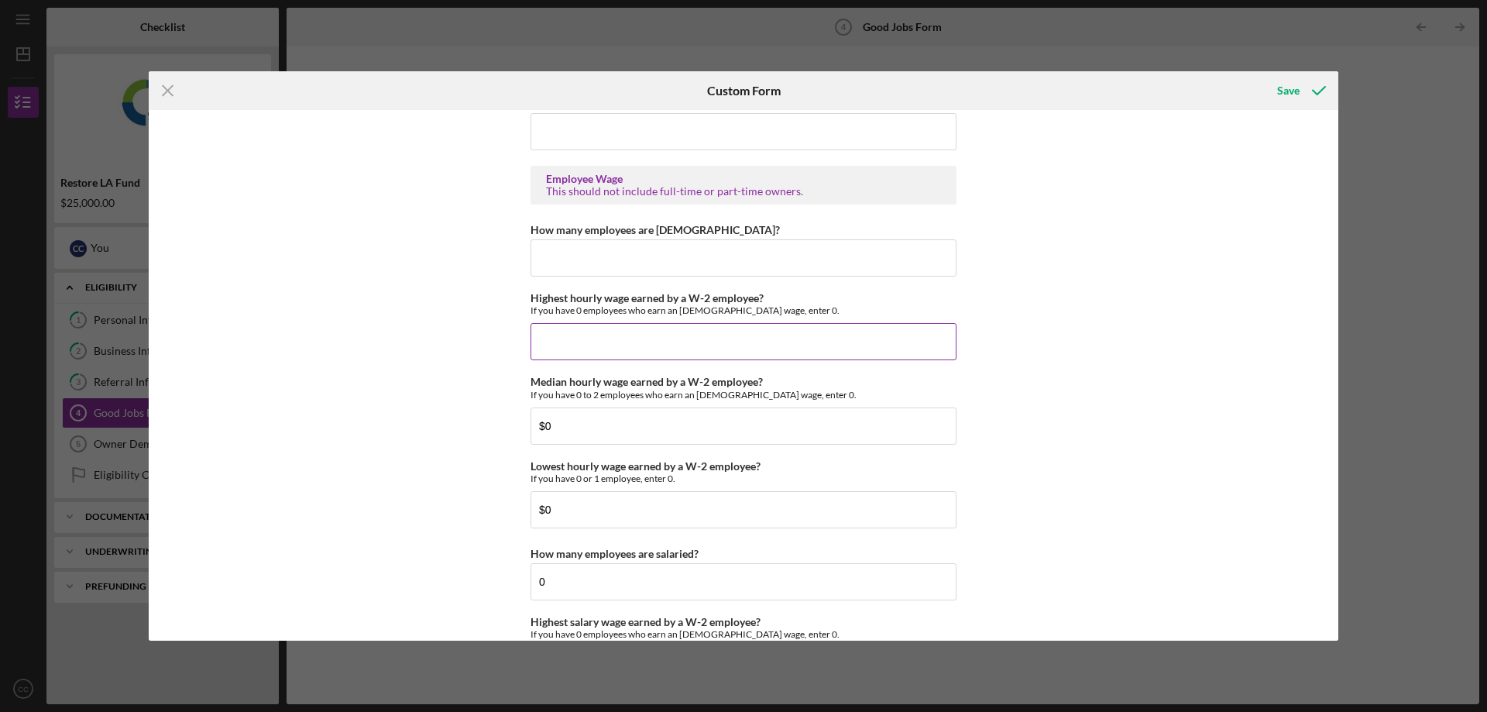
click at [584, 346] on input "Highest hourly wage earned by a W-2 employee?" at bounding box center [743, 341] width 426 height 37
type input "$0"
click at [546, 269] on input "How many employees are [DEMOGRAPHIC_DATA]?" at bounding box center [743, 257] width 426 height 37
type input "0"
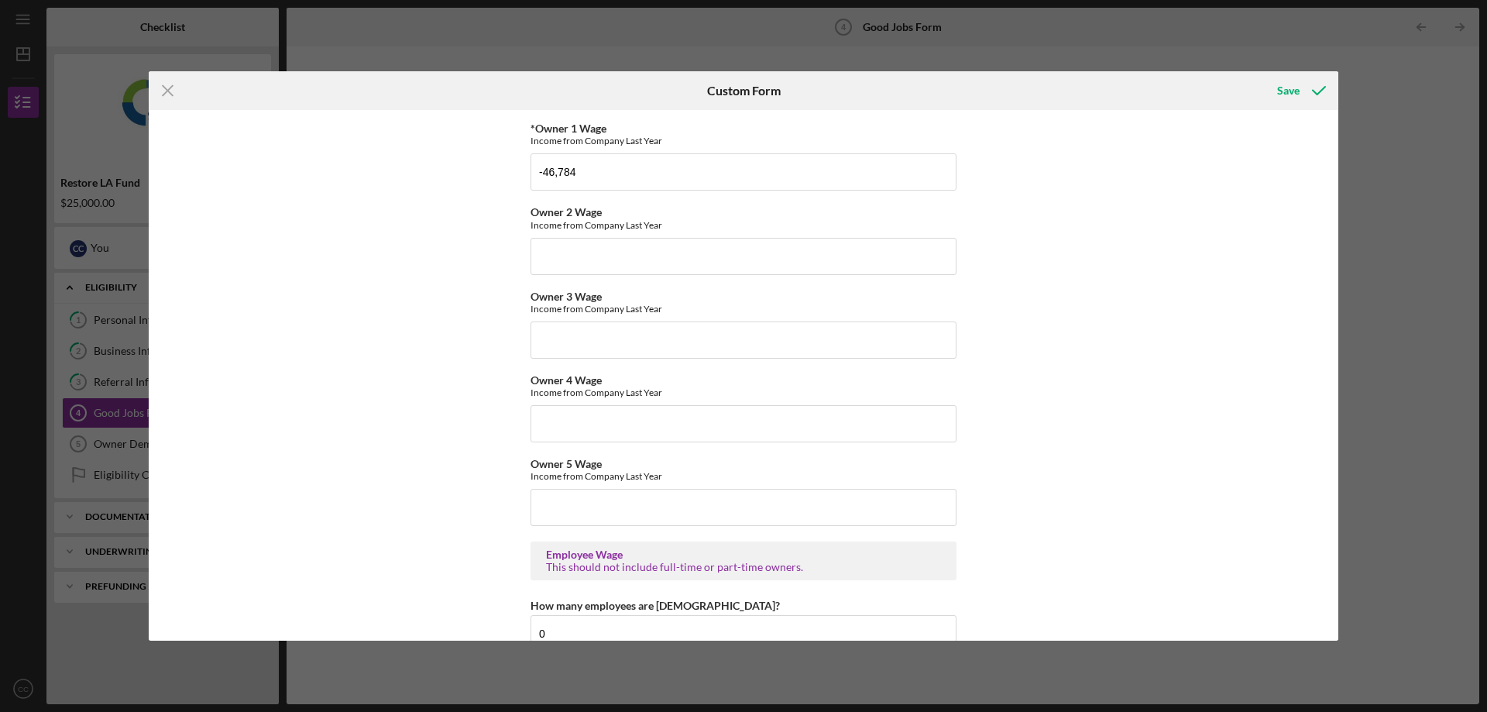
scroll to position [2563, 0]
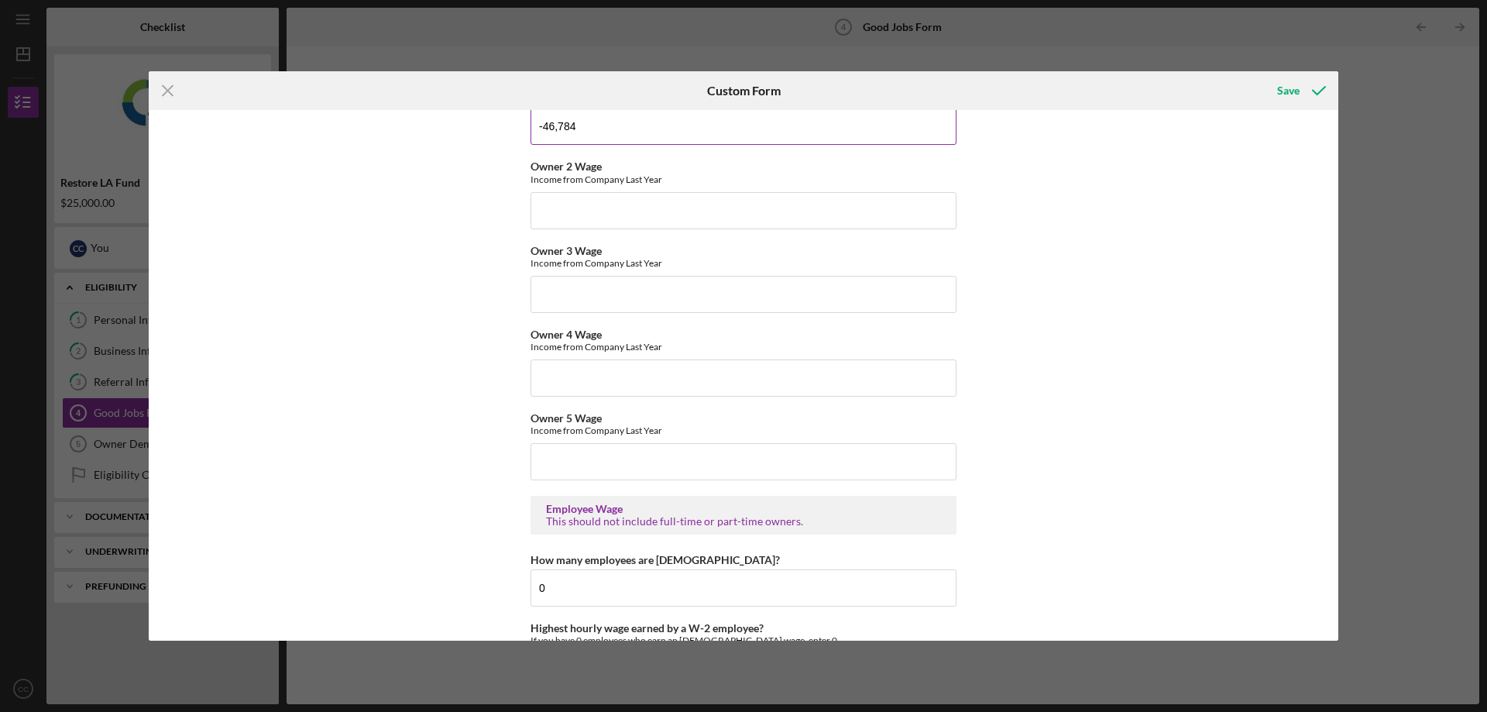
click at [588, 128] on input "-46,784" at bounding box center [743, 126] width 426 height 37
type input "-"
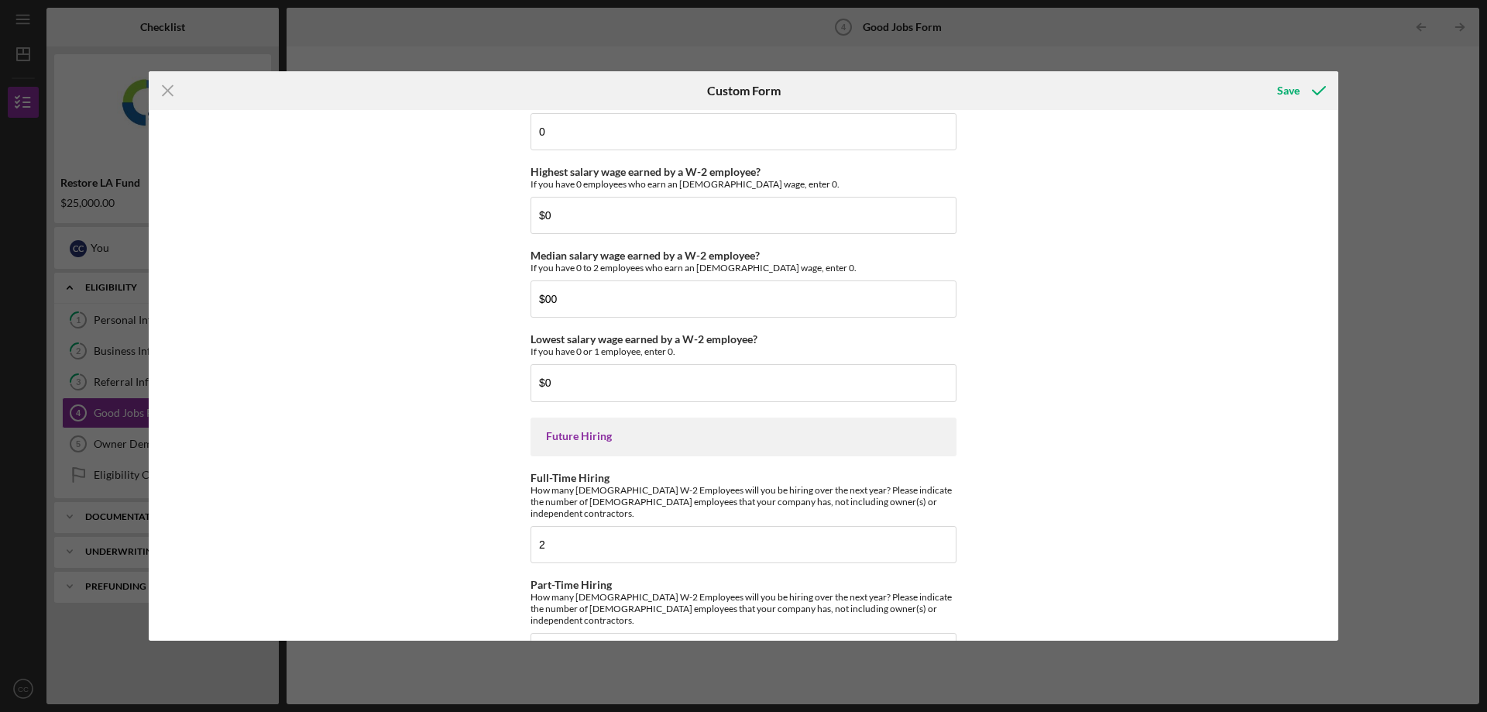
scroll to position [3373, 0]
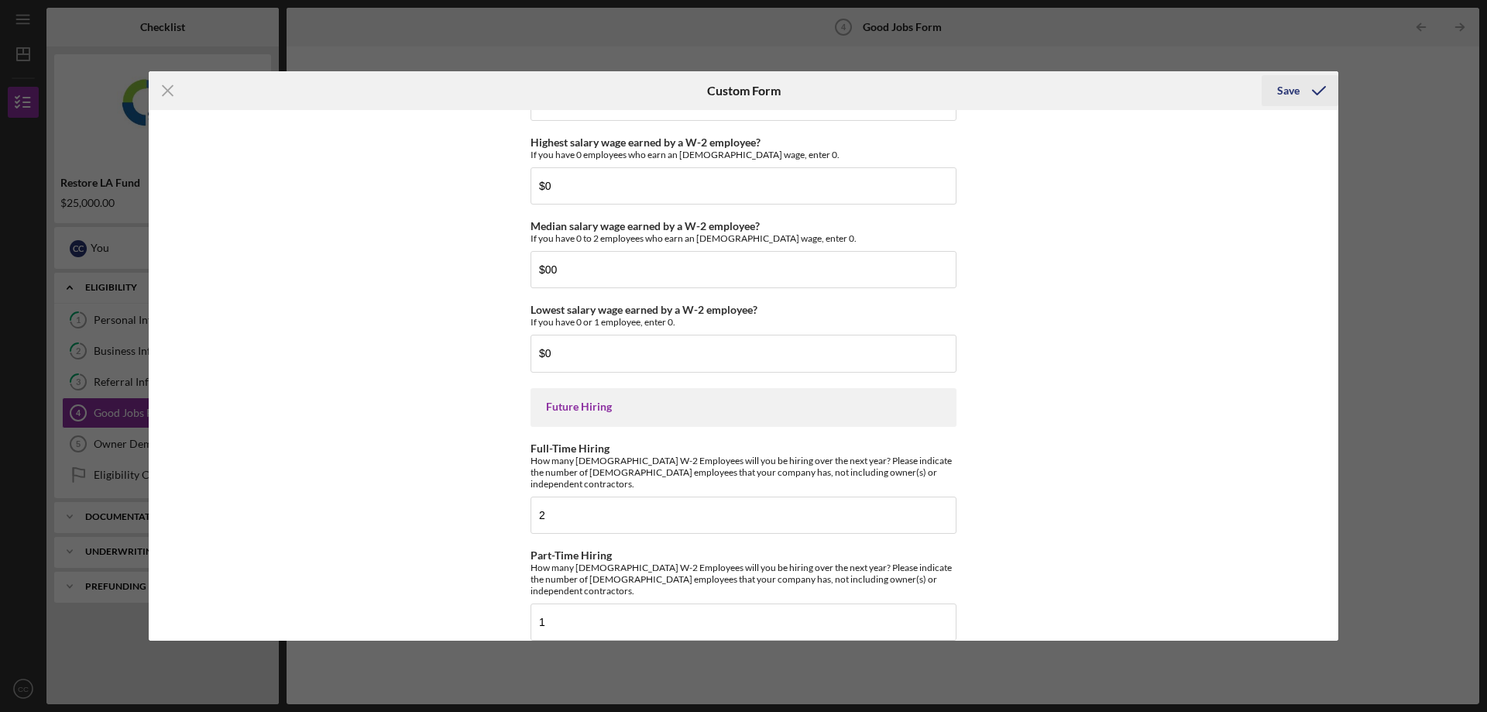
type input "58722"
click at [1282, 91] on div "Save" at bounding box center [1288, 90] width 22 height 31
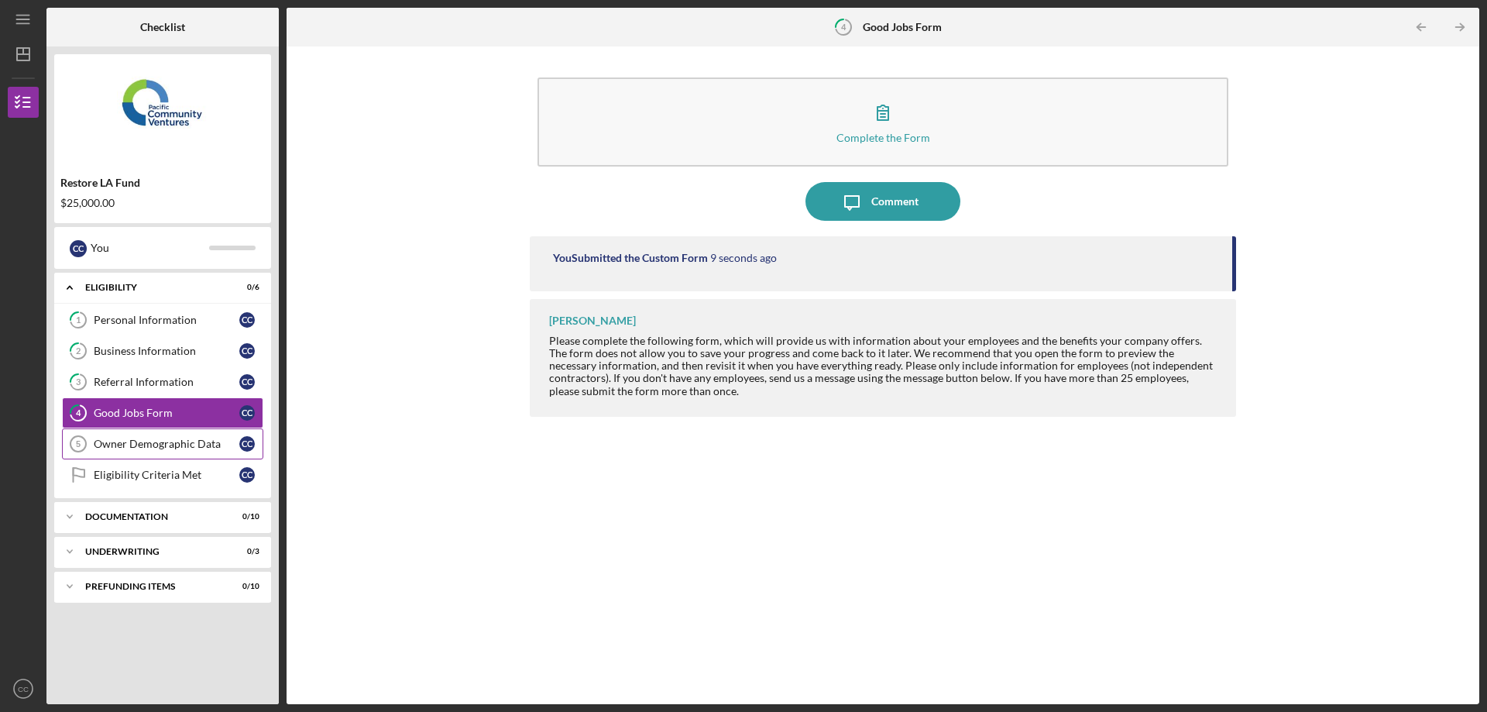
click at [160, 434] on link "Owner Demographic Data 5 Owner Demographic Data C C" at bounding box center [162, 443] width 201 height 31
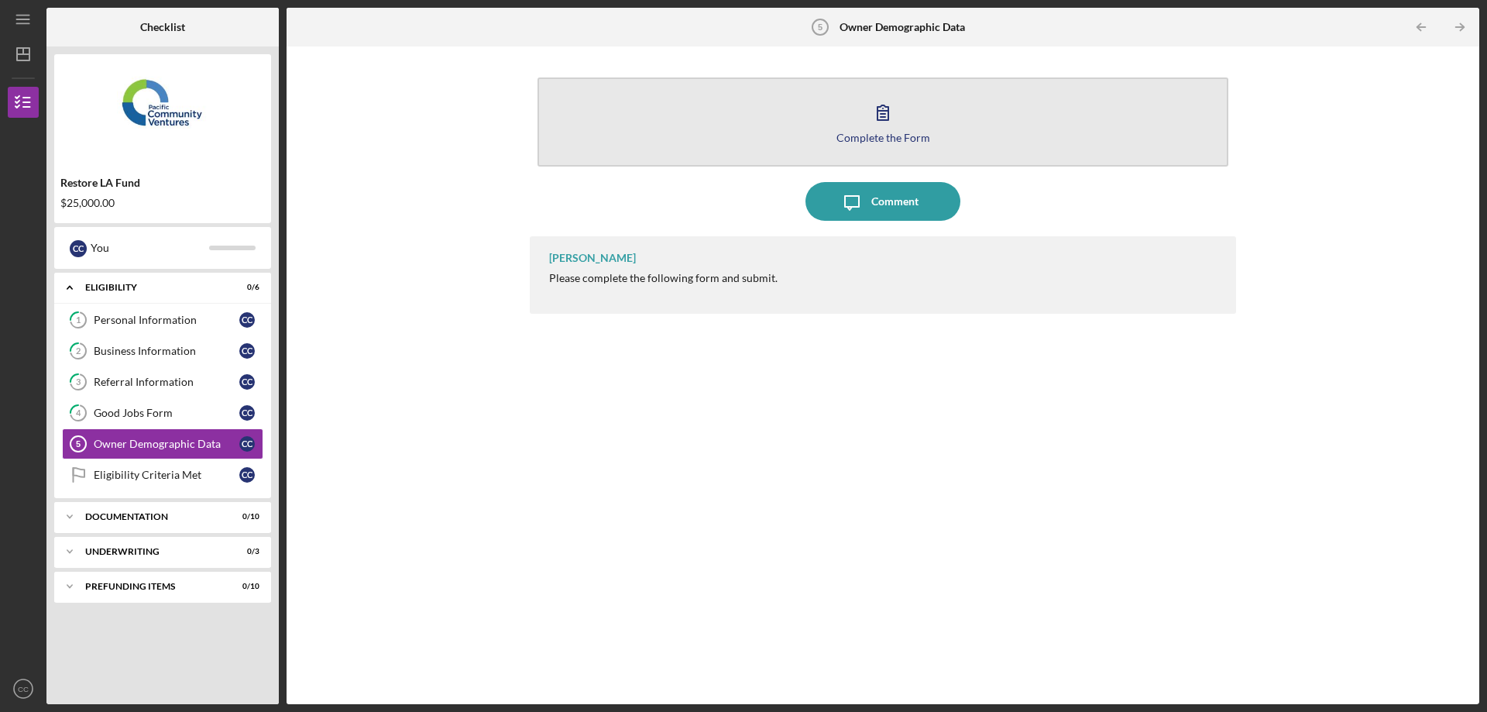
click at [874, 105] on icon "button" at bounding box center [882, 112] width 39 height 39
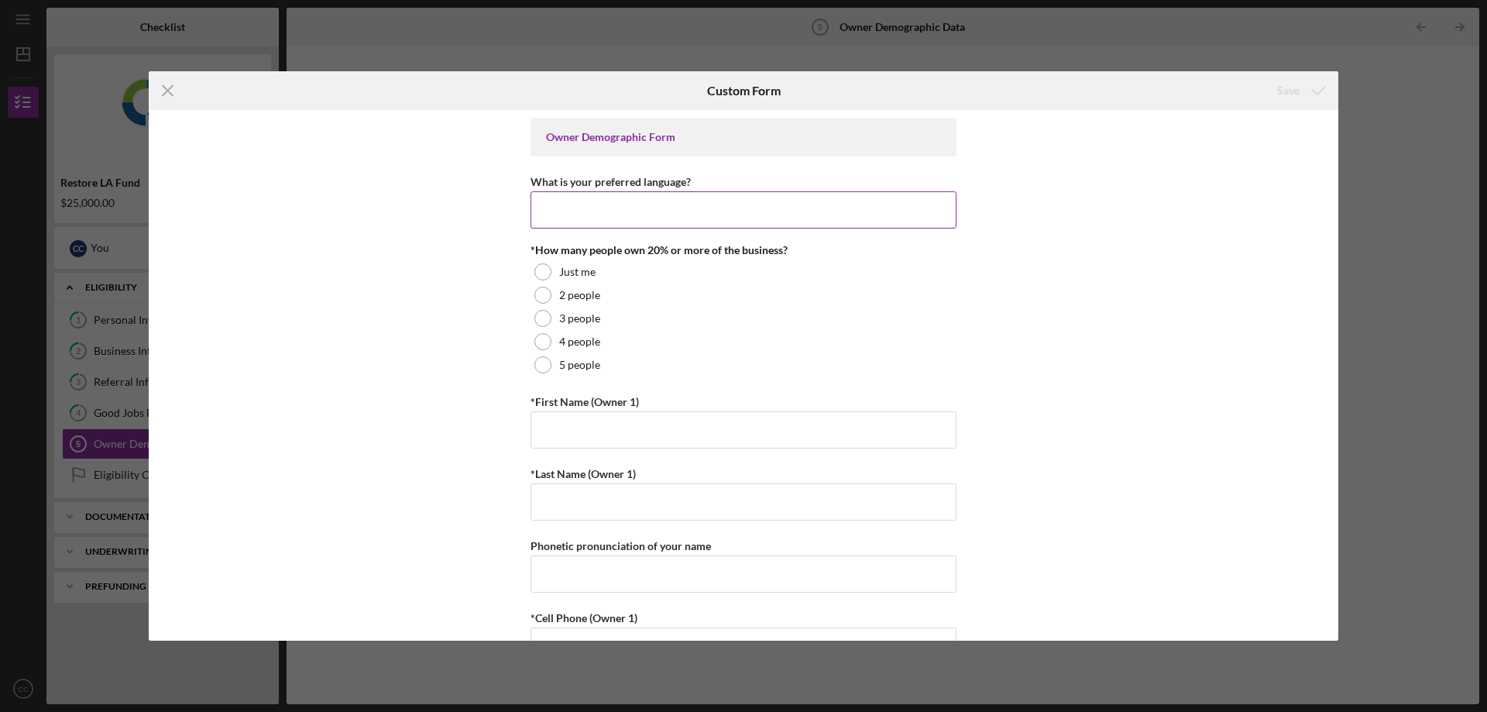
click at [569, 214] on input "What is your preferred language?" at bounding box center [743, 209] width 426 height 37
type input "English"
click at [540, 271] on div at bounding box center [542, 271] width 17 height 17
click at [563, 427] on input "*First Name (Owner 1)" at bounding box center [743, 429] width 426 height 37
type input "[PERSON_NAME]"
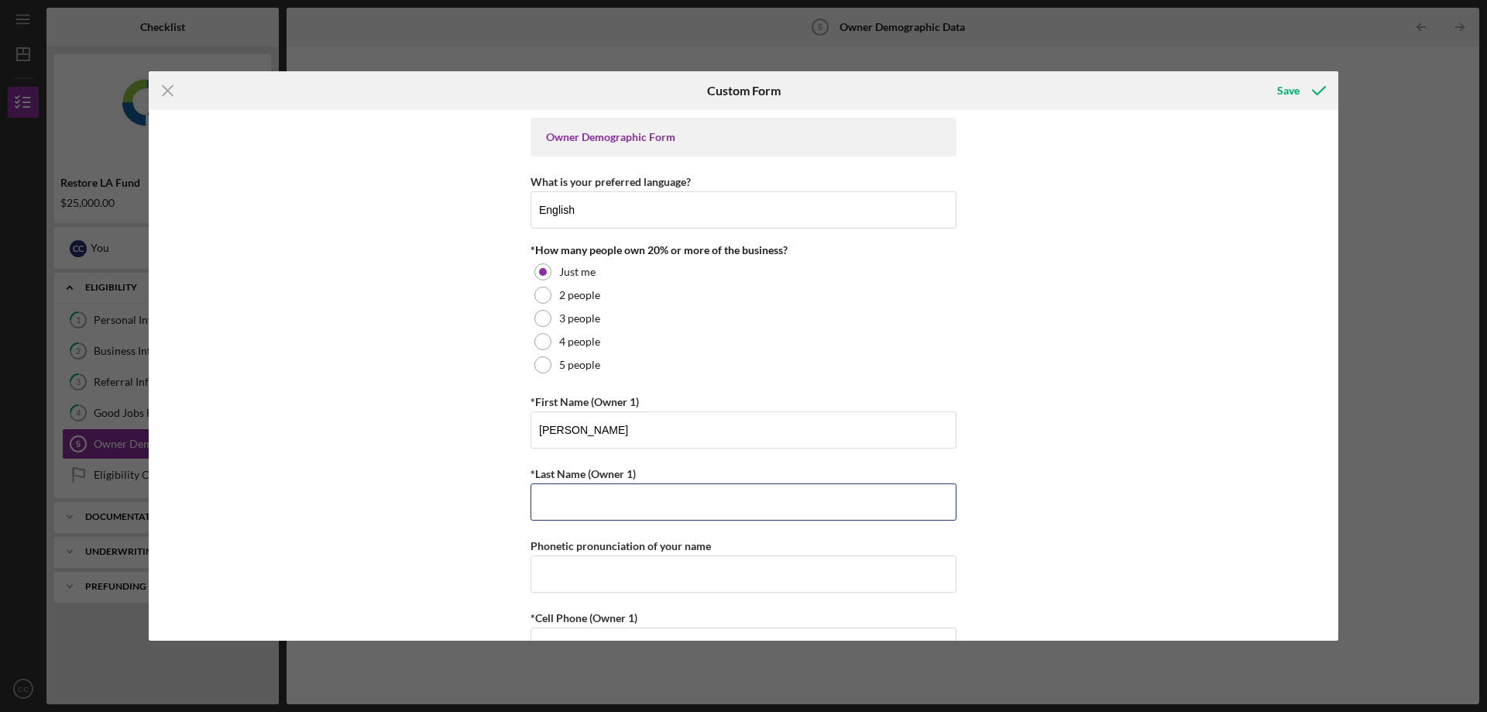
type input "Charthern"
type input "8184305078"
type input "[EMAIL_ADDRESS][DOMAIN_NAME]"
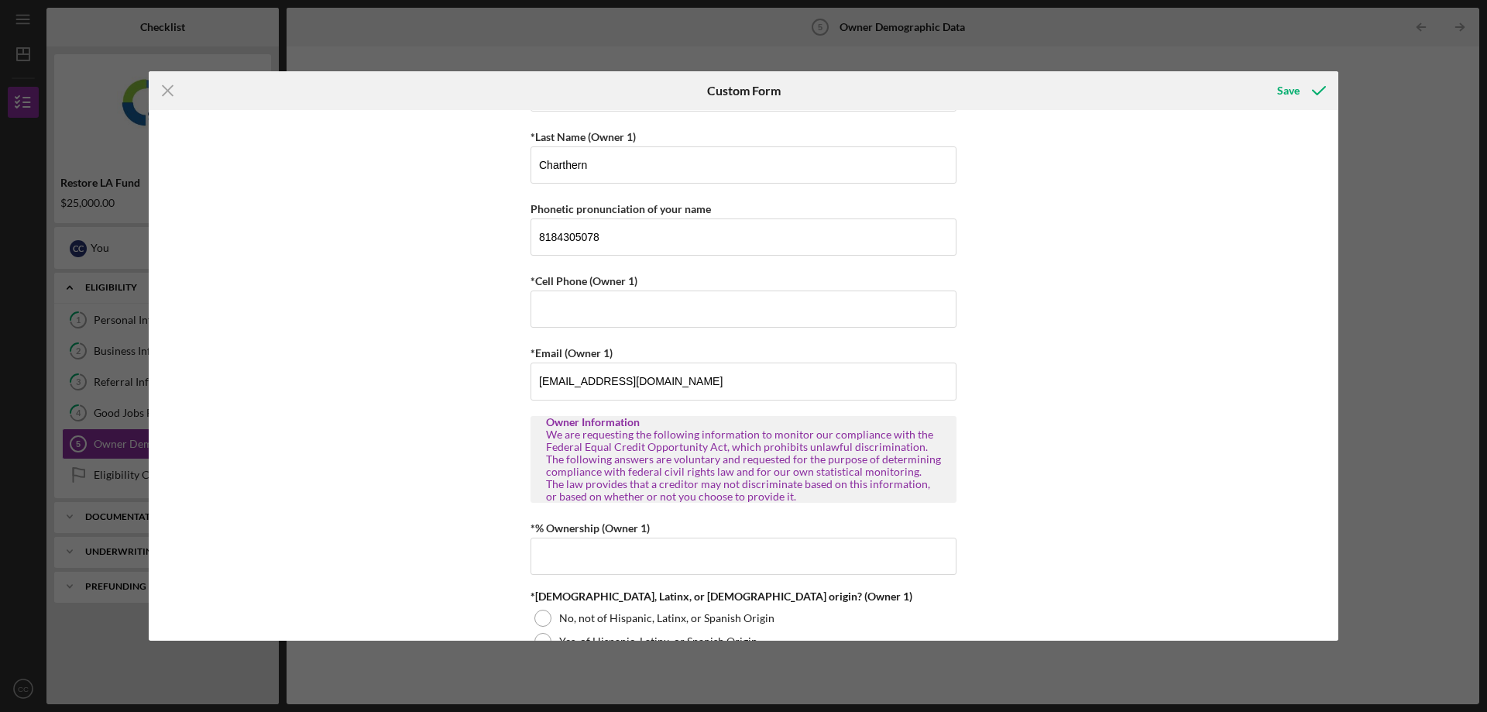
scroll to position [365, 0]
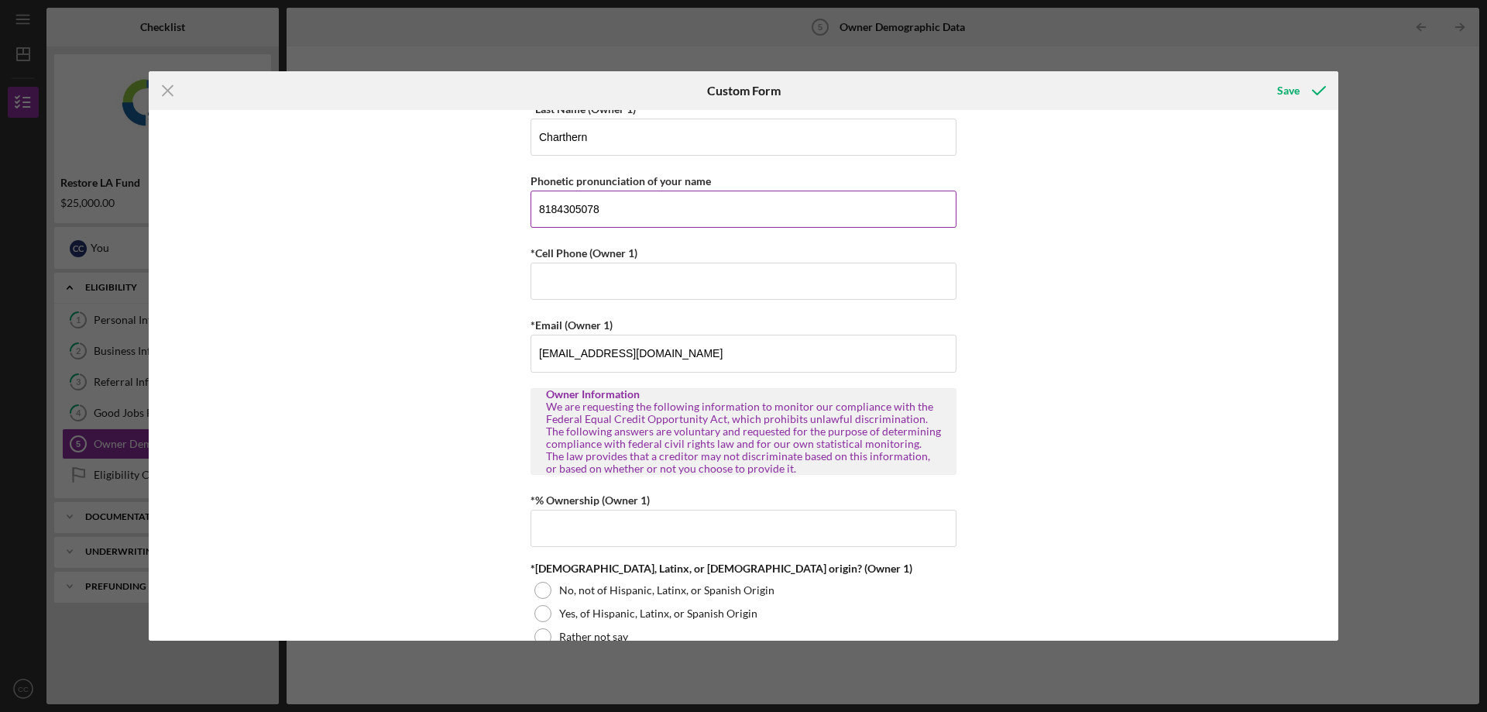
click at [609, 205] on input "8184305078" at bounding box center [743, 209] width 426 height 37
type input "8"
click at [565, 288] on input "*Cell Phone (Owner 1)" at bounding box center [743, 281] width 426 height 37
type input "[PHONE_NUMBER]"
type input "8184305078"
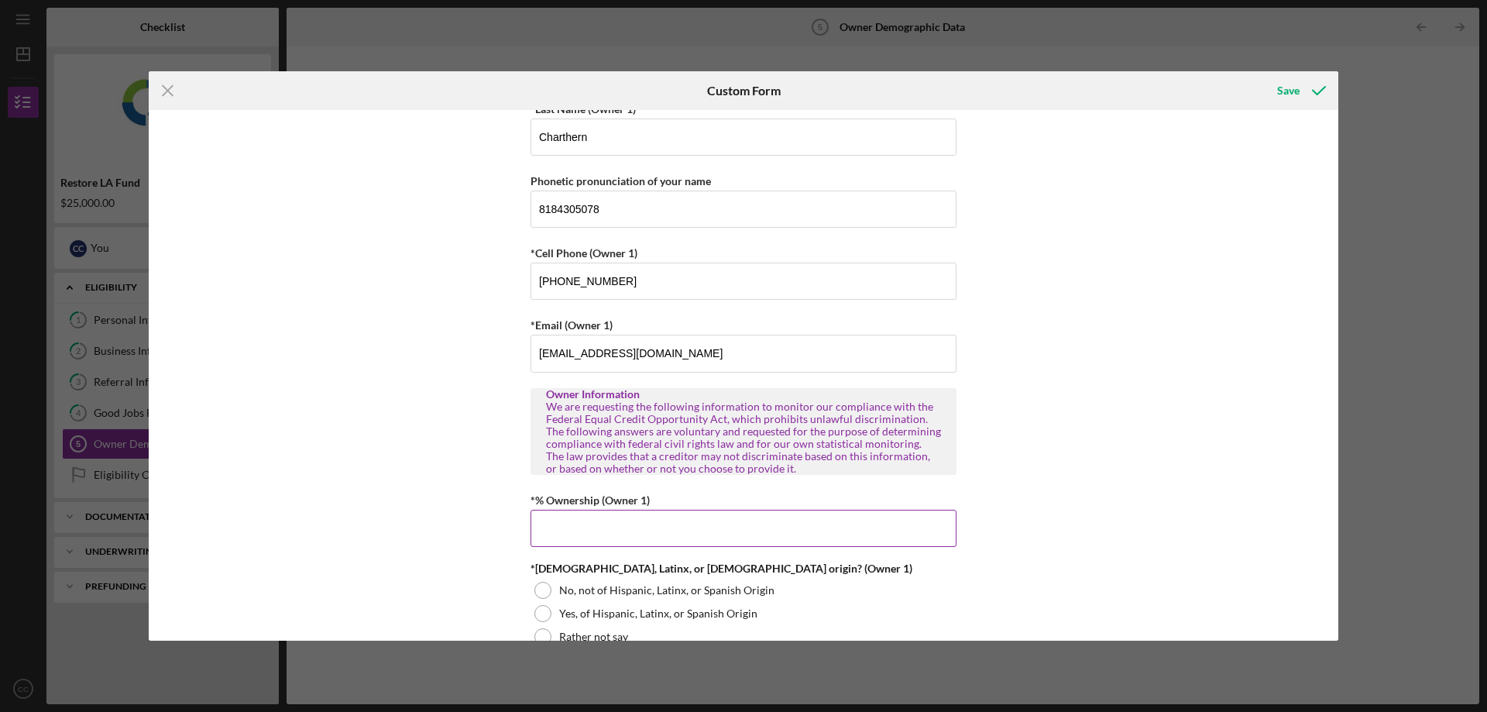
click at [553, 534] on input "*% Ownership (Owner 1)" at bounding box center [743, 528] width 426 height 37
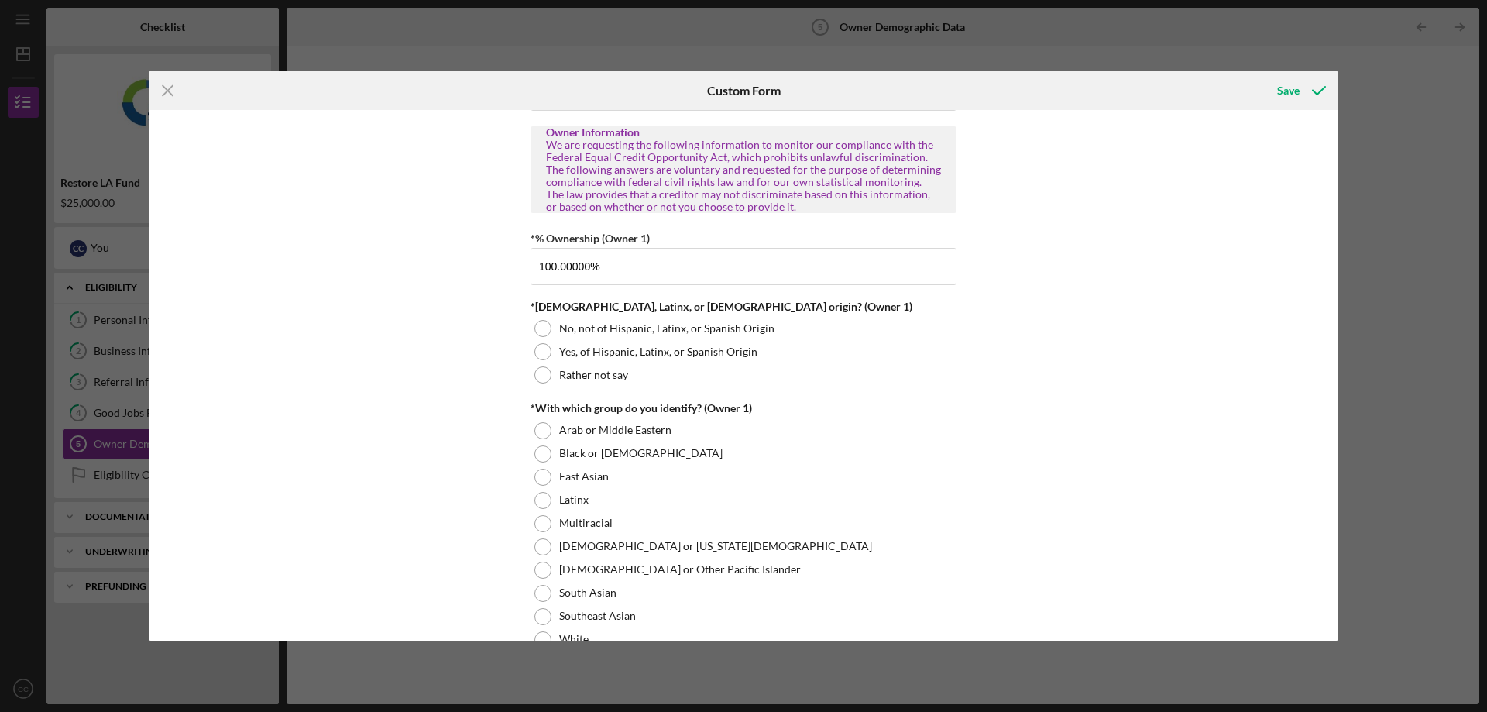
scroll to position [646, 0]
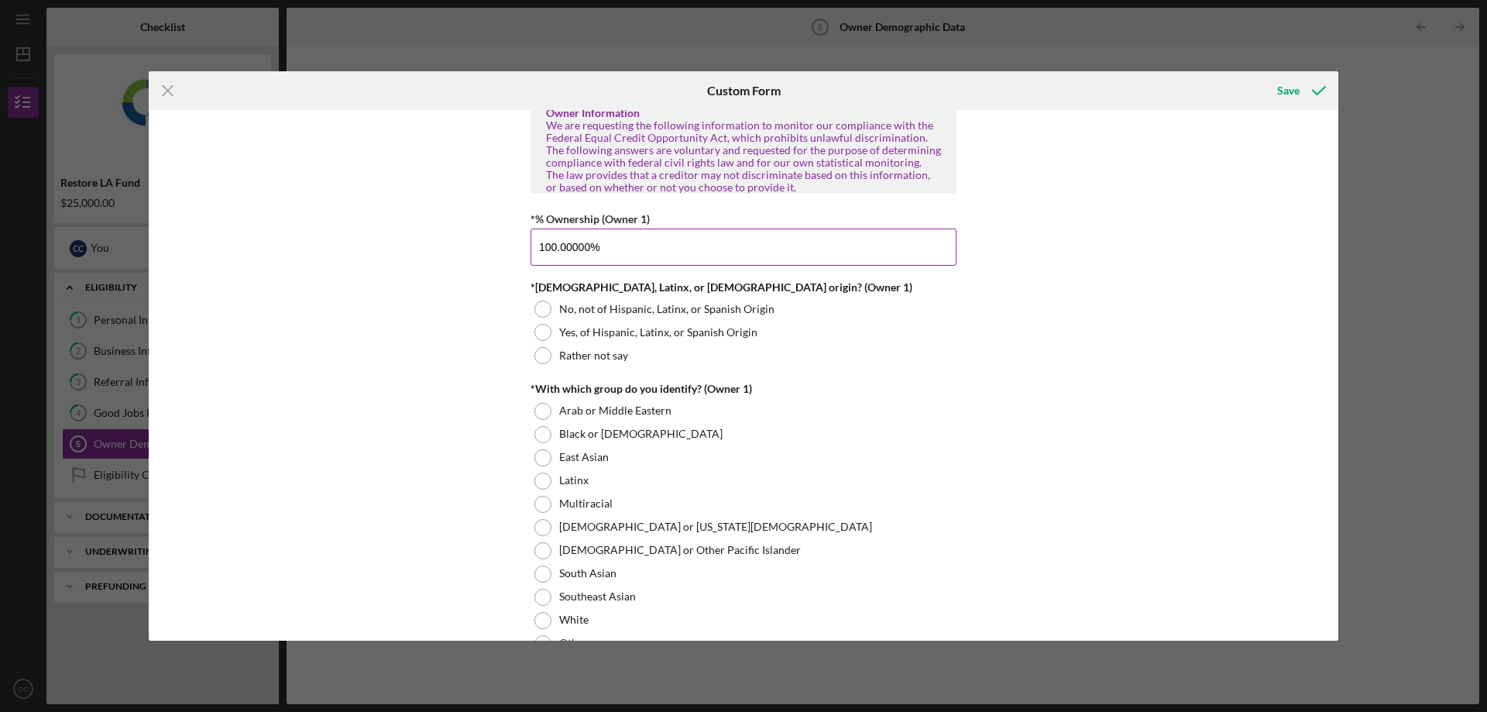
click at [637, 249] on input "100.00000%" at bounding box center [743, 246] width 426 height 37
type input "100.00000%"
click at [541, 309] on div at bounding box center [542, 308] width 17 height 17
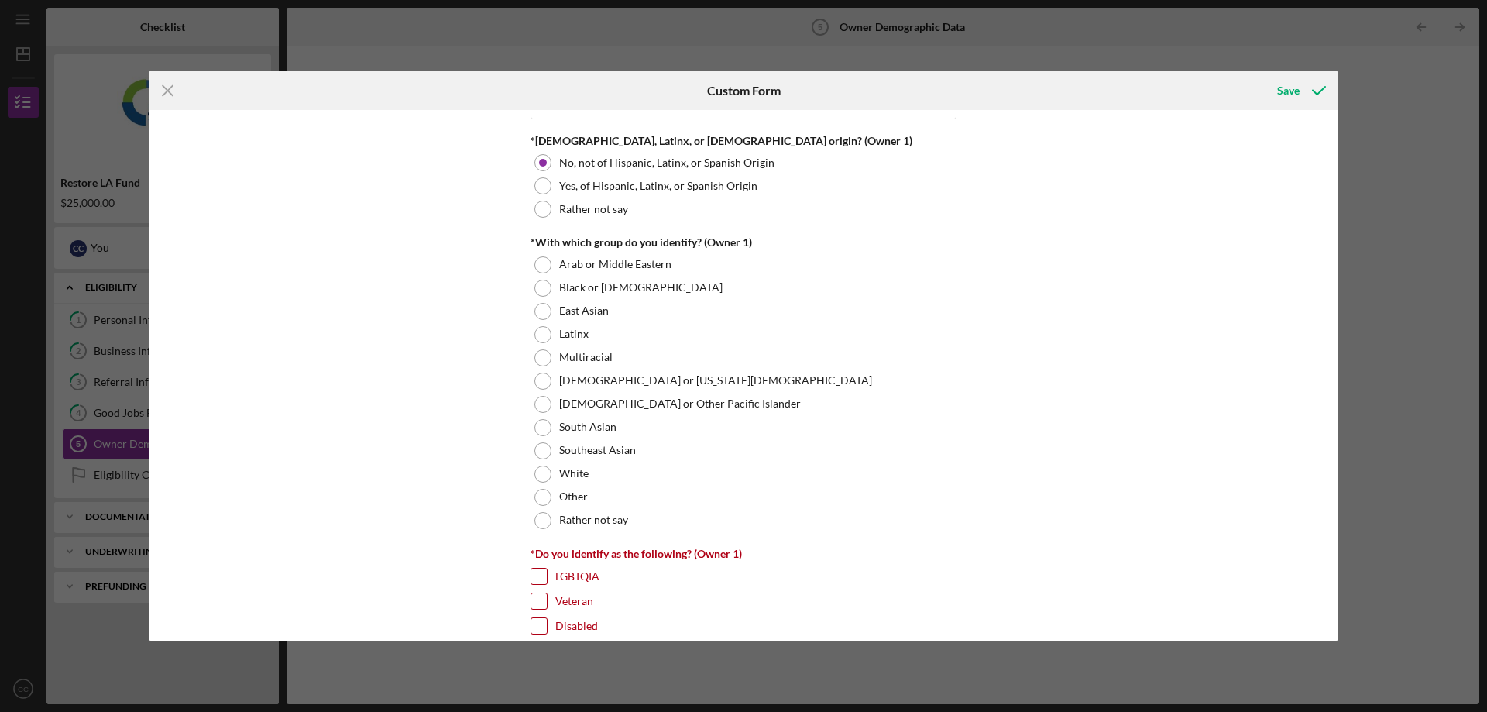
scroll to position [798, 0]
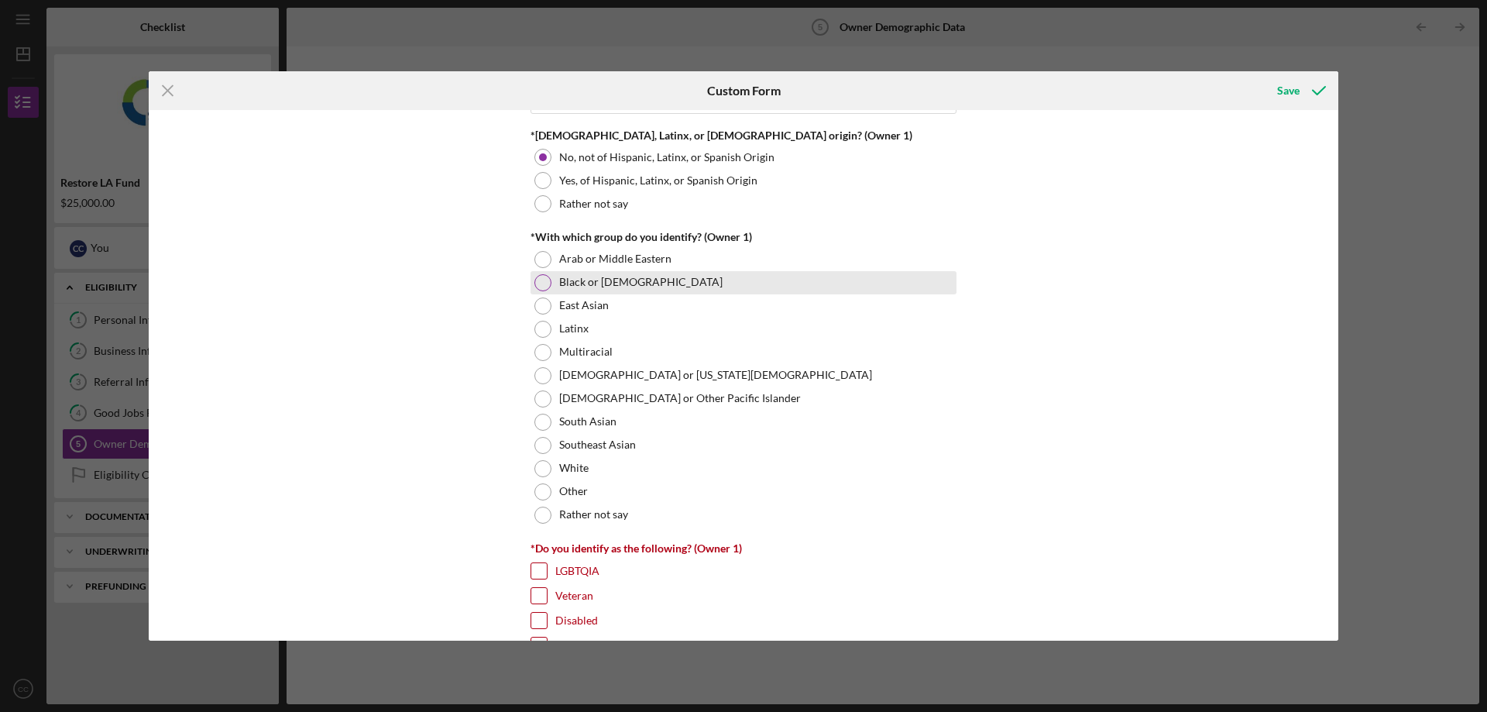
click at [541, 283] on div at bounding box center [542, 282] width 17 height 17
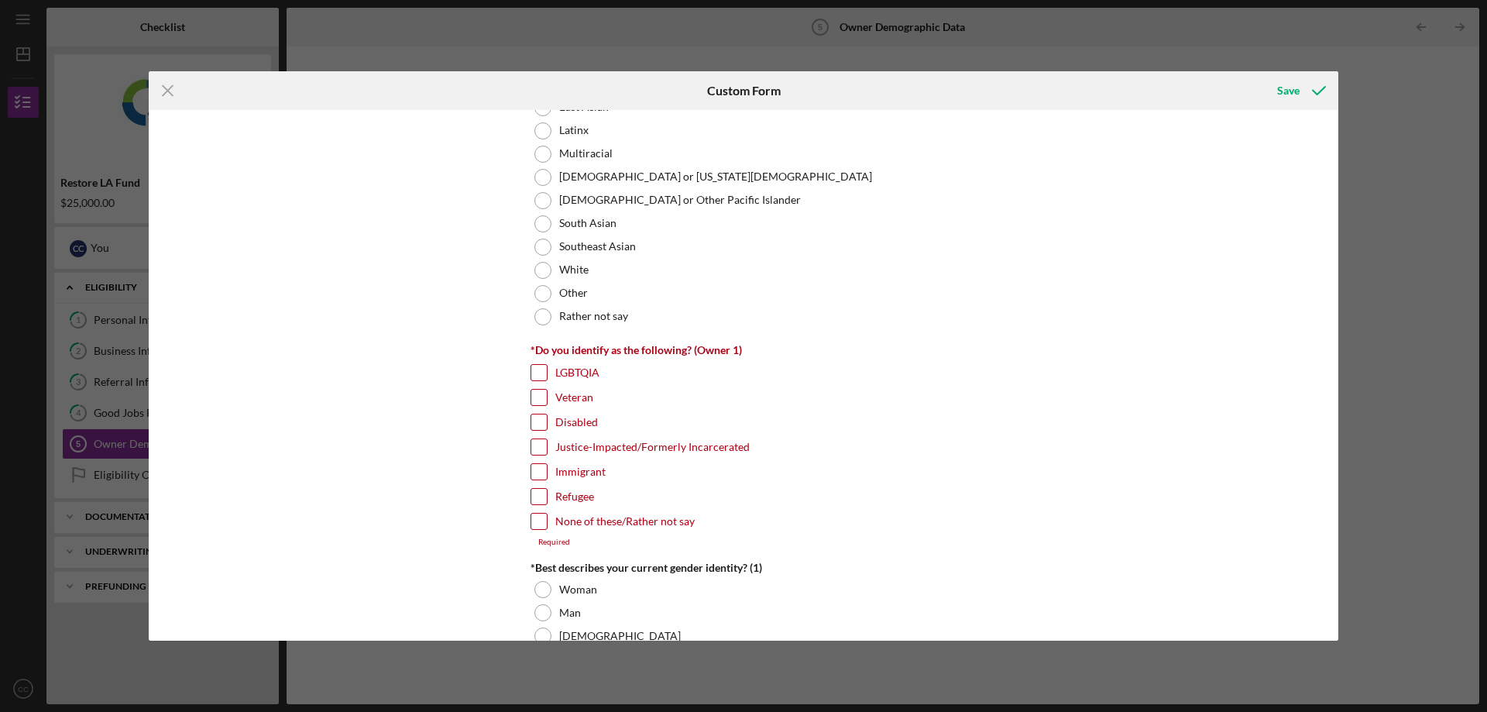
scroll to position [997, 0]
click at [538, 524] on input "None of these/Rather not say" at bounding box center [538, 520] width 15 height 15
checkbox input "true"
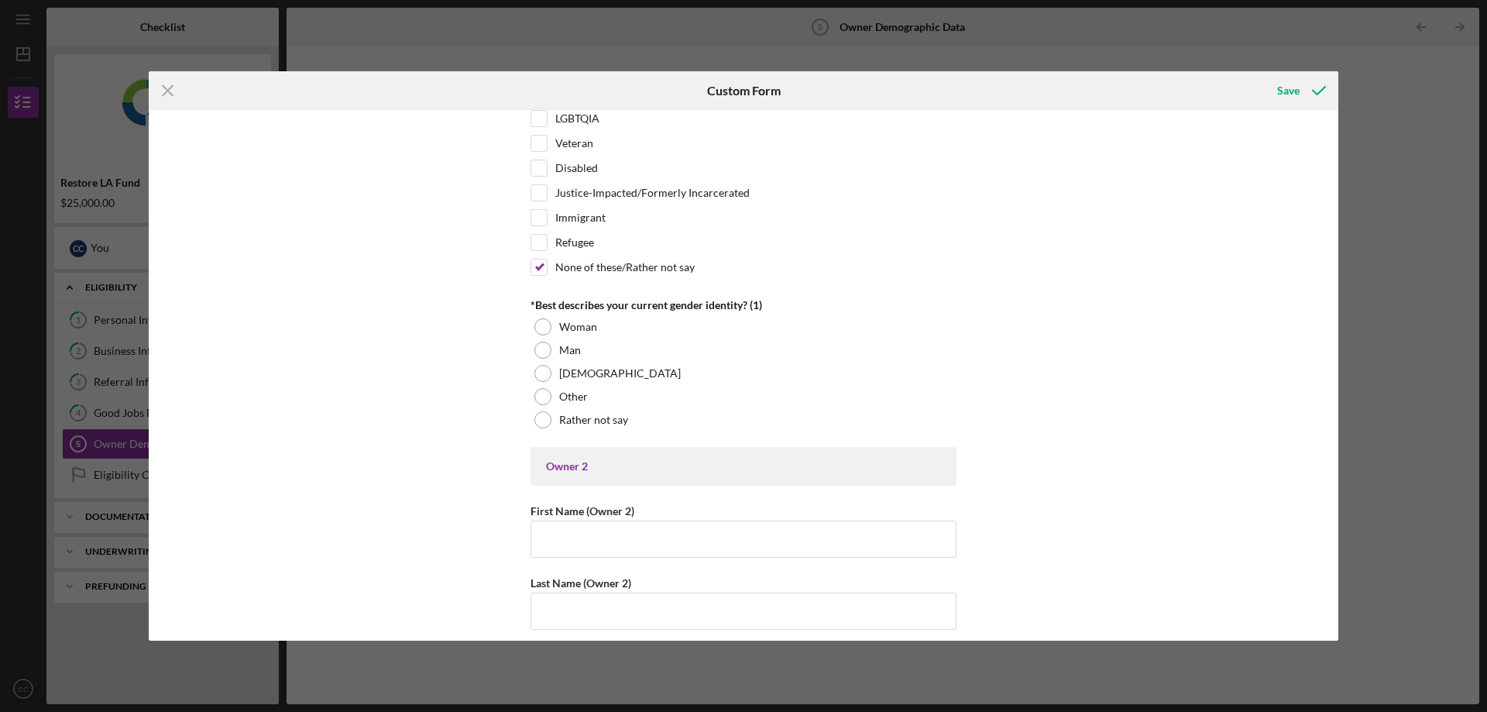
scroll to position [1251, 0]
click at [539, 325] on div at bounding box center [542, 326] width 17 height 17
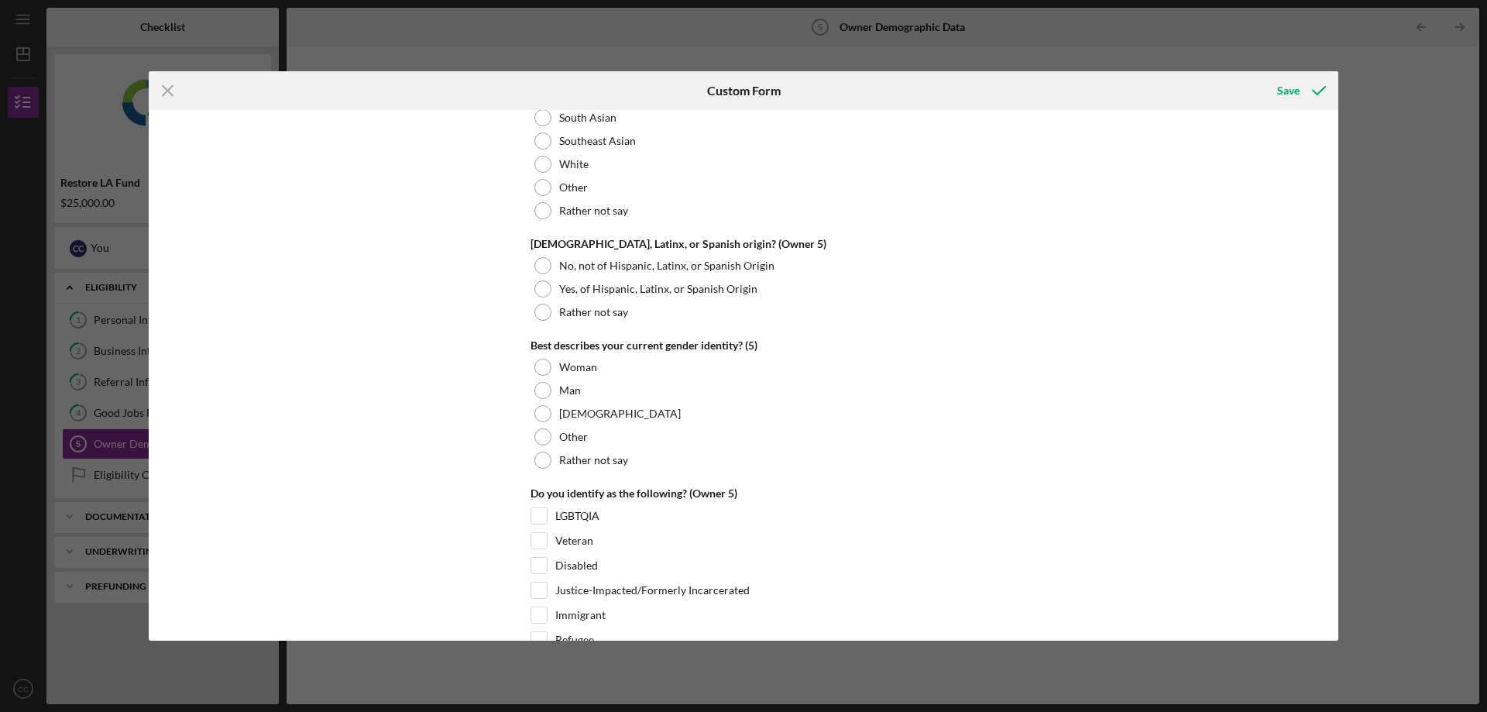
scroll to position [5865, 0]
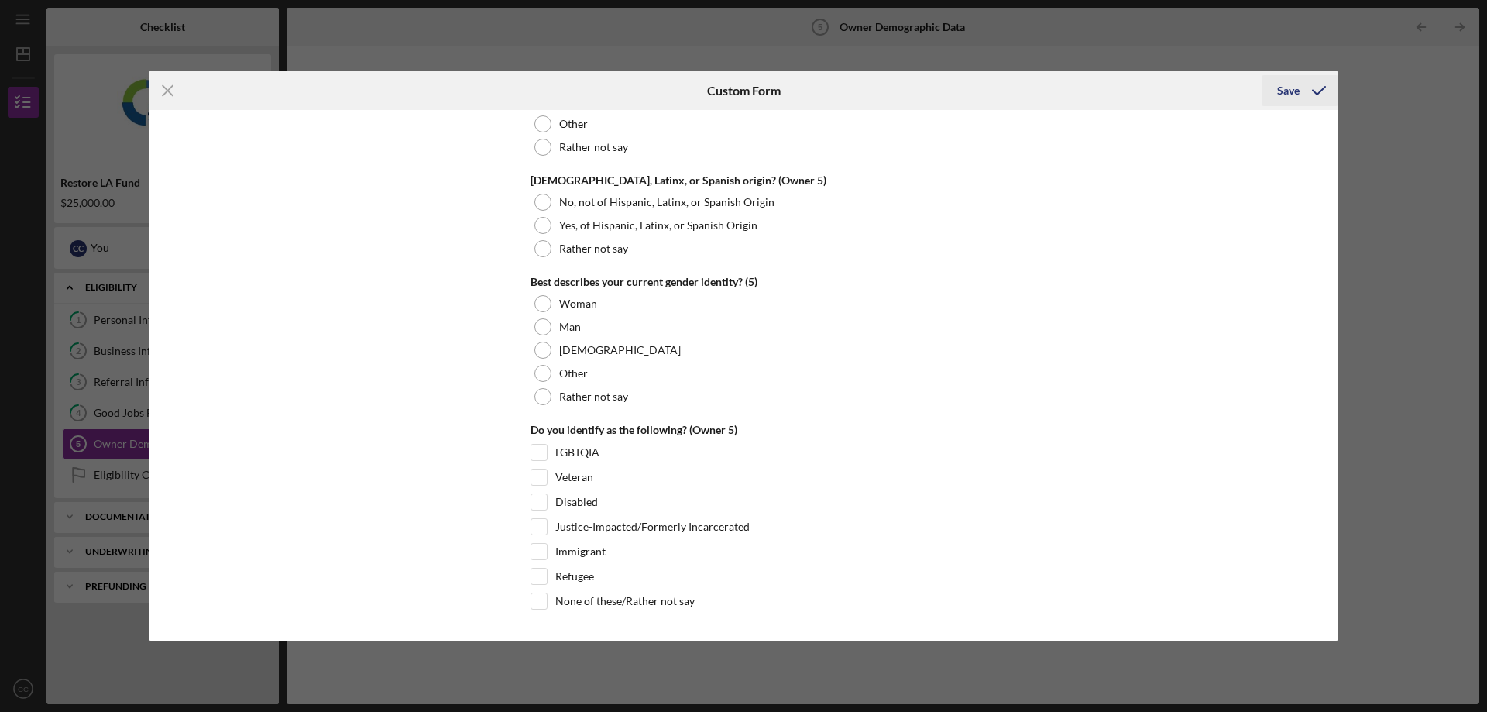
click at [1286, 91] on div "Save" at bounding box center [1288, 90] width 22 height 31
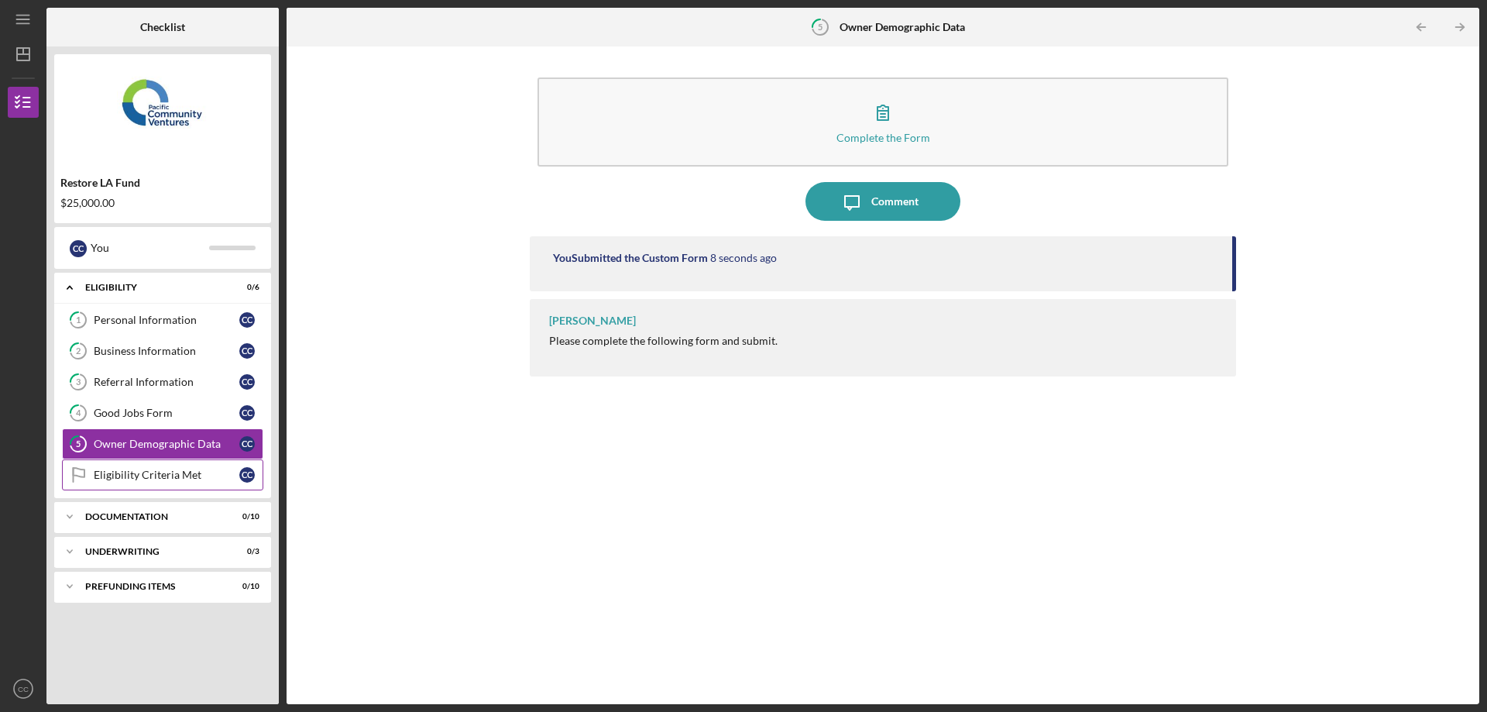
click at [139, 480] on div "Eligibility Criteria Met" at bounding box center [167, 475] width 146 height 12
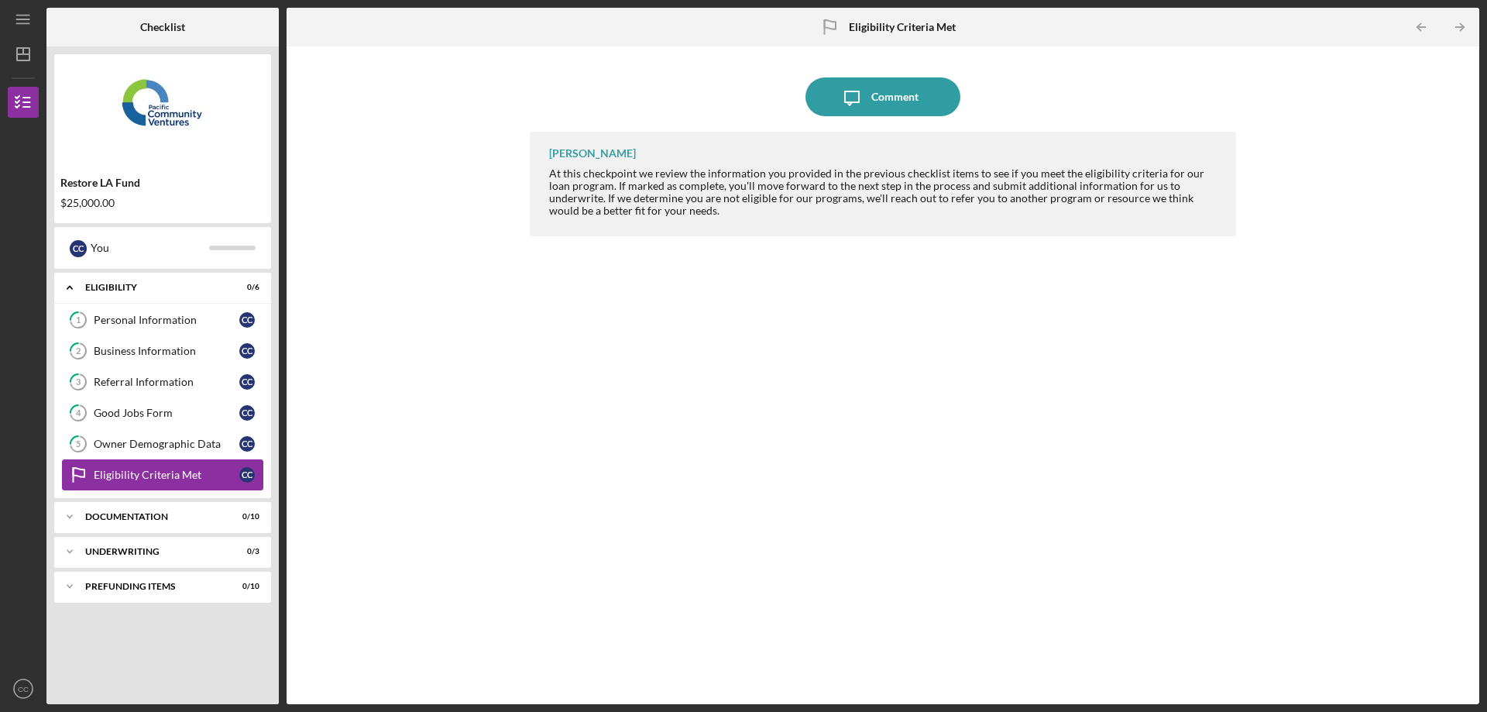
click at [184, 478] on div "Eligibility Criteria Met" at bounding box center [167, 475] width 146 height 12
click at [145, 520] on div "Documentation" at bounding box center [168, 516] width 167 height 9
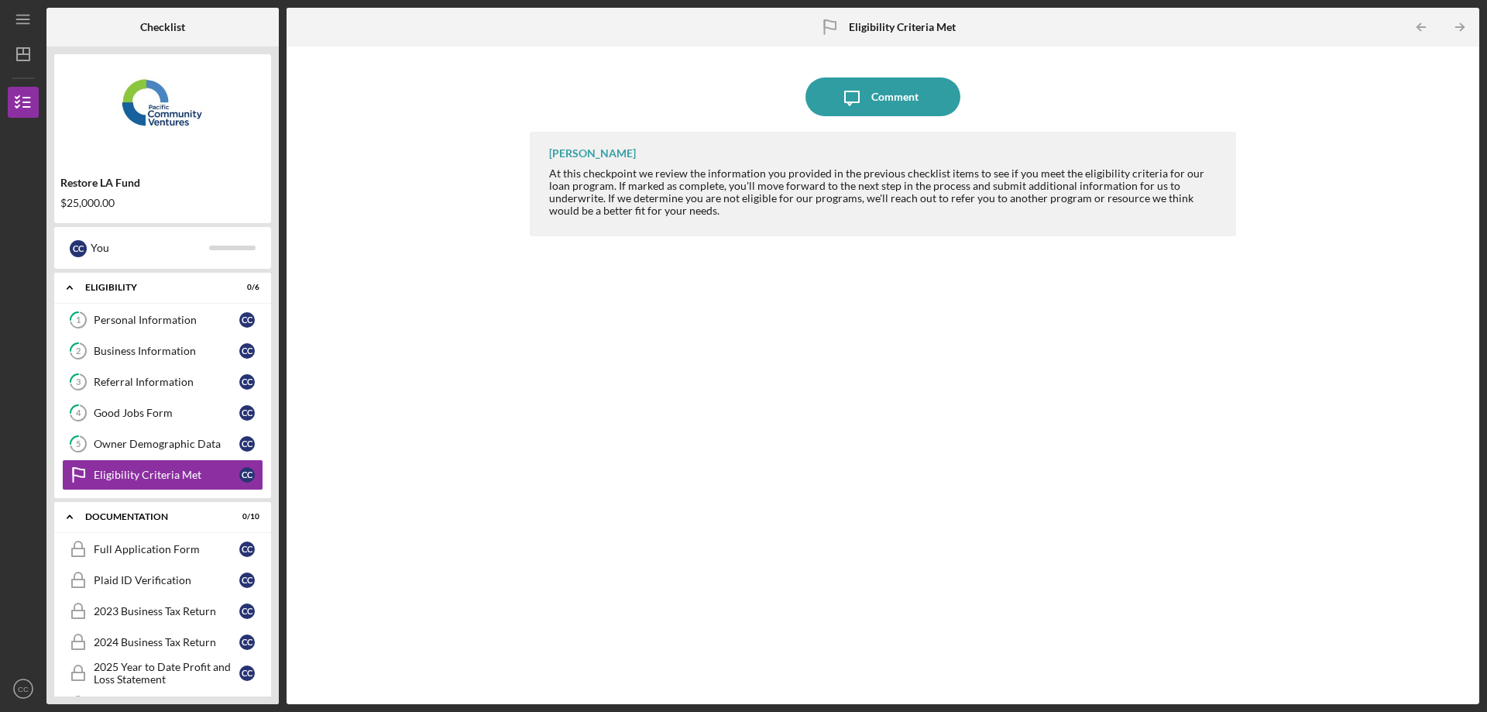
click at [443, 484] on div "Icon/Message Comment [PERSON_NAME] At this checkpoint we review the information…" at bounding box center [882, 375] width 1177 height 642
click at [878, 100] on div "Comment" at bounding box center [894, 96] width 47 height 39
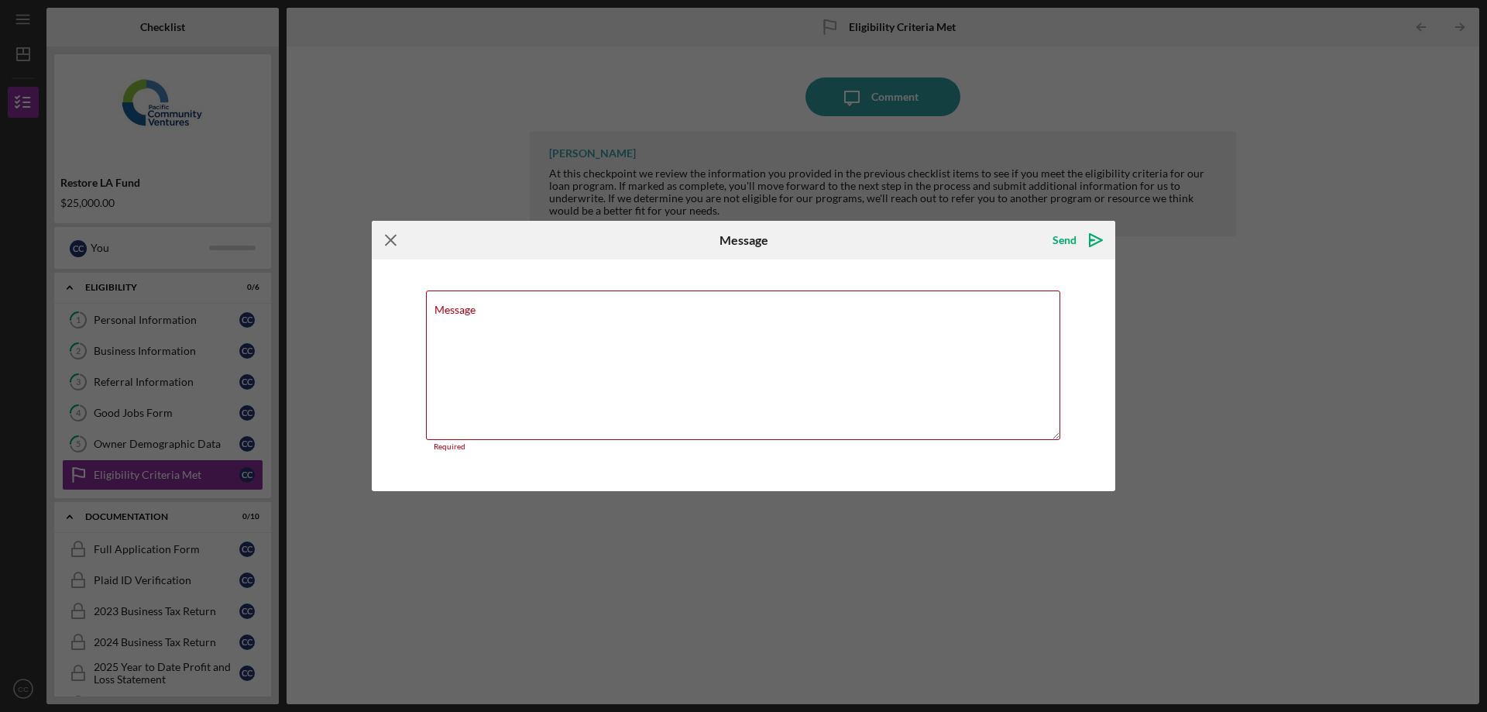
click at [389, 245] on icon "Icon/Menu Close" at bounding box center [391, 240] width 39 height 39
